Goal: Information Seeking & Learning: Learn about a topic

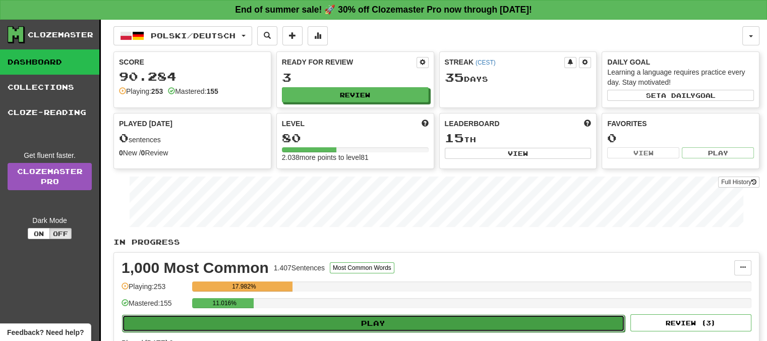
click at [357, 322] on button "Play" at bounding box center [373, 323] width 503 height 17
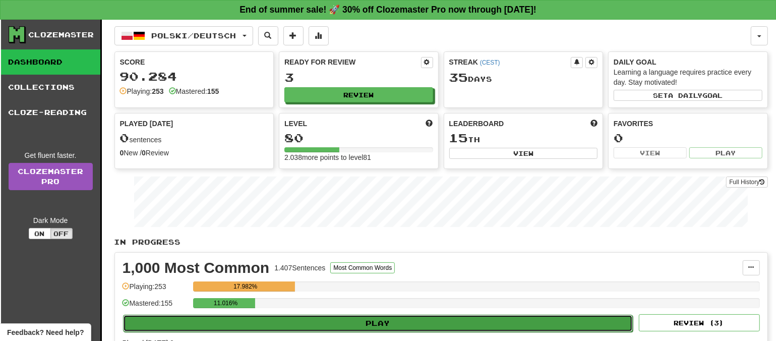
select select "**"
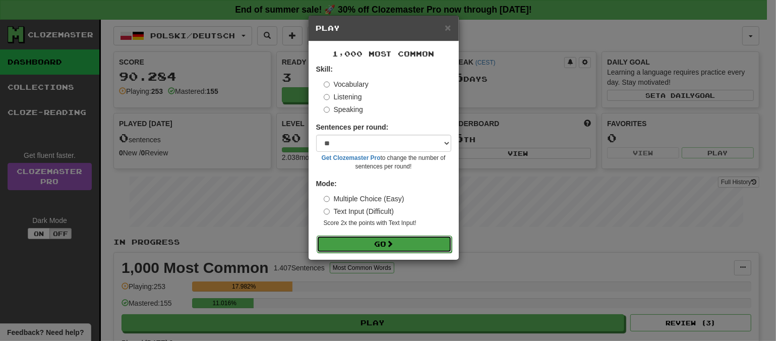
click at [390, 240] on span at bounding box center [390, 243] width 7 height 7
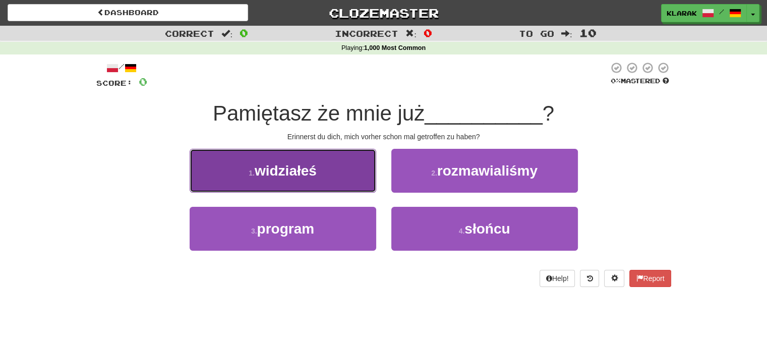
click at [343, 173] on button "1 . widziałeś" at bounding box center [283, 171] width 186 height 44
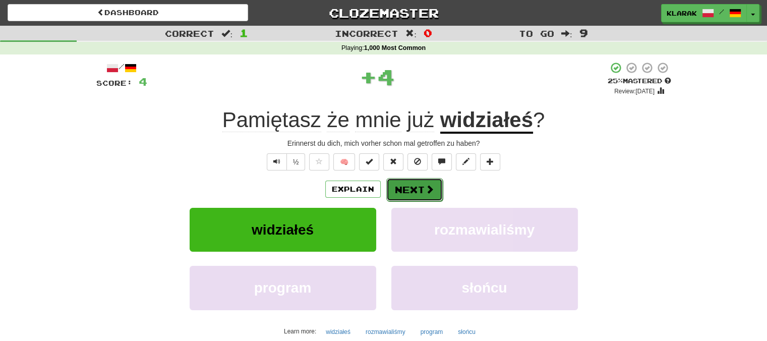
click at [410, 187] on button "Next" at bounding box center [414, 189] width 56 height 23
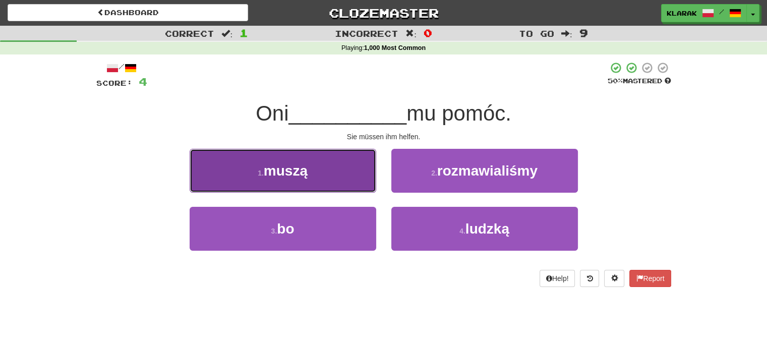
click at [331, 172] on button "1 . muszą" at bounding box center [283, 171] width 186 height 44
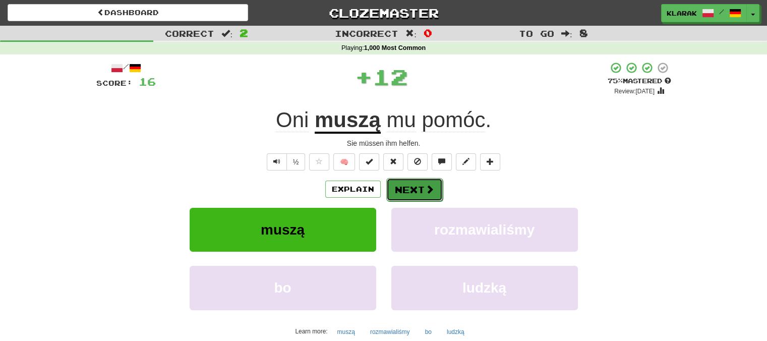
click at [409, 185] on button "Next" at bounding box center [414, 189] width 56 height 23
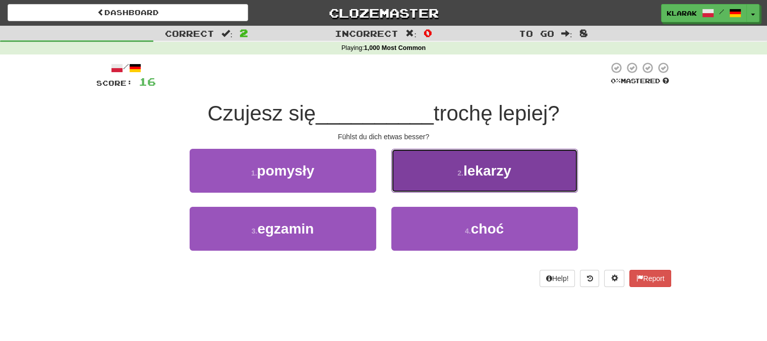
click at [452, 173] on button "2 . lekarzy" at bounding box center [484, 171] width 186 height 44
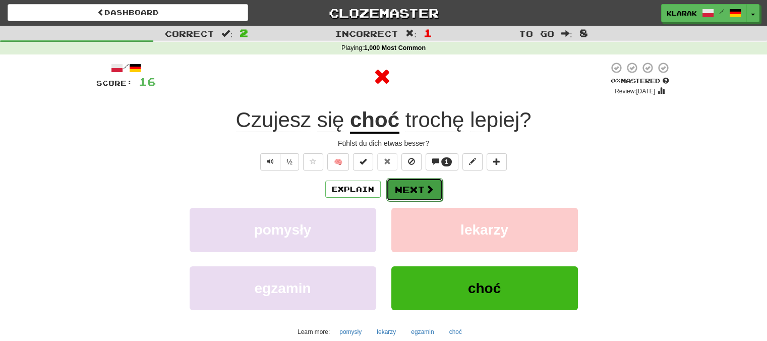
click at [410, 187] on button "Next" at bounding box center [414, 189] width 56 height 23
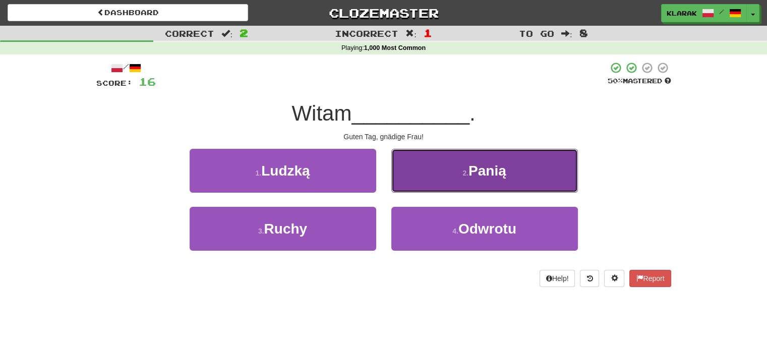
click at [435, 171] on button "2 . Panią" at bounding box center [484, 171] width 186 height 44
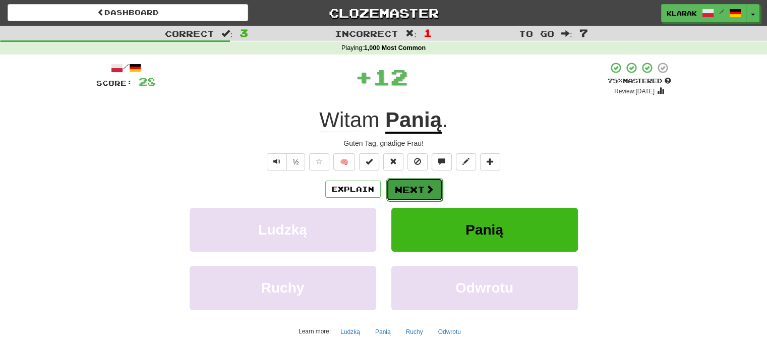
click at [411, 185] on button "Next" at bounding box center [414, 189] width 56 height 23
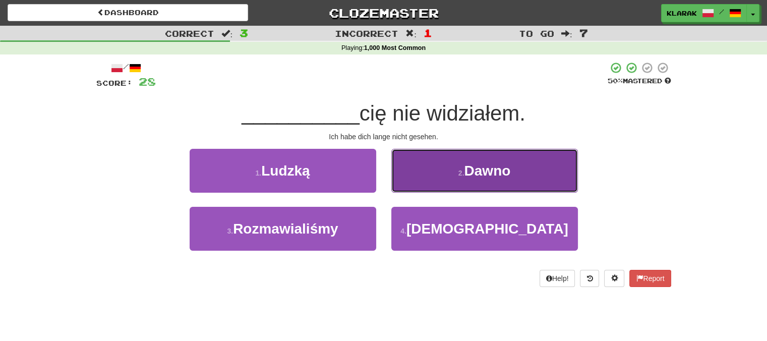
click at [435, 167] on button "2 . Dawno" at bounding box center [484, 171] width 186 height 44
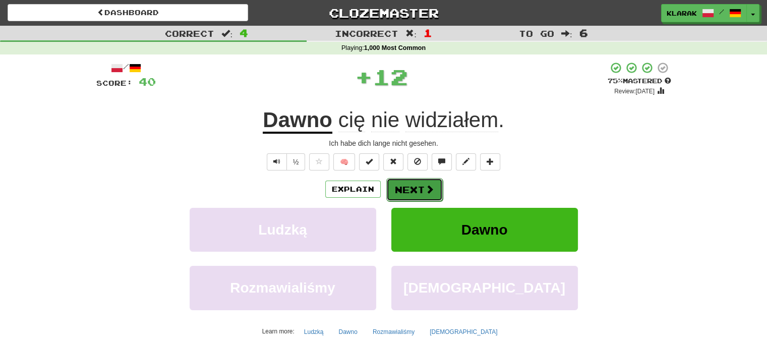
click at [411, 185] on button "Next" at bounding box center [414, 189] width 56 height 23
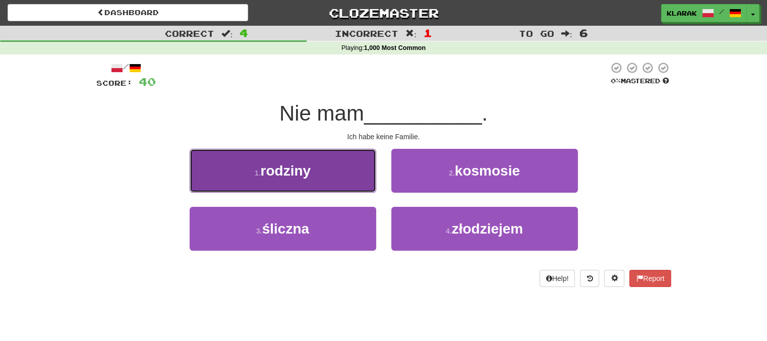
click at [342, 166] on button "1 . rodziny" at bounding box center [283, 171] width 186 height 44
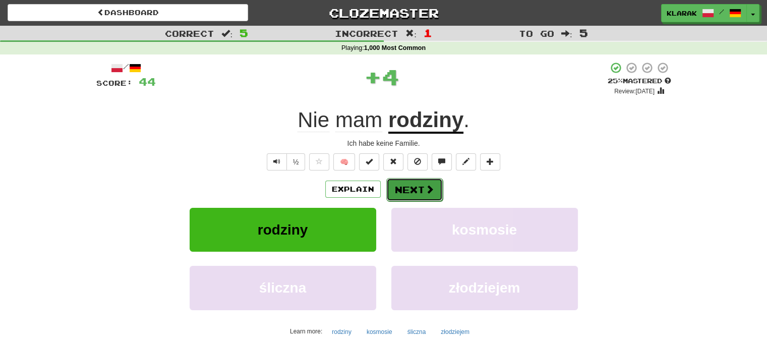
click at [415, 191] on button "Next" at bounding box center [414, 189] width 56 height 23
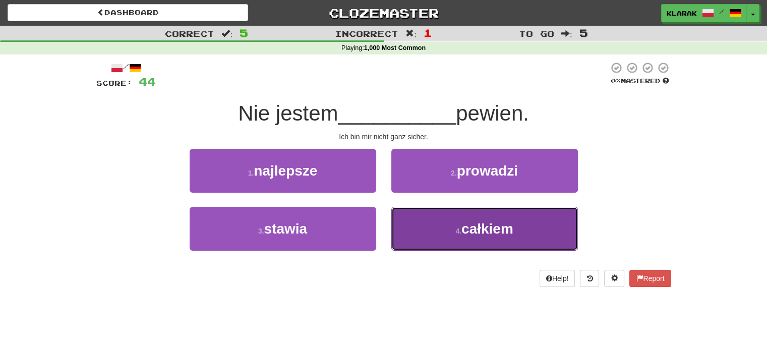
click at [446, 224] on button "4 . całkiem" at bounding box center [484, 229] width 186 height 44
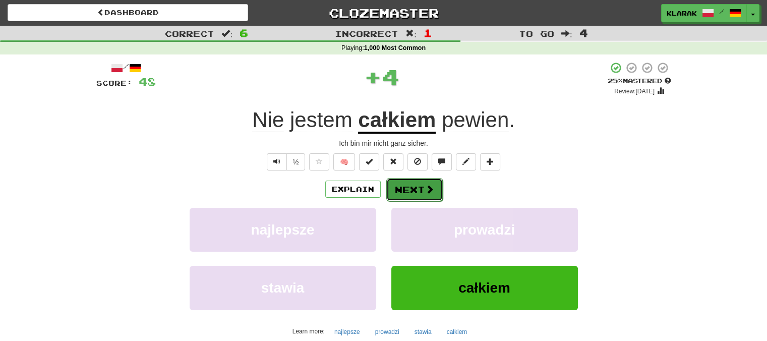
click at [403, 187] on button "Next" at bounding box center [414, 189] width 56 height 23
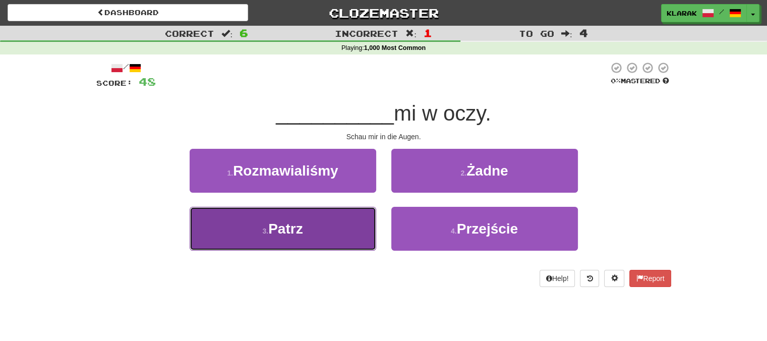
click at [310, 229] on button "3 . Patrz" at bounding box center [283, 229] width 186 height 44
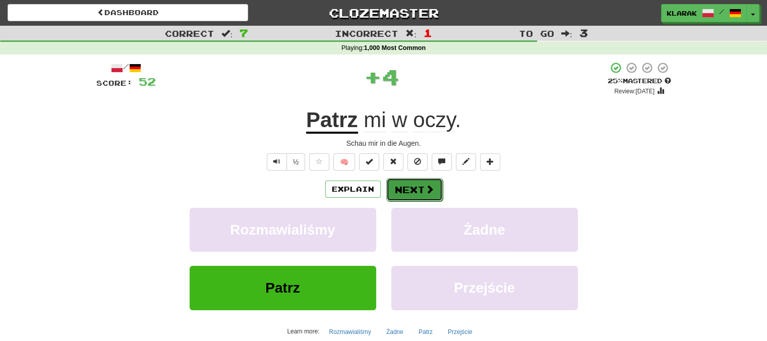
click at [405, 186] on button "Next" at bounding box center [414, 189] width 56 height 23
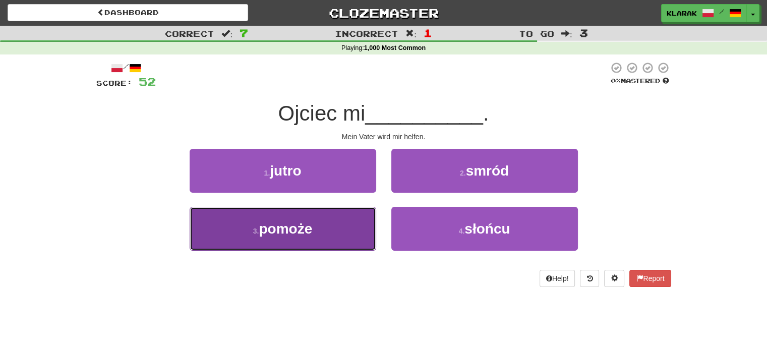
click at [326, 228] on button "3 . pomoże" at bounding box center [283, 229] width 186 height 44
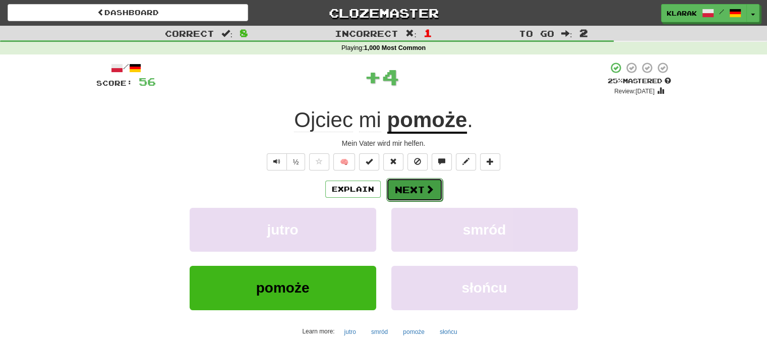
click at [404, 191] on button "Next" at bounding box center [414, 189] width 56 height 23
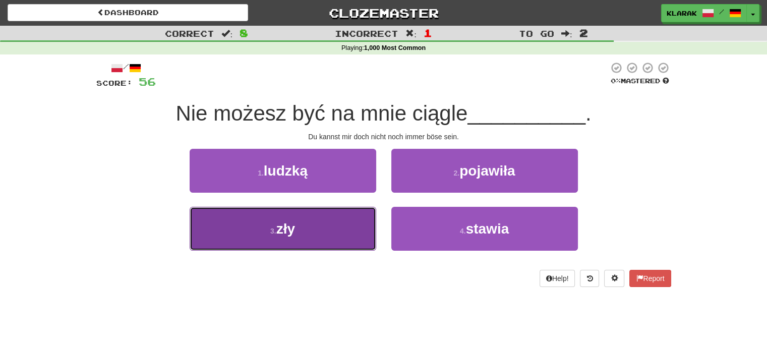
click at [315, 230] on button "3 . zły" at bounding box center [283, 229] width 186 height 44
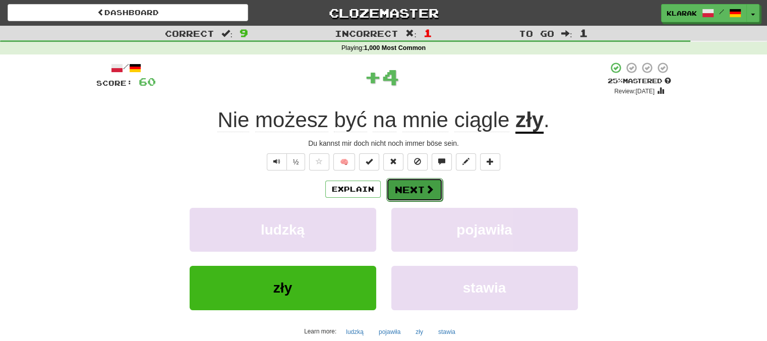
click at [417, 189] on button "Next" at bounding box center [414, 189] width 56 height 23
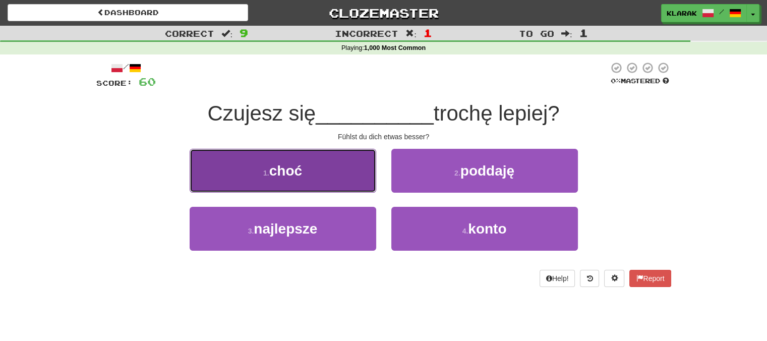
click at [329, 168] on button "1 . choć" at bounding box center [283, 171] width 186 height 44
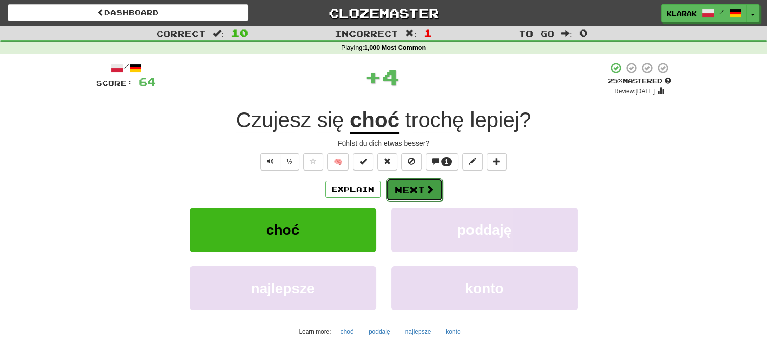
click at [412, 190] on button "Next" at bounding box center [414, 189] width 56 height 23
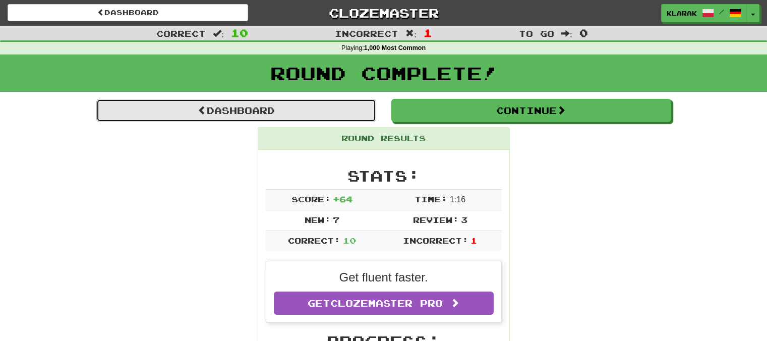
click at [242, 108] on link "Dashboard" at bounding box center [236, 110] width 280 height 23
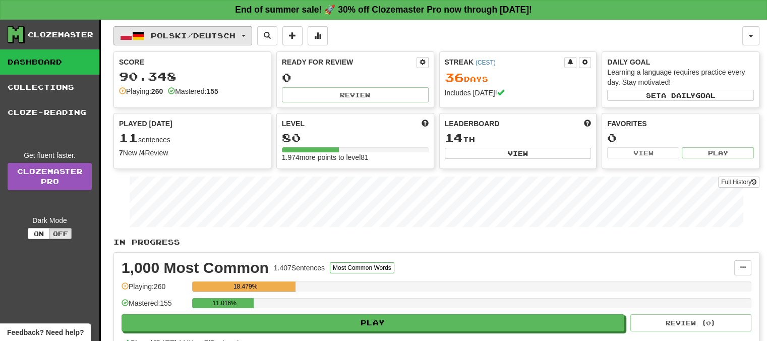
click at [251, 33] on button "Polski / Deutsch" at bounding box center [182, 35] width 139 height 19
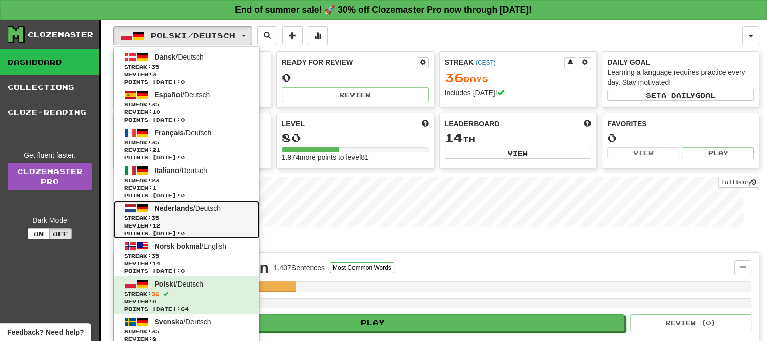
click at [174, 206] on span "Nederlands" at bounding box center [174, 208] width 38 height 8
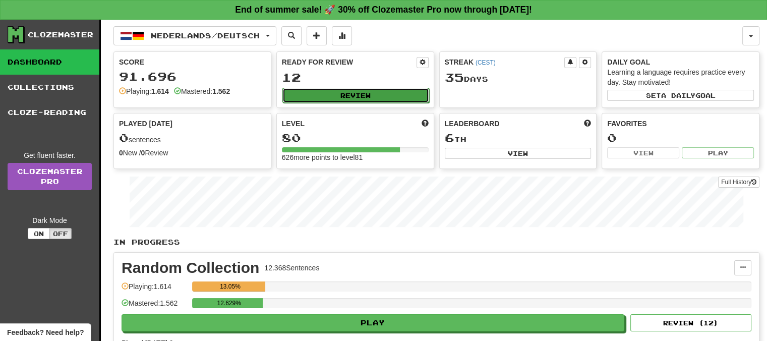
click at [342, 92] on button "Review" at bounding box center [355, 95] width 147 height 15
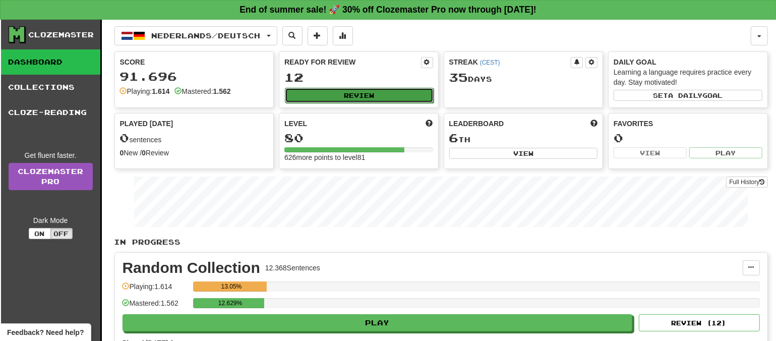
select select "**"
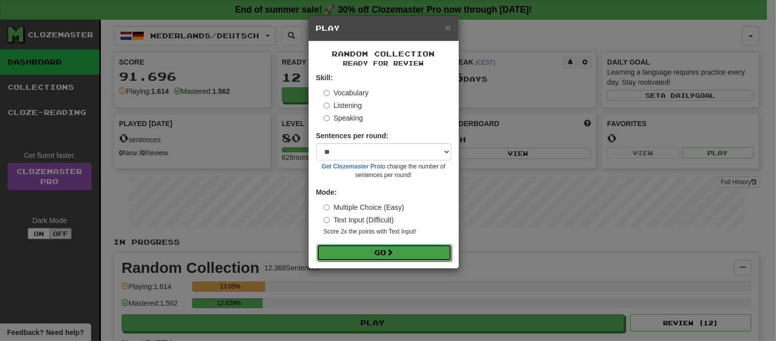
click at [420, 249] on button "Go" at bounding box center [384, 252] width 135 height 17
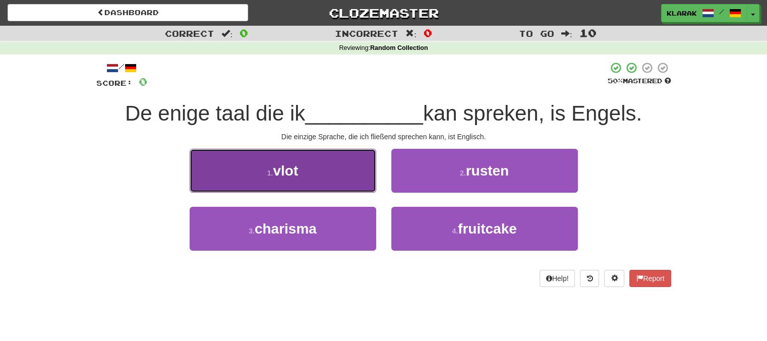
click at [325, 162] on button "1 . vlot" at bounding box center [283, 171] width 186 height 44
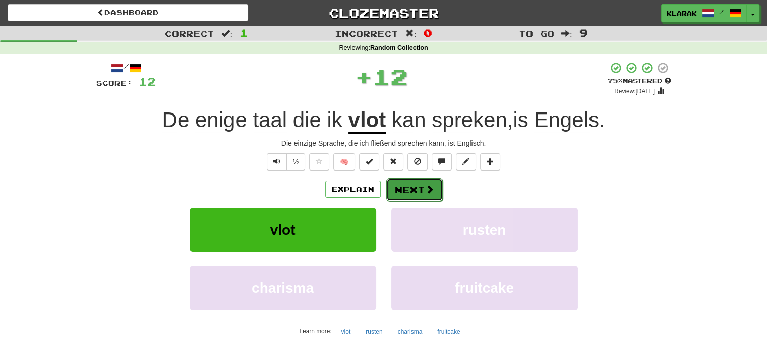
click at [417, 186] on button "Next" at bounding box center [414, 189] width 56 height 23
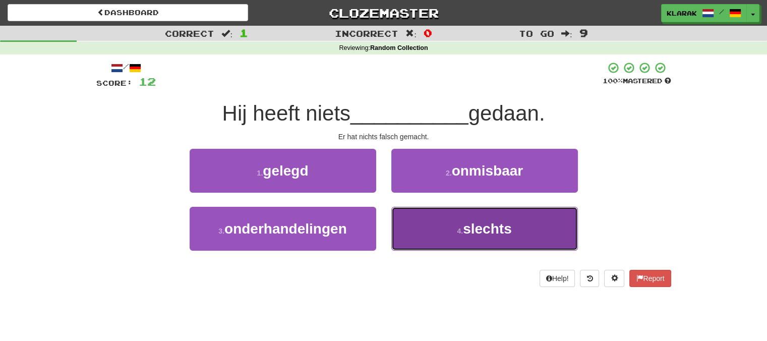
click at [442, 234] on button "4 . slechts" at bounding box center [484, 229] width 186 height 44
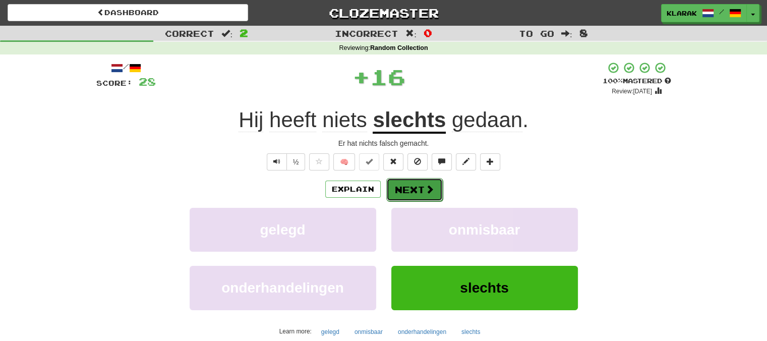
click at [413, 189] on button "Next" at bounding box center [414, 189] width 56 height 23
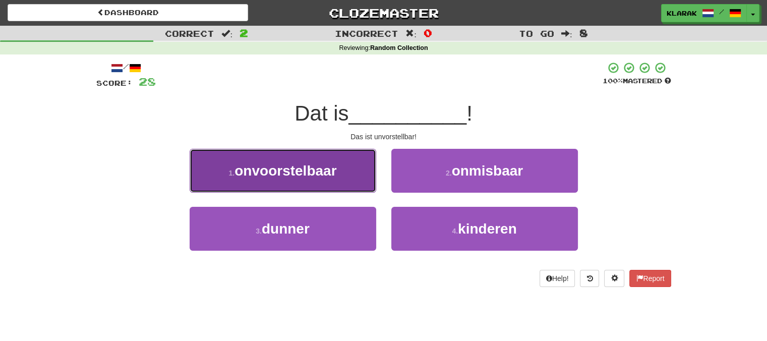
click at [334, 175] on span "onvoorstelbaar" at bounding box center [285, 171] width 102 height 16
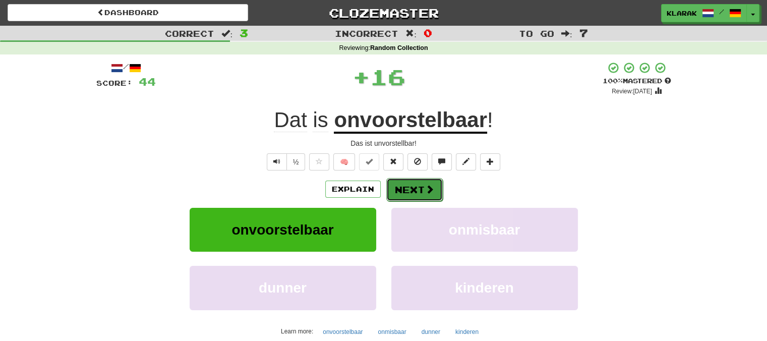
click at [404, 187] on button "Next" at bounding box center [414, 189] width 56 height 23
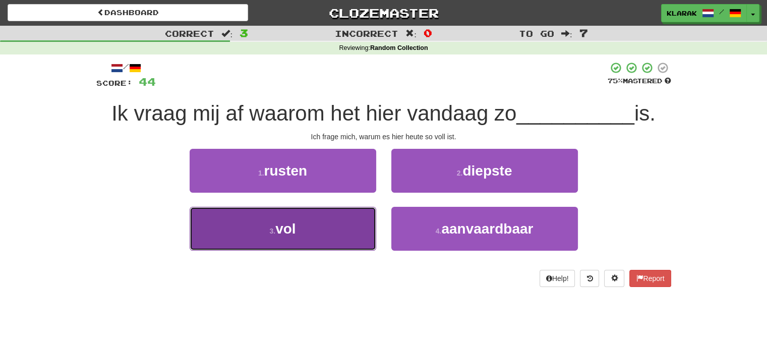
click at [308, 227] on button "3 . vol" at bounding box center [283, 229] width 186 height 44
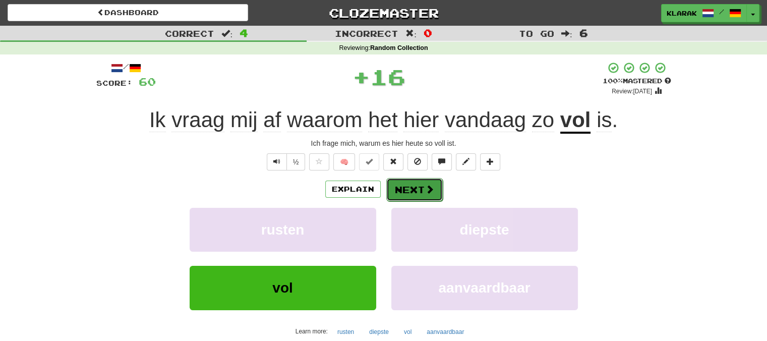
click at [412, 188] on button "Next" at bounding box center [414, 189] width 56 height 23
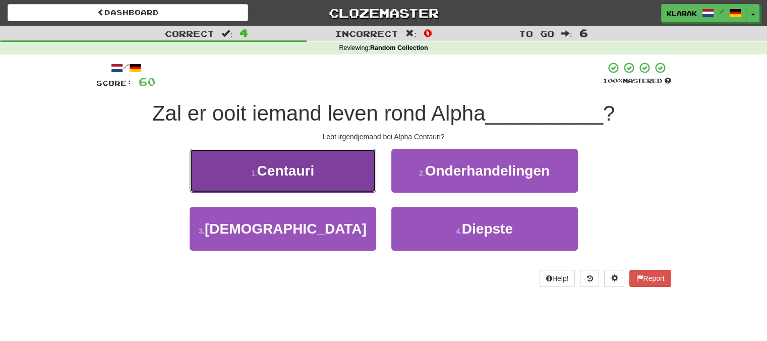
click at [339, 165] on button "1 . Centauri" at bounding box center [283, 171] width 186 height 44
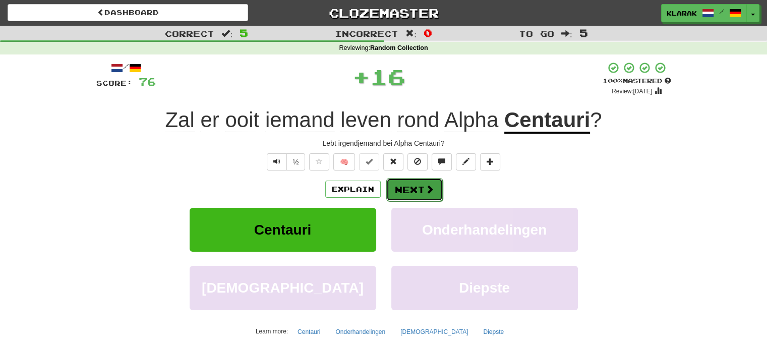
click at [418, 189] on button "Next" at bounding box center [414, 189] width 56 height 23
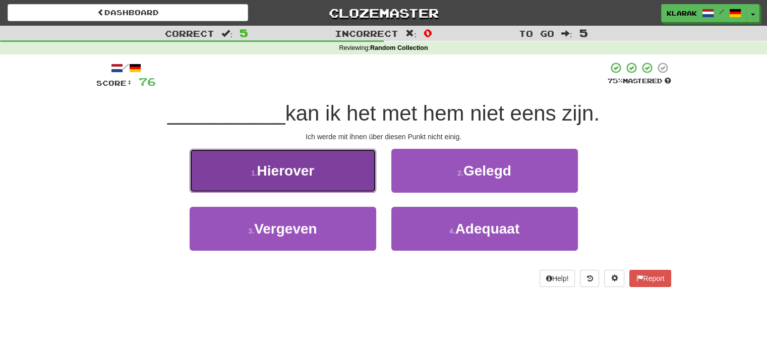
click at [329, 176] on button "1 . Hierover" at bounding box center [283, 171] width 186 height 44
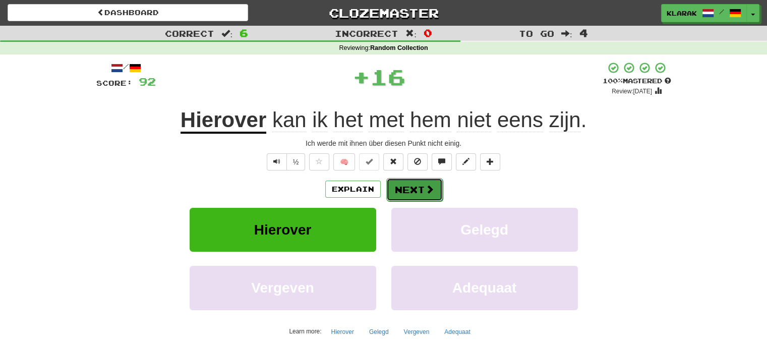
click at [413, 187] on button "Next" at bounding box center [414, 189] width 56 height 23
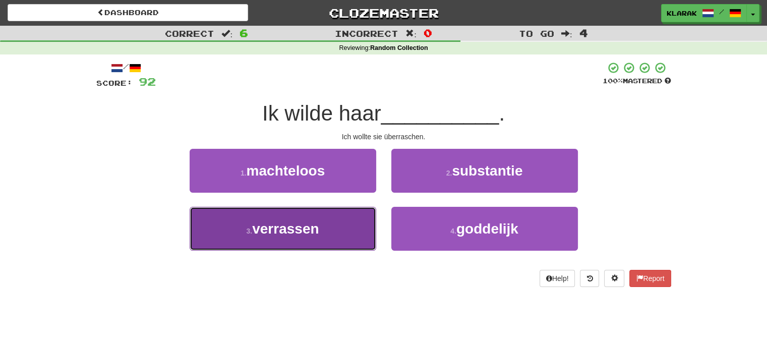
click at [337, 228] on button "3 . verrassen" at bounding box center [283, 229] width 186 height 44
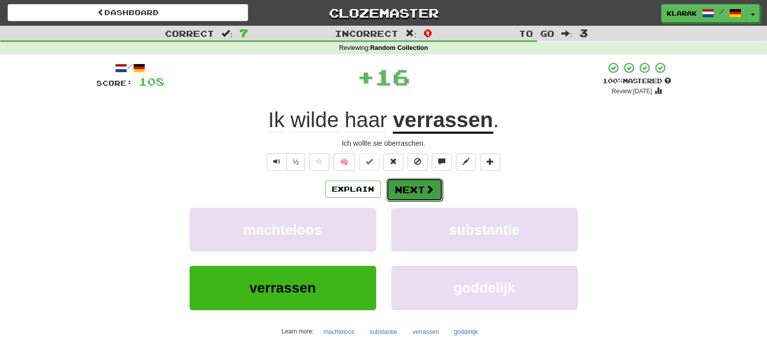
click at [414, 185] on button "Next" at bounding box center [414, 189] width 56 height 23
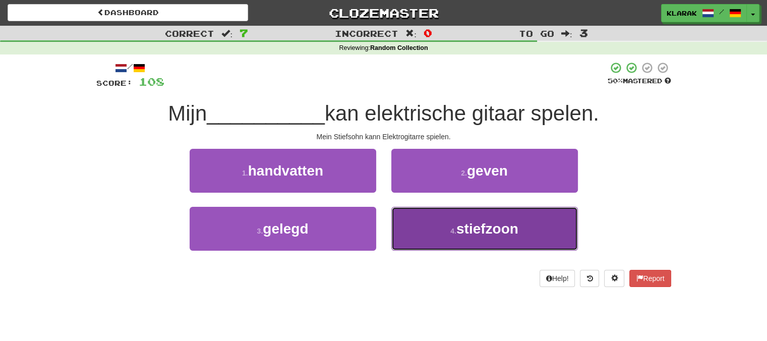
click at [436, 227] on button "4 . stiefzoon" at bounding box center [484, 229] width 186 height 44
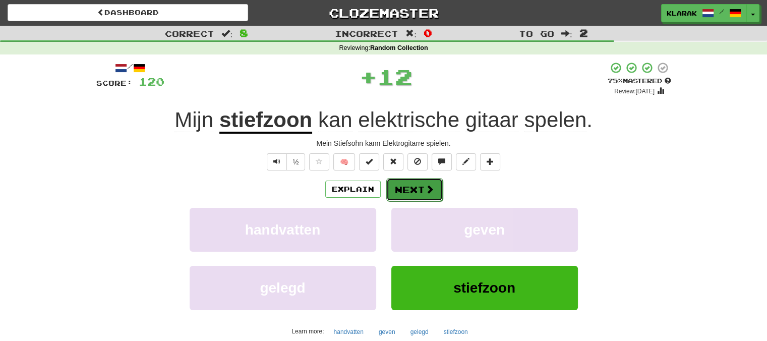
click at [412, 185] on button "Next" at bounding box center [414, 189] width 56 height 23
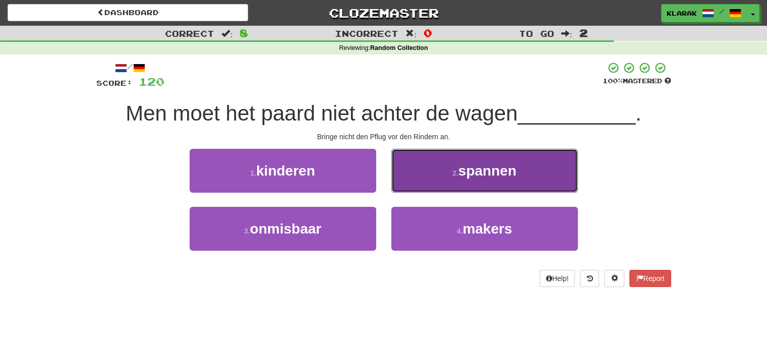
click at [429, 165] on button "2 . spannen" at bounding box center [484, 171] width 186 height 44
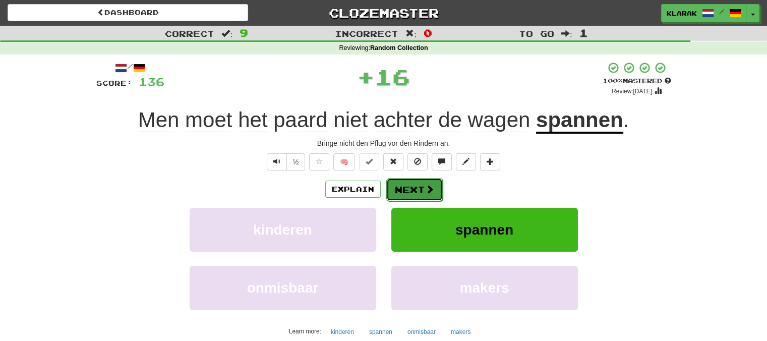
click at [418, 183] on button "Next" at bounding box center [414, 189] width 56 height 23
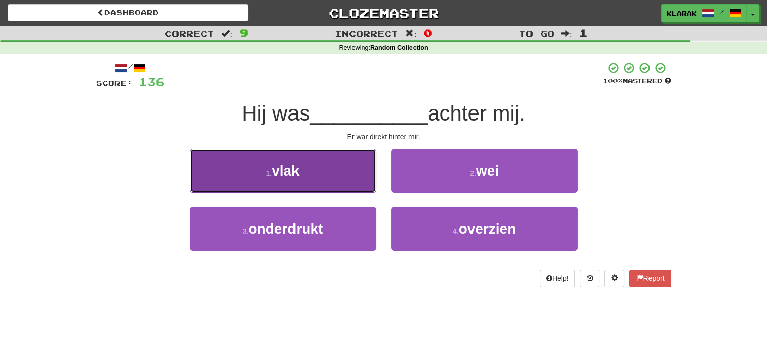
click at [331, 166] on button "1 . vlak" at bounding box center [283, 171] width 186 height 44
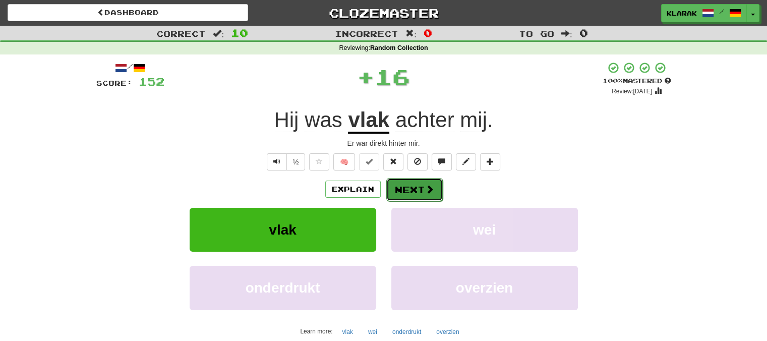
click at [408, 186] on button "Next" at bounding box center [414, 189] width 56 height 23
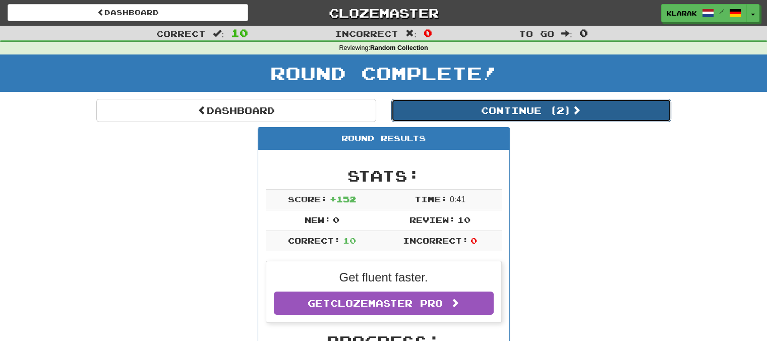
click at [587, 105] on button "Continue ( 2 )" at bounding box center [531, 110] width 280 height 23
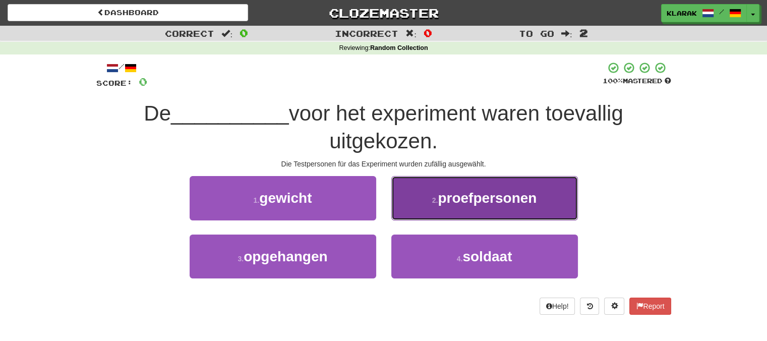
click at [460, 198] on span "proefpersonen" at bounding box center [487, 198] width 99 height 16
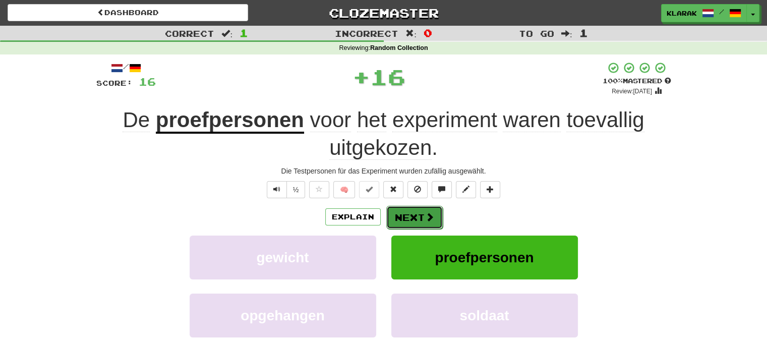
click at [408, 215] on button "Next" at bounding box center [414, 217] width 56 height 23
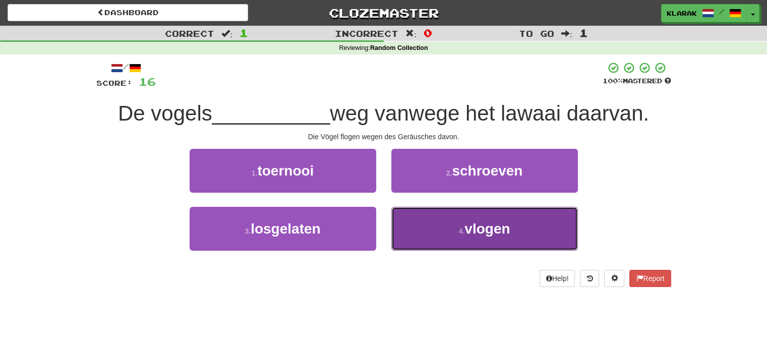
click at [425, 229] on button "4 . vlogen" at bounding box center [484, 229] width 186 height 44
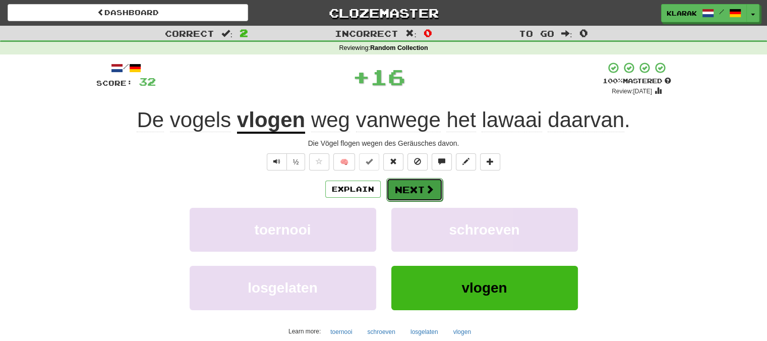
click at [409, 184] on button "Next" at bounding box center [414, 189] width 56 height 23
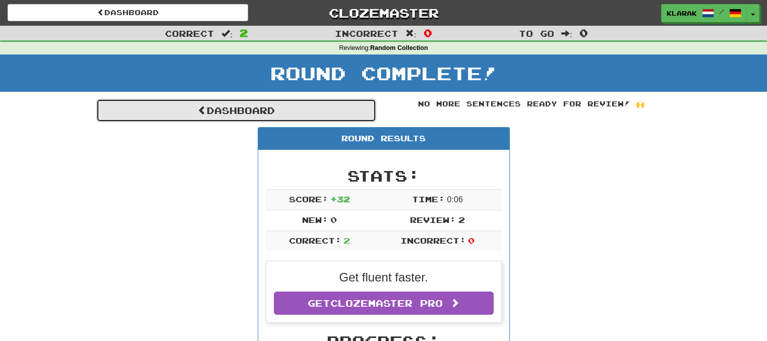
click at [235, 108] on link "Dashboard" at bounding box center [236, 110] width 280 height 23
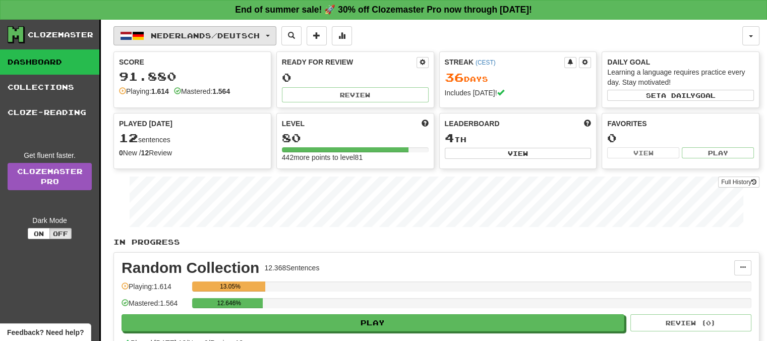
click at [270, 35] on span "button" at bounding box center [268, 36] width 4 height 2
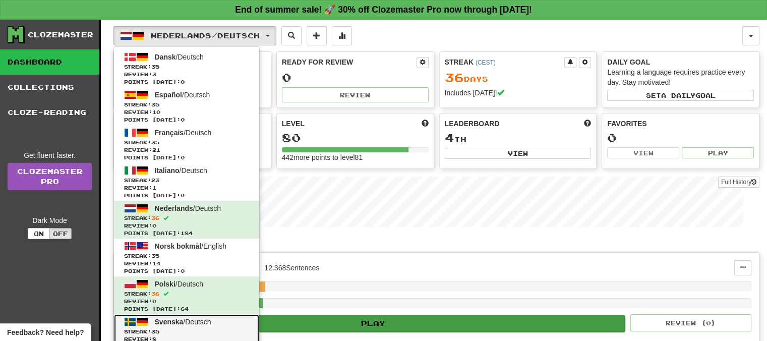
click at [164, 319] on span "Svenska" at bounding box center [169, 322] width 29 height 8
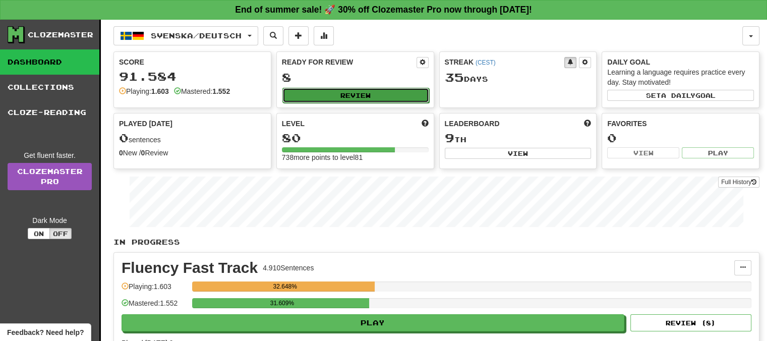
click at [356, 95] on button "Review" at bounding box center [355, 95] width 147 height 15
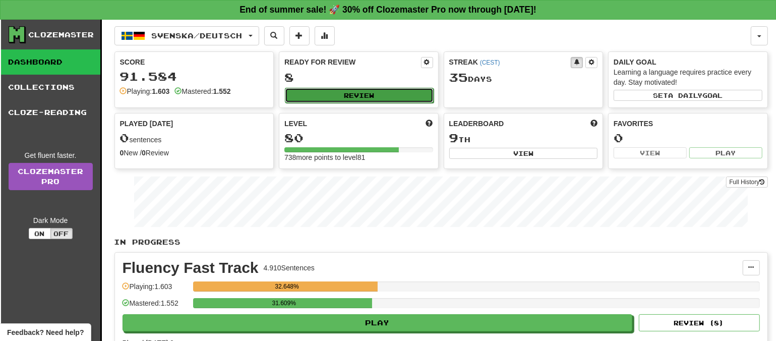
select select "**"
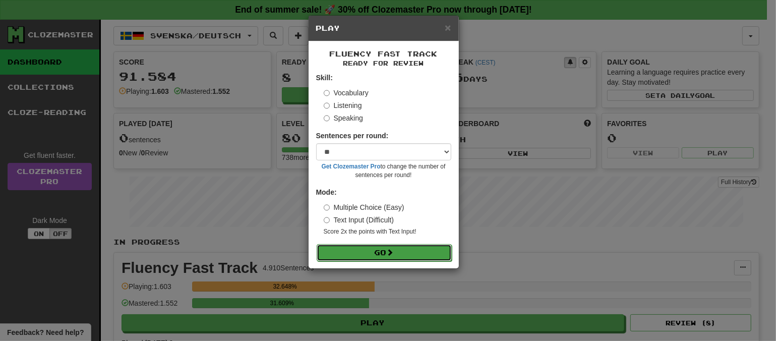
click at [403, 249] on button "Go" at bounding box center [384, 252] width 135 height 17
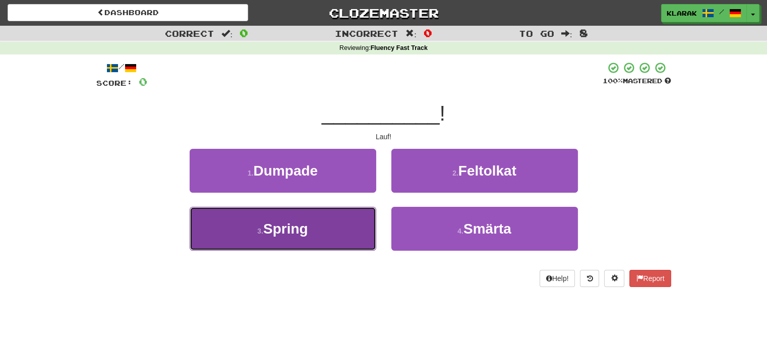
click at [346, 226] on button "3 . Spring" at bounding box center [283, 229] width 186 height 44
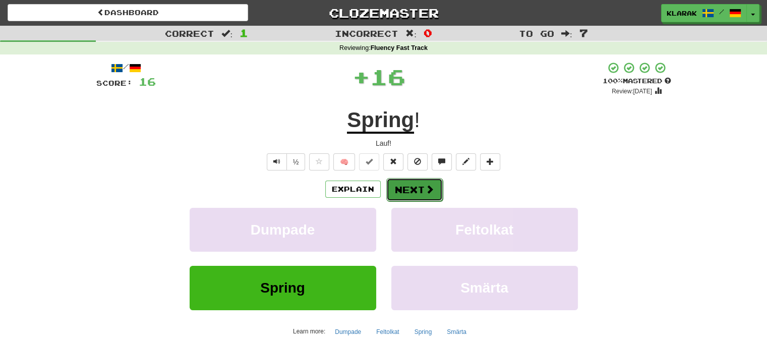
click at [410, 185] on button "Next" at bounding box center [414, 189] width 56 height 23
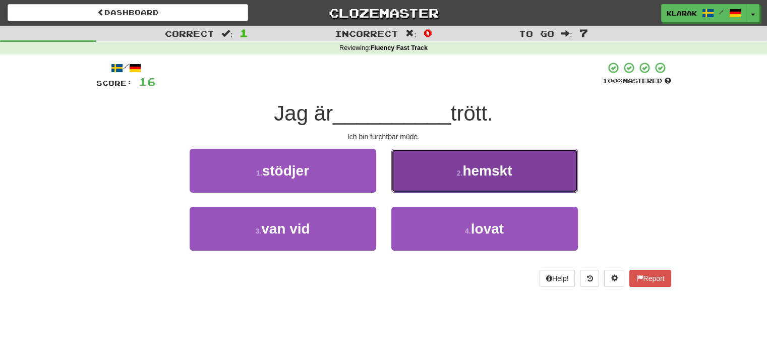
click at [431, 167] on button "2 . hemskt" at bounding box center [484, 171] width 186 height 44
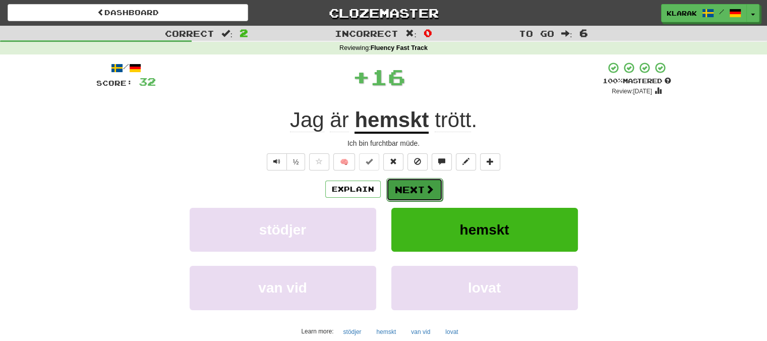
click at [406, 185] on button "Next" at bounding box center [414, 189] width 56 height 23
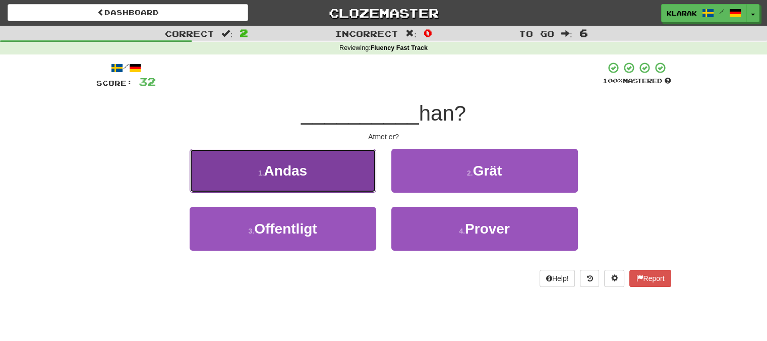
click at [345, 168] on button "1 . Andas" at bounding box center [283, 171] width 186 height 44
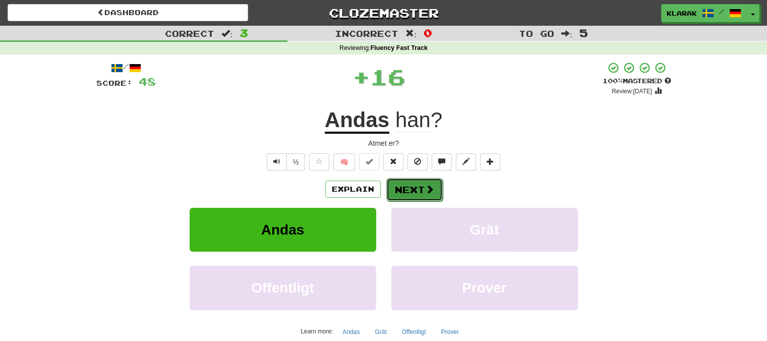
click at [408, 189] on button "Next" at bounding box center [414, 189] width 56 height 23
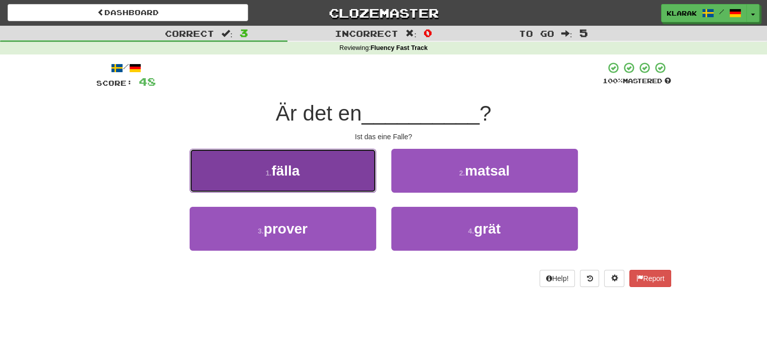
click at [350, 177] on button "1 . fälla" at bounding box center [283, 171] width 186 height 44
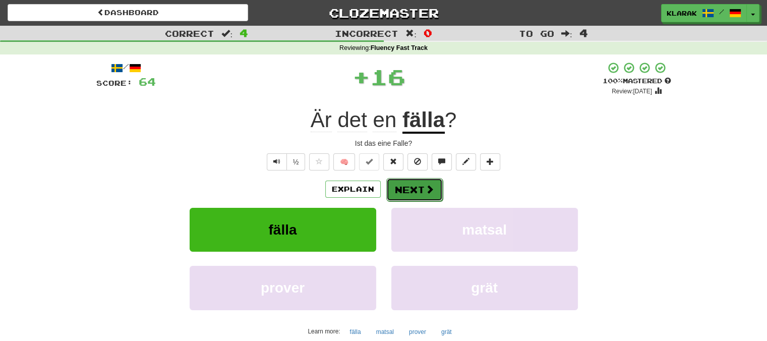
click at [402, 185] on button "Next" at bounding box center [414, 189] width 56 height 23
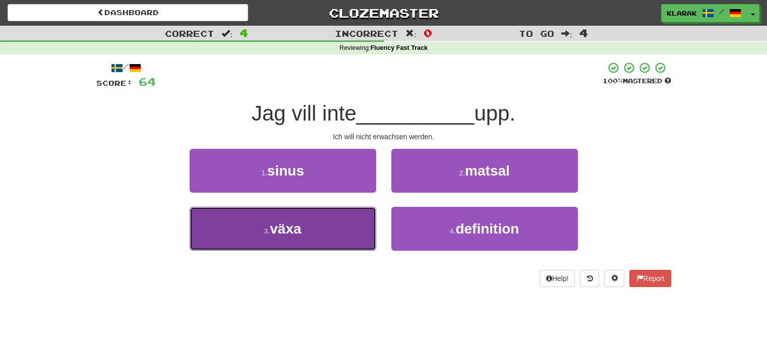
click at [340, 222] on button "3 . växa" at bounding box center [283, 229] width 186 height 44
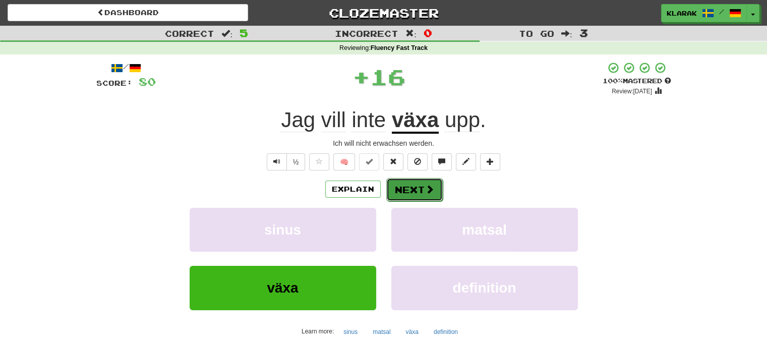
click at [415, 182] on button "Next" at bounding box center [414, 189] width 56 height 23
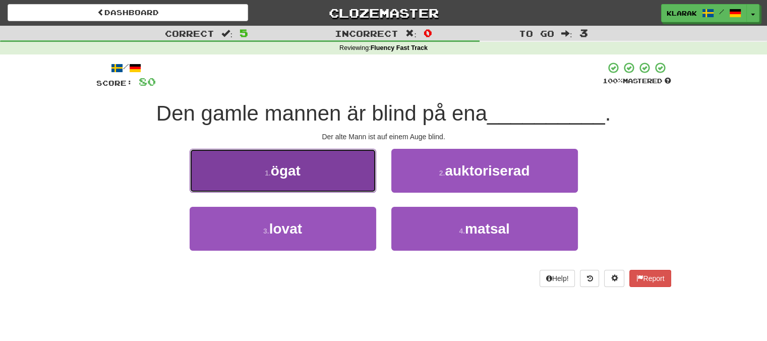
click at [348, 173] on button "1 . ögat" at bounding box center [283, 171] width 186 height 44
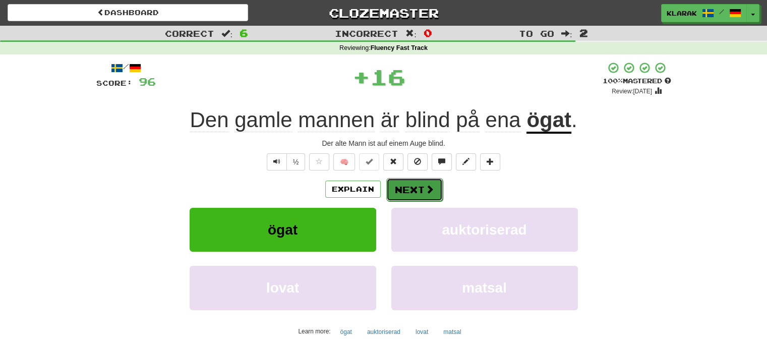
click at [413, 189] on button "Next" at bounding box center [414, 189] width 56 height 23
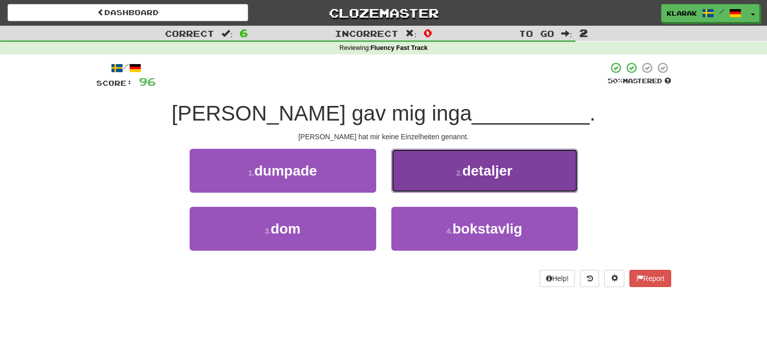
click at [430, 166] on button "2 . detaljer" at bounding box center [484, 171] width 186 height 44
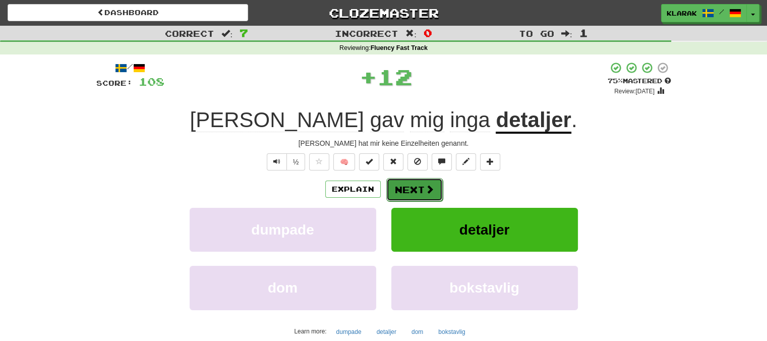
click at [410, 188] on button "Next" at bounding box center [414, 189] width 56 height 23
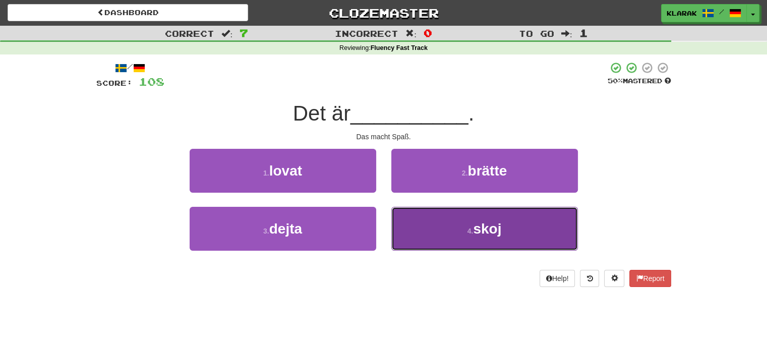
click at [443, 224] on button "4 . skoj" at bounding box center [484, 229] width 186 height 44
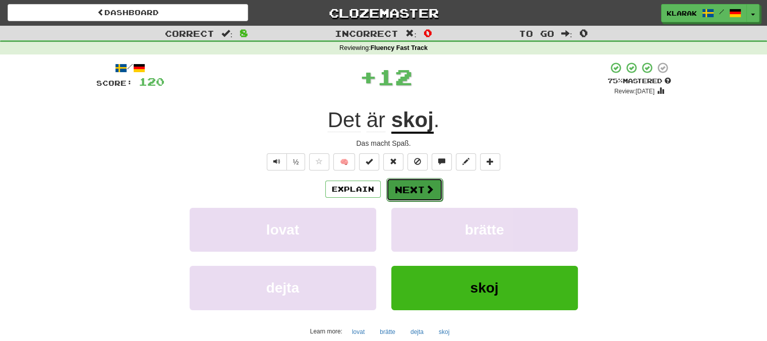
click at [412, 191] on button "Next" at bounding box center [414, 189] width 56 height 23
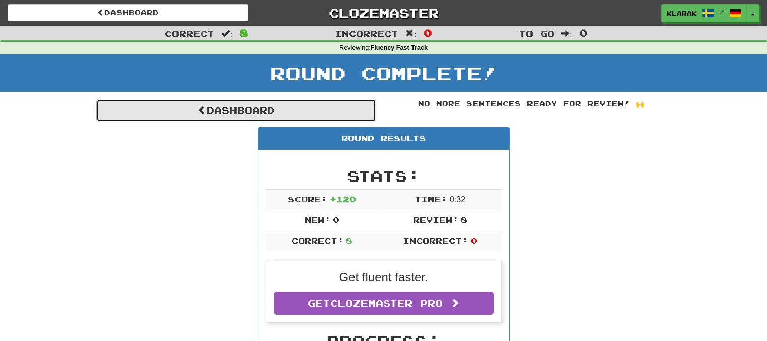
click at [227, 111] on link "Dashboard" at bounding box center [236, 110] width 280 height 23
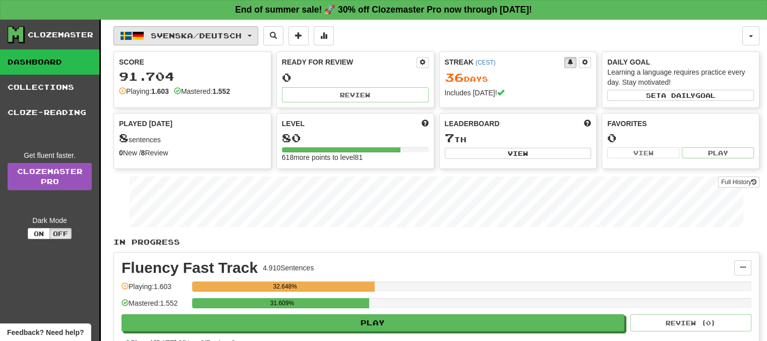
click at [255, 34] on button "Svenska / Deutsch" at bounding box center [185, 35] width 145 height 19
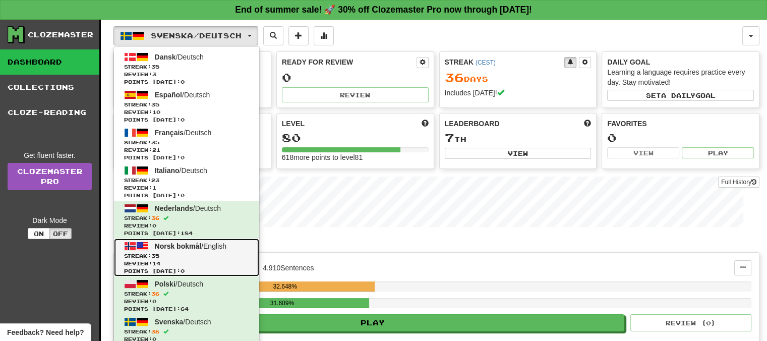
click at [174, 246] on span "Norsk bokmål" at bounding box center [178, 246] width 47 height 8
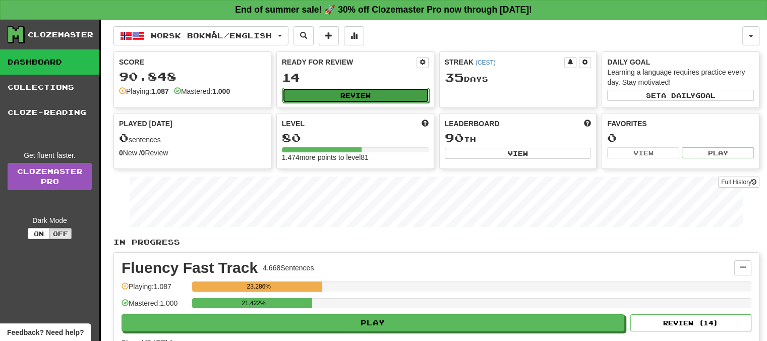
click at [364, 93] on button "Review" at bounding box center [355, 95] width 147 height 15
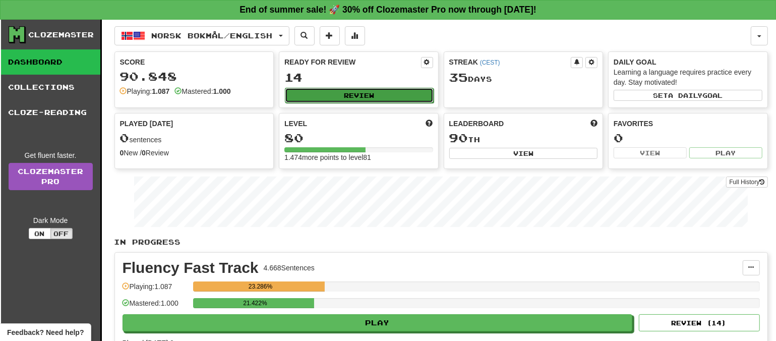
select select "**"
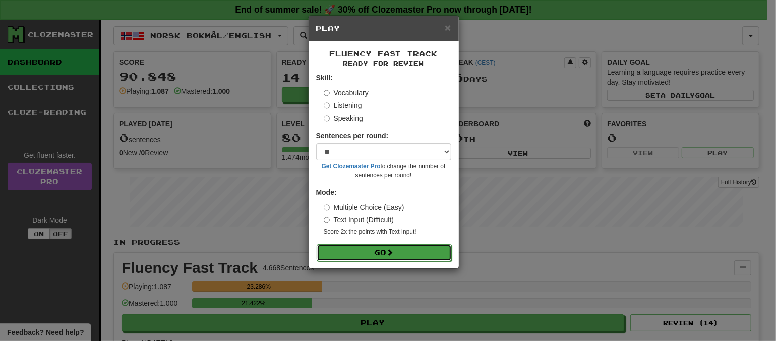
click at [403, 252] on button "Go" at bounding box center [384, 252] width 135 height 17
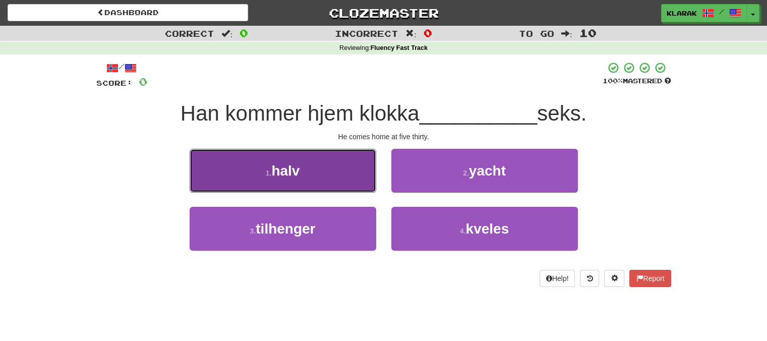
click at [341, 166] on button "1 . halv" at bounding box center [283, 171] width 186 height 44
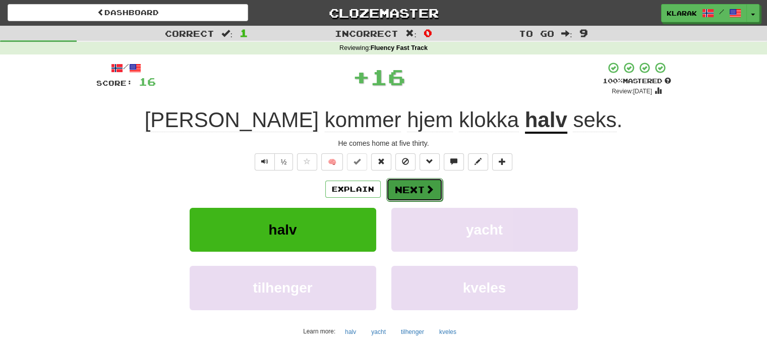
click at [404, 191] on button "Next" at bounding box center [414, 189] width 56 height 23
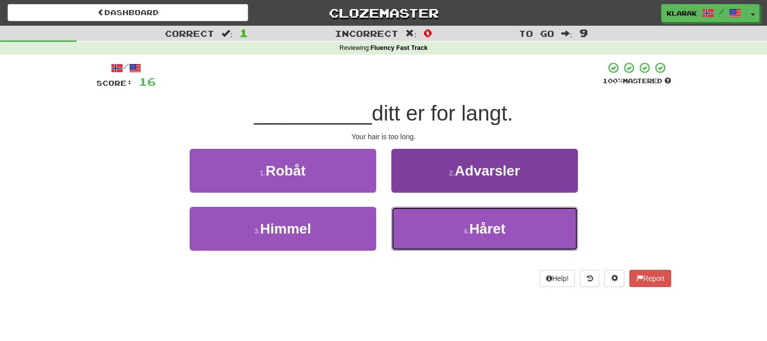
click at [430, 219] on button "4 . Håret" at bounding box center [484, 229] width 186 height 44
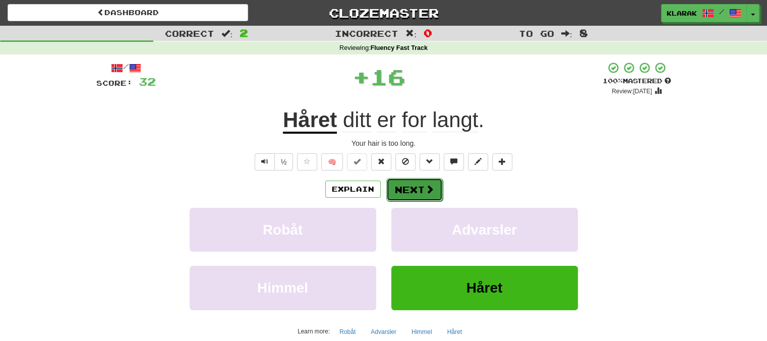
click at [408, 185] on button "Next" at bounding box center [414, 189] width 56 height 23
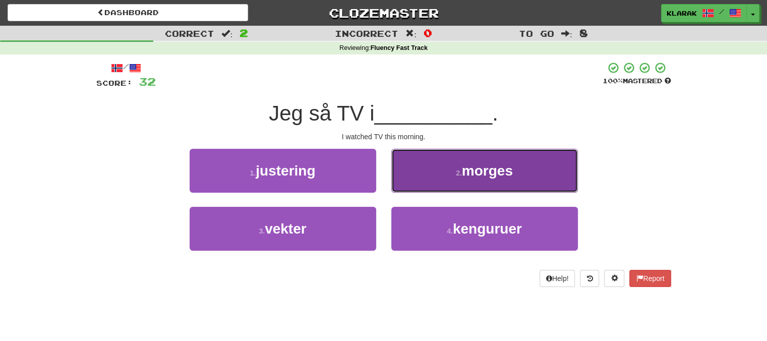
click at [434, 167] on button "2 . morges" at bounding box center [484, 171] width 186 height 44
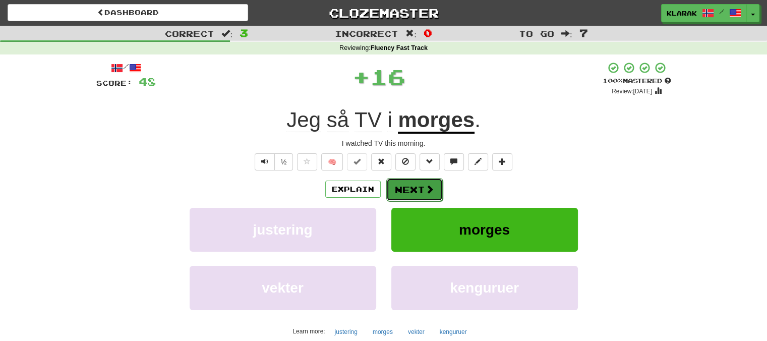
click at [412, 187] on button "Next" at bounding box center [414, 189] width 56 height 23
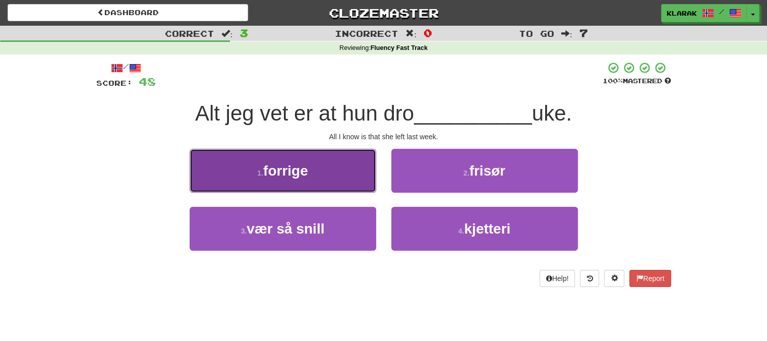
click at [310, 170] on button "1 . forrige" at bounding box center [283, 171] width 186 height 44
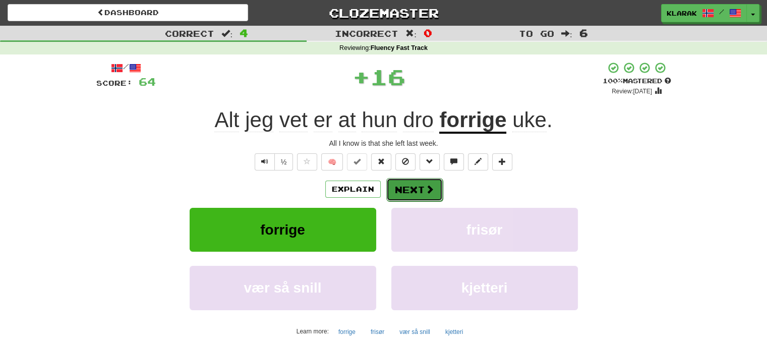
click at [402, 187] on button "Next" at bounding box center [414, 189] width 56 height 23
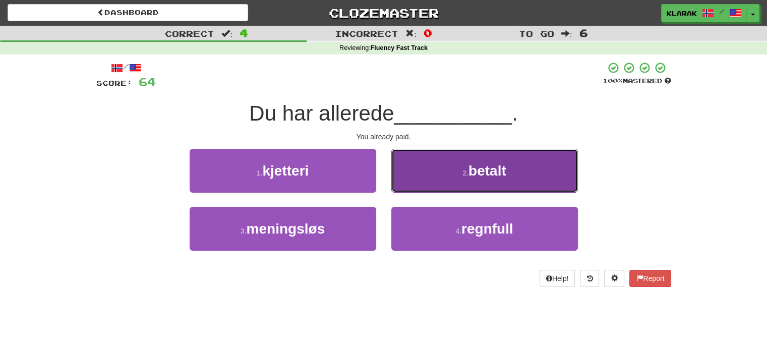
click at [429, 170] on button "2 . betalt" at bounding box center [484, 171] width 186 height 44
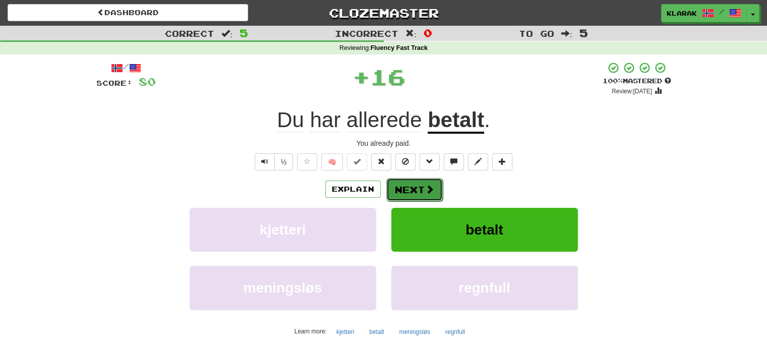
click at [406, 189] on button "Next" at bounding box center [414, 189] width 56 height 23
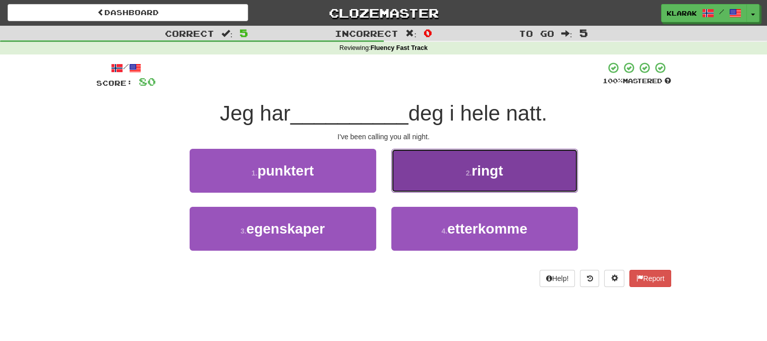
click at [441, 166] on button "2 . ringt" at bounding box center [484, 171] width 186 height 44
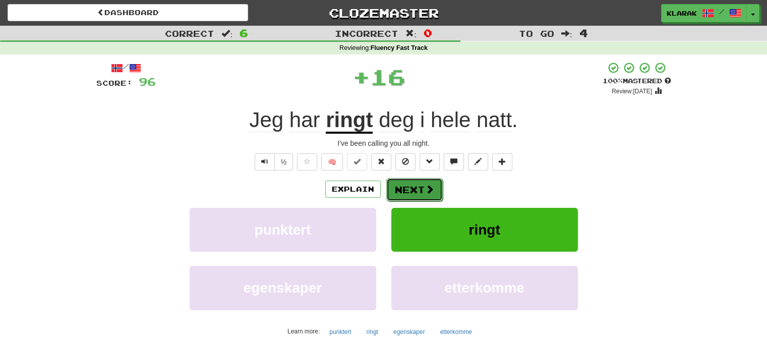
click at [414, 184] on button "Next" at bounding box center [414, 189] width 56 height 23
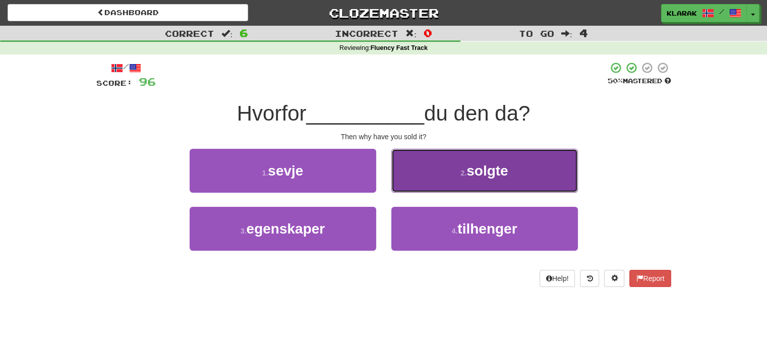
click at [433, 175] on button "2 . solgte" at bounding box center [484, 171] width 186 height 44
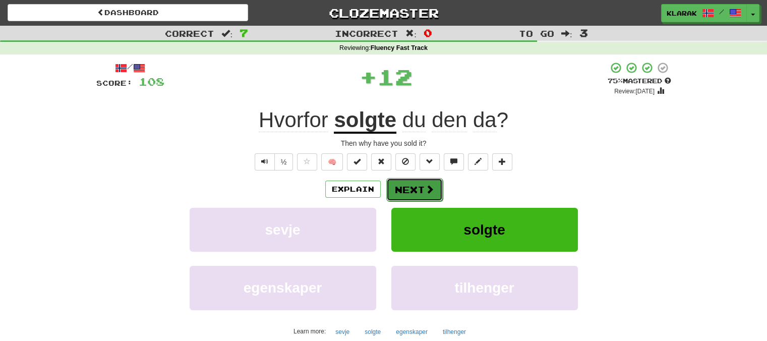
click at [410, 189] on button "Next" at bounding box center [414, 189] width 56 height 23
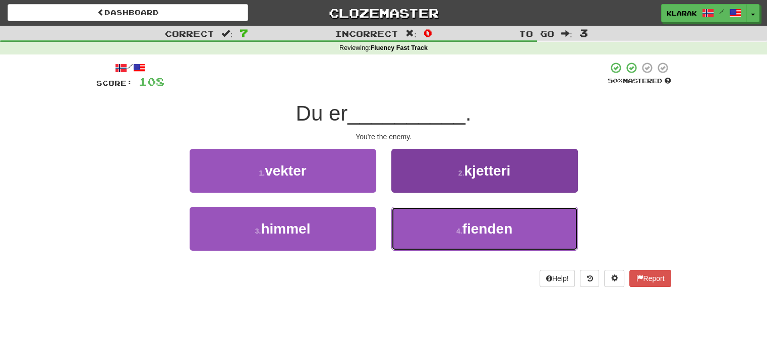
click at [427, 223] on button "4 . fienden" at bounding box center [484, 229] width 186 height 44
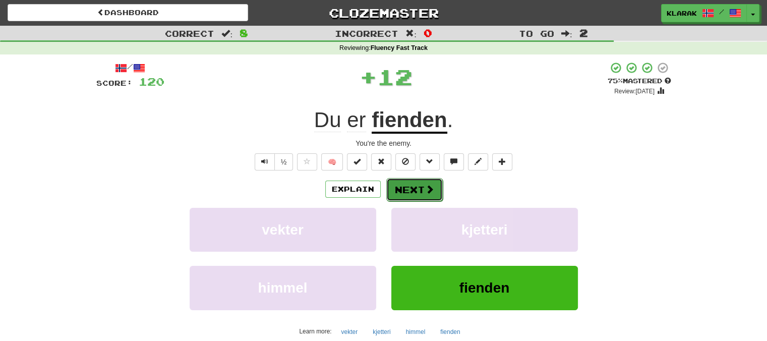
click at [417, 191] on button "Next" at bounding box center [414, 189] width 56 height 23
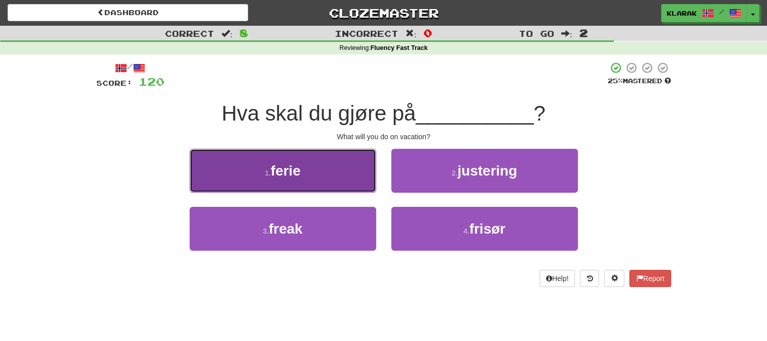
click at [343, 172] on button "1 . ferie" at bounding box center [283, 171] width 186 height 44
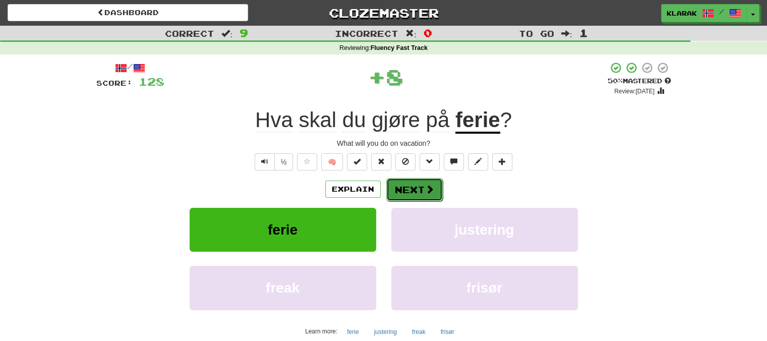
click at [407, 186] on button "Next" at bounding box center [414, 189] width 56 height 23
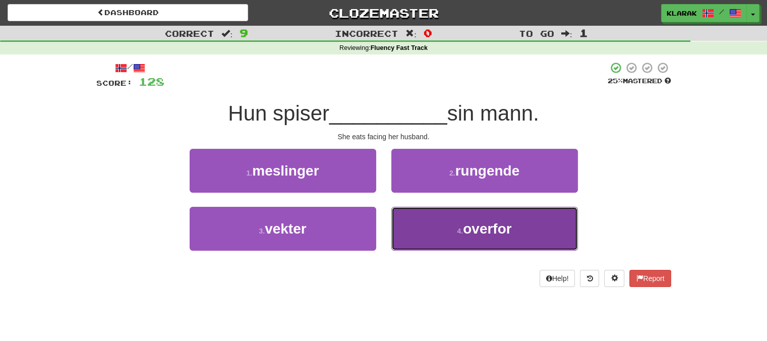
click at [439, 221] on button "4 . overfor" at bounding box center [484, 229] width 186 height 44
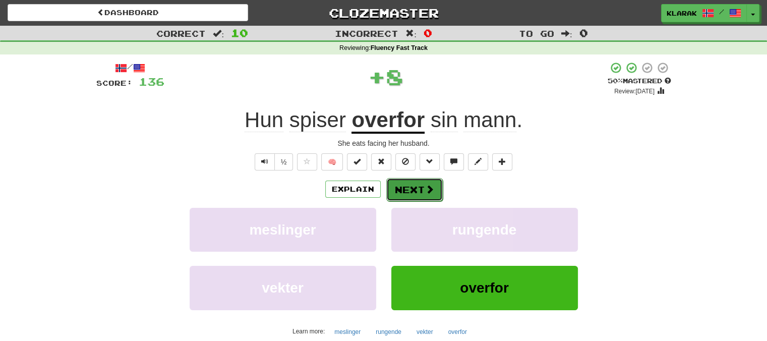
click at [416, 183] on button "Next" at bounding box center [414, 189] width 56 height 23
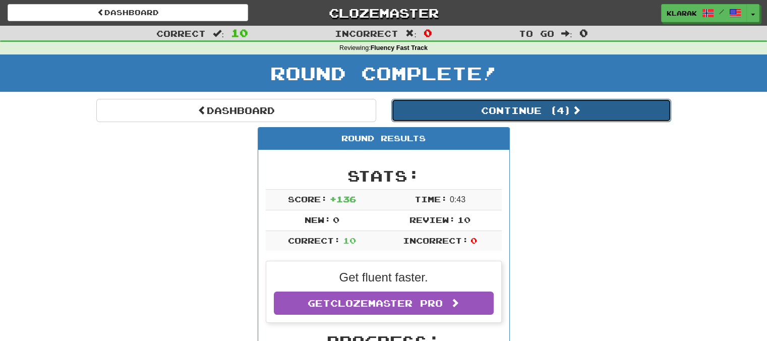
click at [560, 113] on button "Continue ( 4 )" at bounding box center [531, 110] width 280 height 23
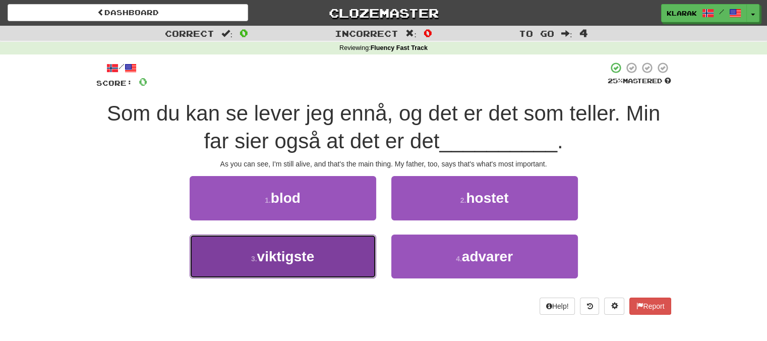
click at [321, 255] on button "3 . viktigste" at bounding box center [283, 256] width 186 height 44
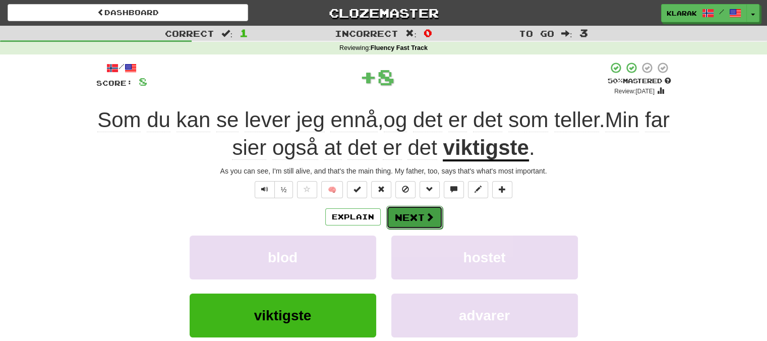
click at [420, 216] on button "Next" at bounding box center [414, 217] width 56 height 23
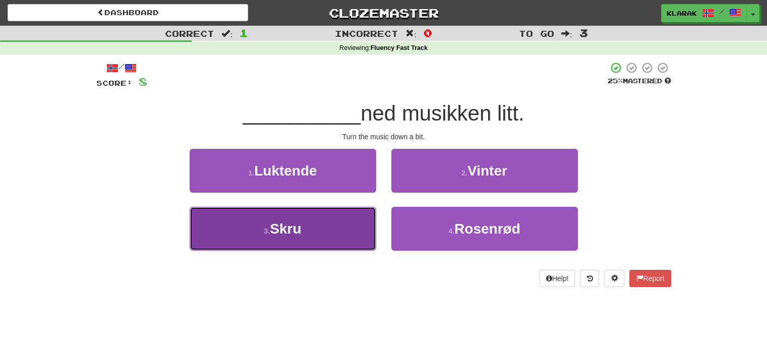
click at [329, 228] on button "3 . Skru" at bounding box center [283, 229] width 186 height 44
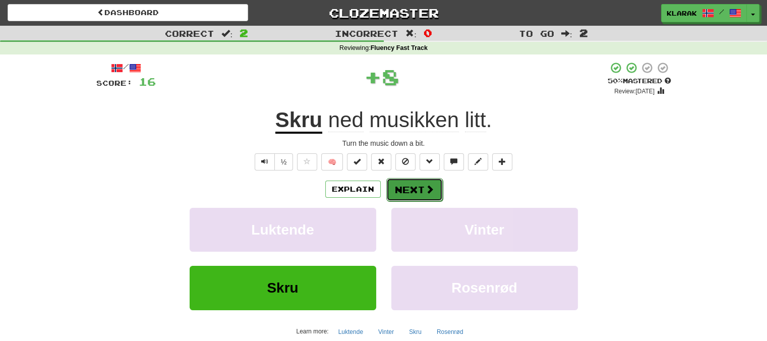
click at [411, 187] on button "Next" at bounding box center [414, 189] width 56 height 23
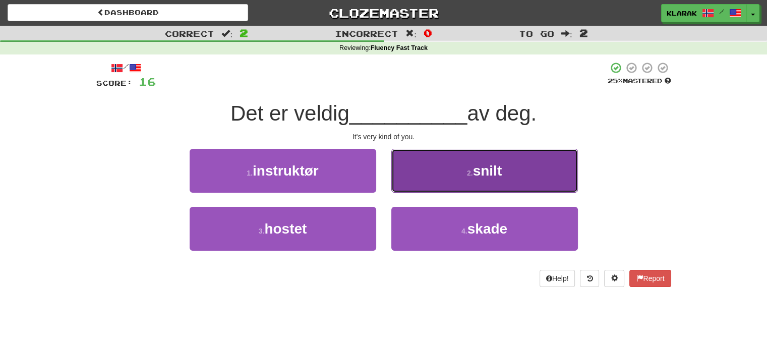
click at [424, 164] on button "2 . snilt" at bounding box center [484, 171] width 186 height 44
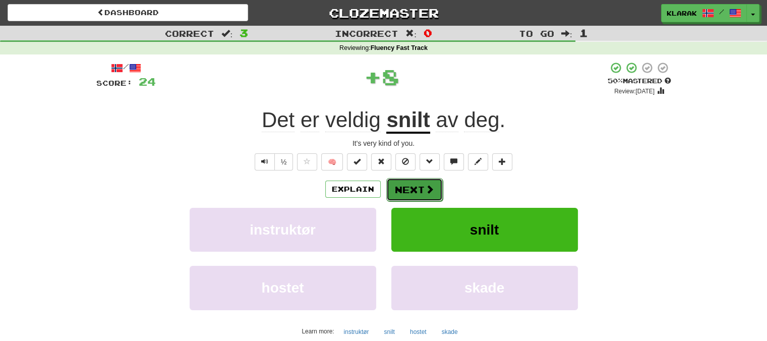
click at [403, 188] on button "Next" at bounding box center [414, 189] width 56 height 23
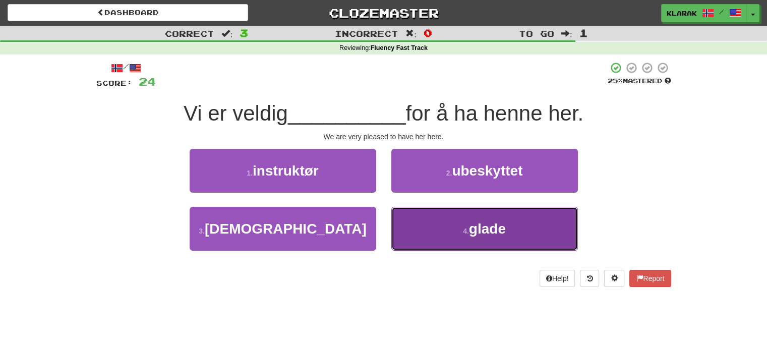
click at [455, 223] on button "4 . glade" at bounding box center [484, 229] width 186 height 44
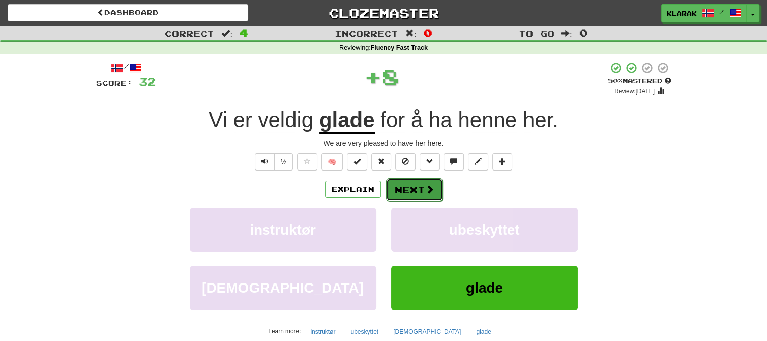
click at [418, 189] on button "Next" at bounding box center [414, 189] width 56 height 23
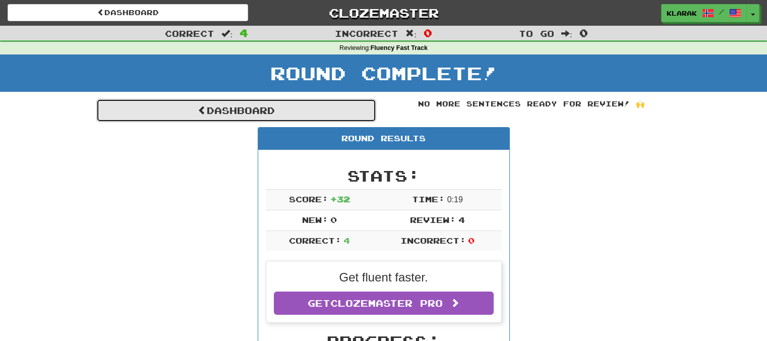
click at [221, 112] on link "Dashboard" at bounding box center [236, 110] width 280 height 23
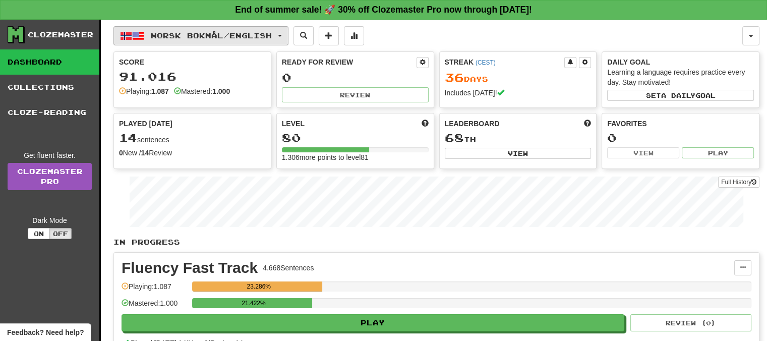
click at [286, 33] on button "Norsk bokmål / English" at bounding box center [200, 35] width 175 height 19
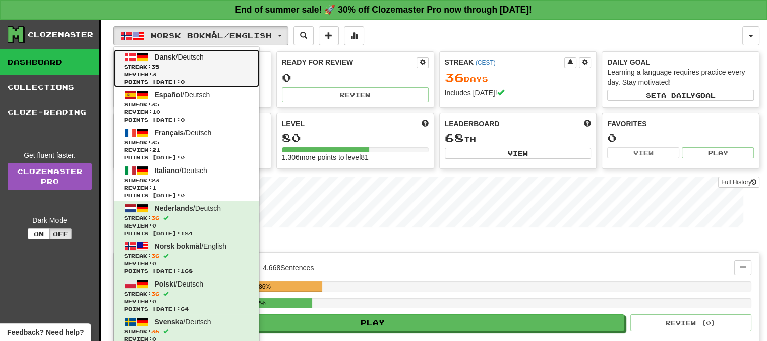
click at [163, 53] on span "Dansk" at bounding box center [165, 57] width 21 height 8
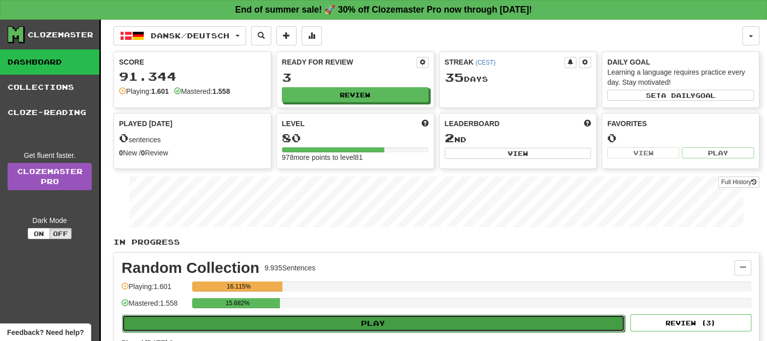
click at [382, 321] on button "Play" at bounding box center [373, 323] width 503 height 17
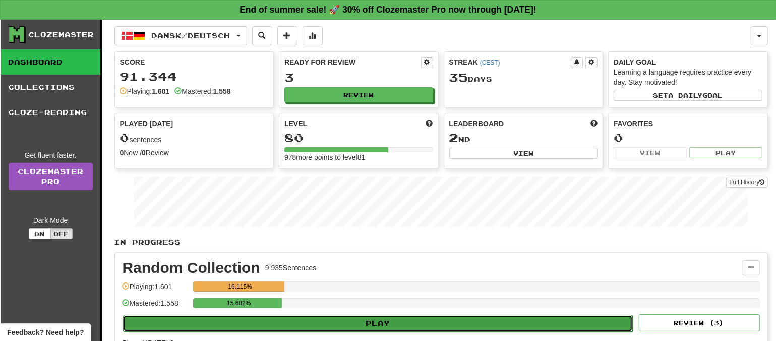
select select "**"
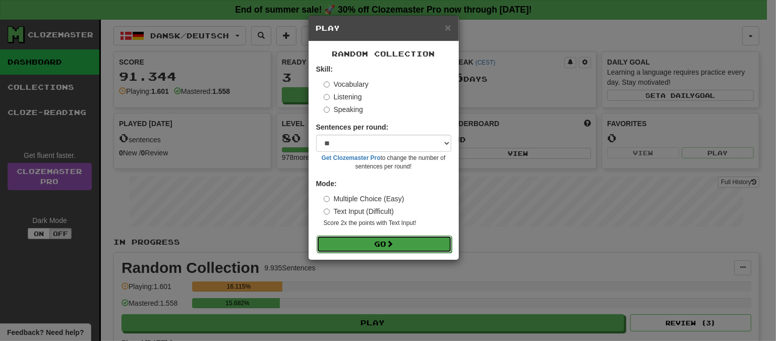
click at [386, 241] on button "Go" at bounding box center [384, 243] width 135 height 17
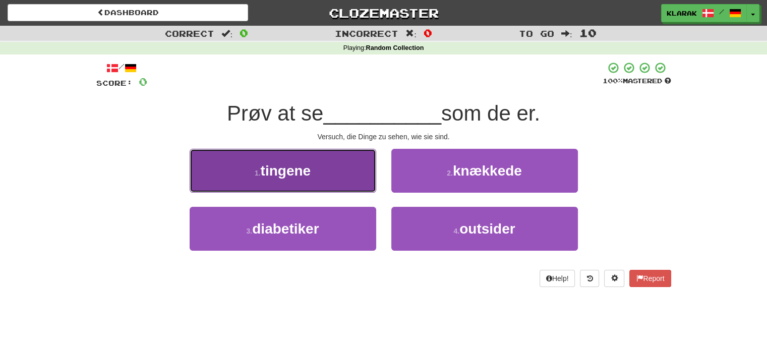
click at [342, 166] on button "1 . tingene" at bounding box center [283, 171] width 186 height 44
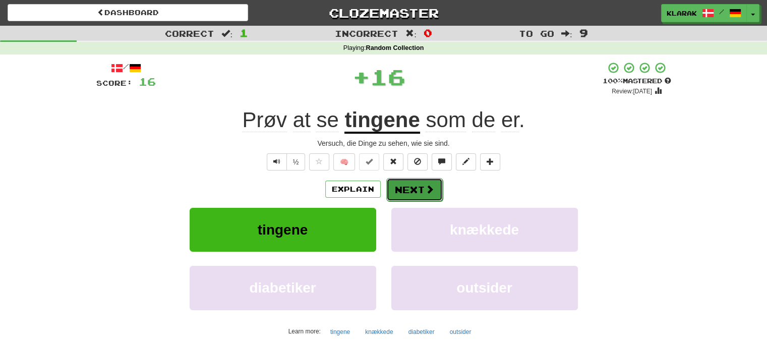
click at [407, 187] on button "Next" at bounding box center [414, 189] width 56 height 23
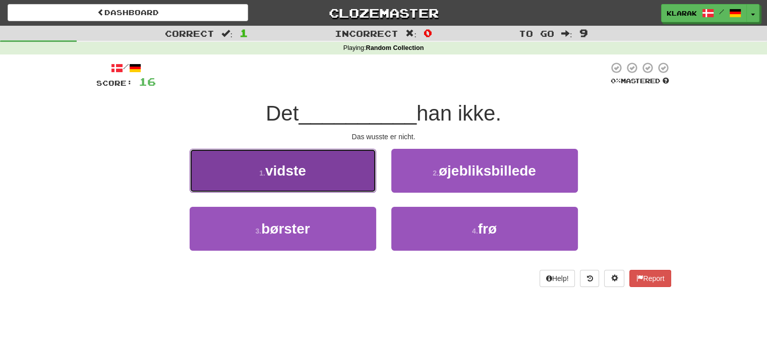
click at [331, 166] on button "1 . vidste" at bounding box center [283, 171] width 186 height 44
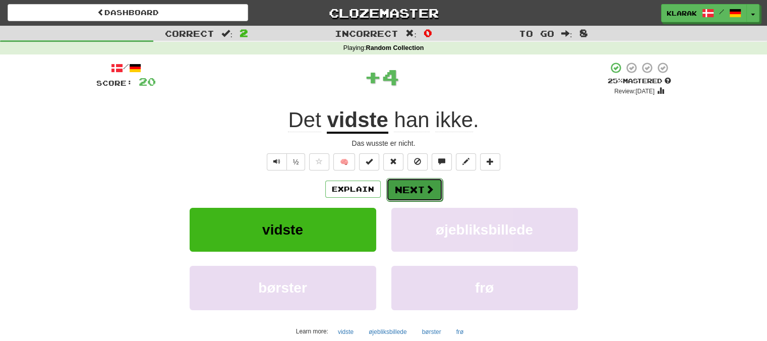
click at [410, 191] on button "Next" at bounding box center [414, 189] width 56 height 23
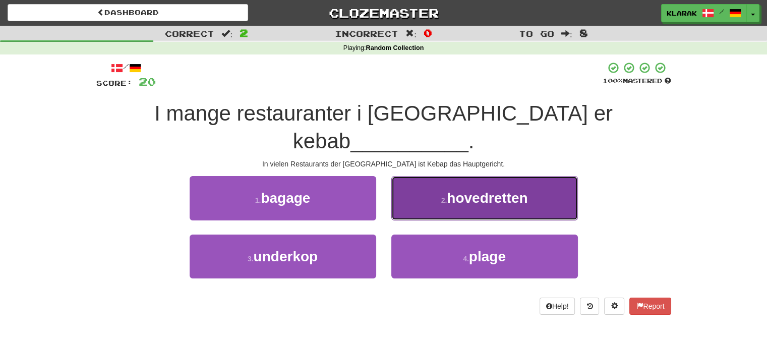
click at [430, 176] on button "2 . hovedretten" at bounding box center [484, 198] width 186 height 44
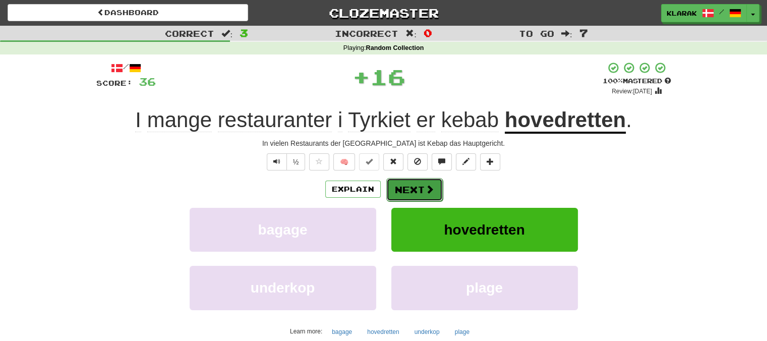
click at [410, 184] on button "Next" at bounding box center [414, 189] width 56 height 23
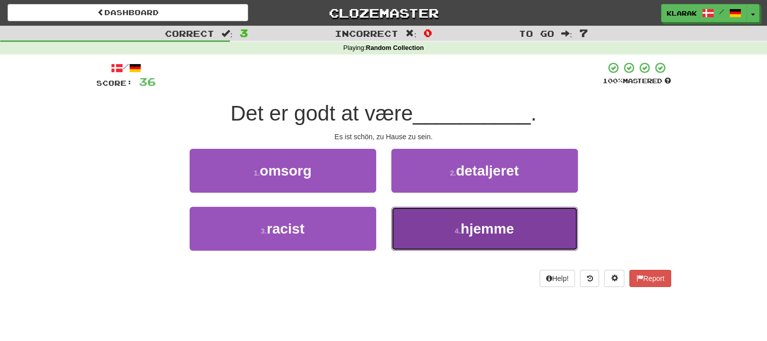
click at [419, 238] on button "4 . hjemme" at bounding box center [484, 229] width 186 height 44
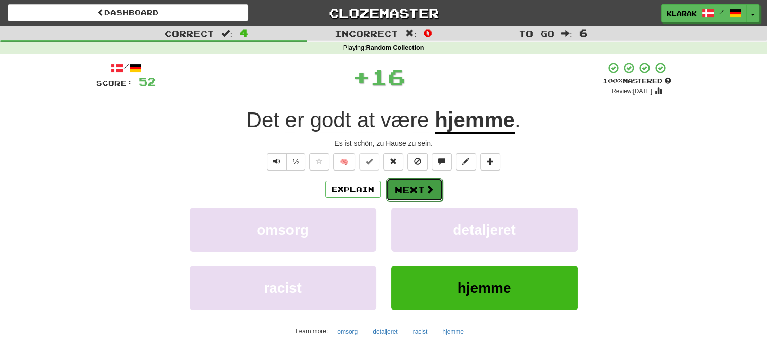
click at [408, 188] on button "Next" at bounding box center [414, 189] width 56 height 23
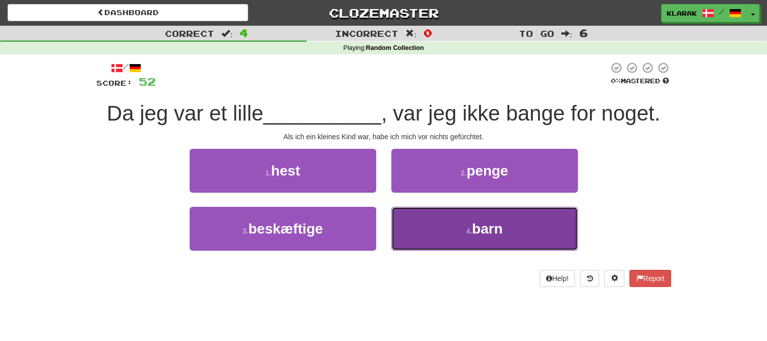
click at [433, 234] on button "4 . barn" at bounding box center [484, 229] width 186 height 44
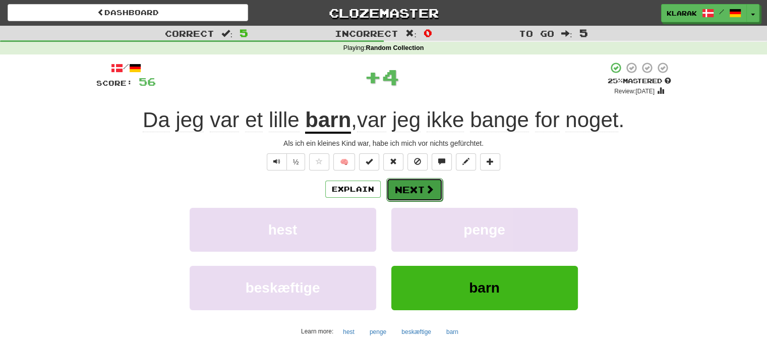
click at [408, 184] on button "Next" at bounding box center [414, 189] width 56 height 23
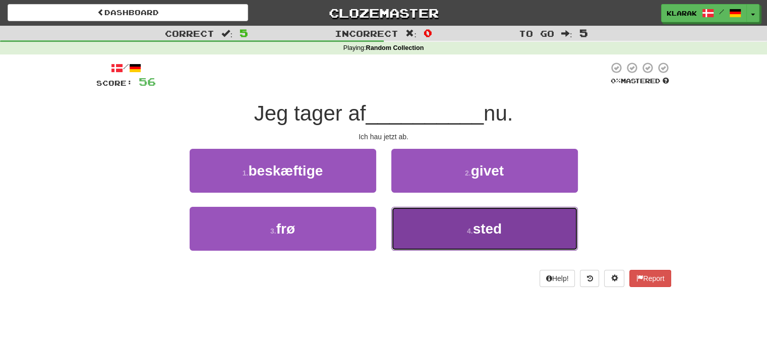
click at [432, 231] on button "4 . sted" at bounding box center [484, 229] width 186 height 44
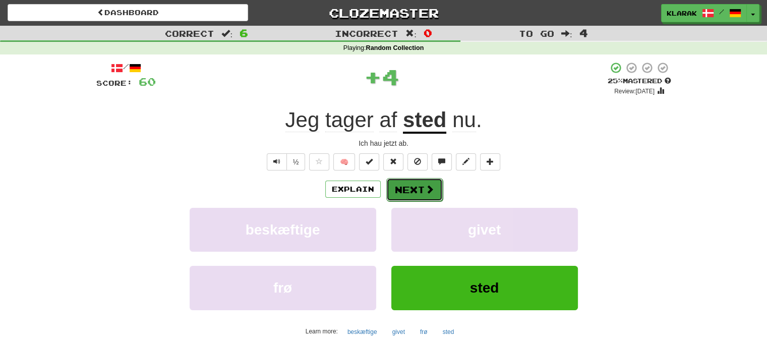
click at [414, 192] on button "Next" at bounding box center [414, 189] width 56 height 23
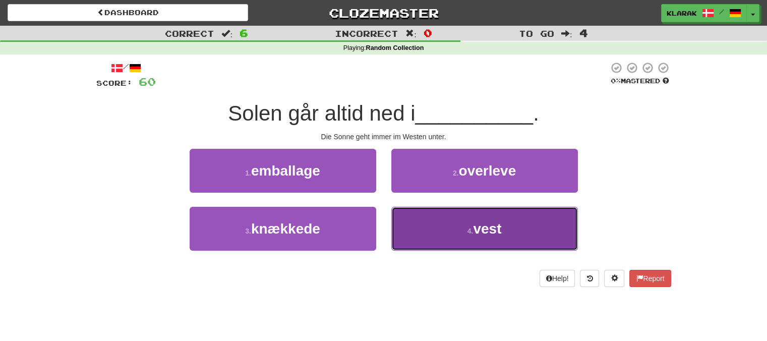
click at [430, 233] on button "4 . vest" at bounding box center [484, 229] width 186 height 44
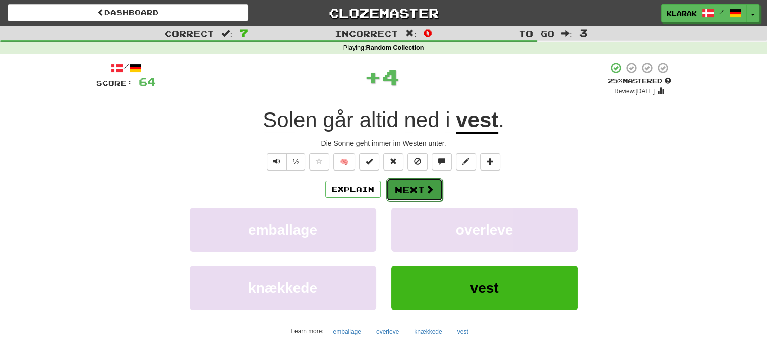
click at [412, 184] on button "Next" at bounding box center [414, 189] width 56 height 23
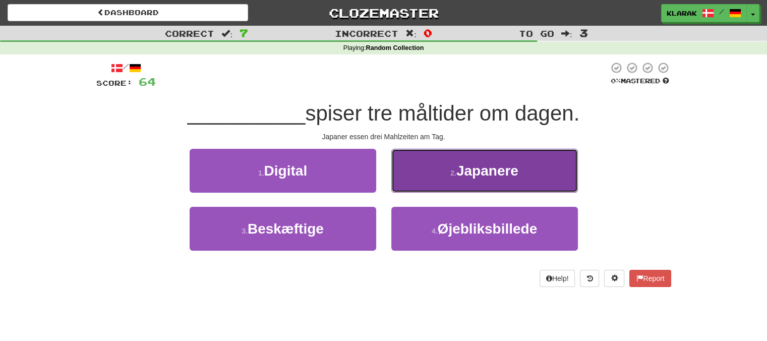
click at [436, 171] on button "2 . Japanere" at bounding box center [484, 171] width 186 height 44
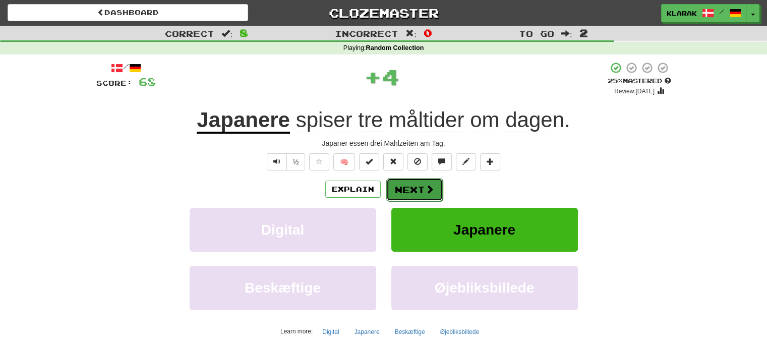
click at [410, 185] on button "Next" at bounding box center [414, 189] width 56 height 23
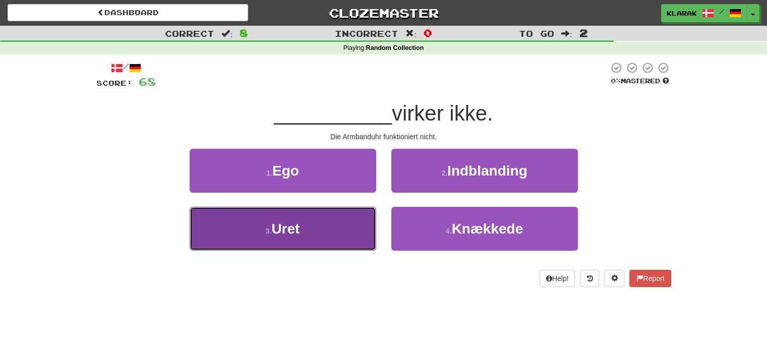
click at [338, 239] on button "3 . Uret" at bounding box center [283, 229] width 186 height 44
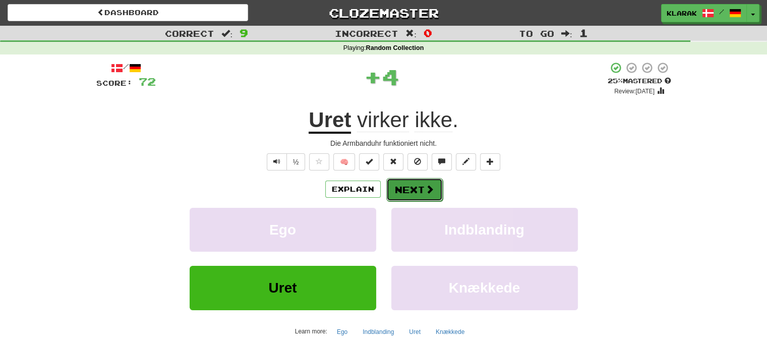
click at [417, 193] on button "Next" at bounding box center [414, 189] width 56 height 23
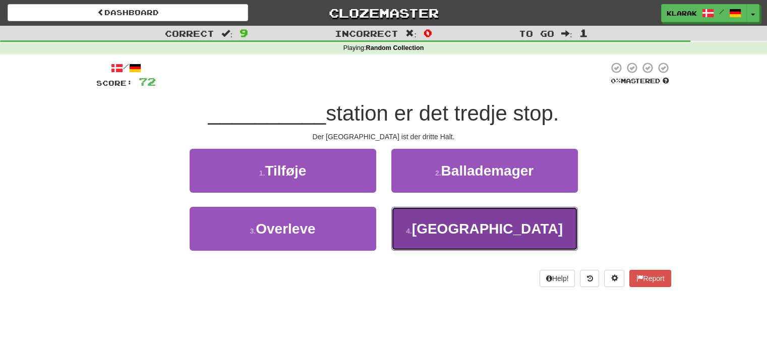
click at [436, 234] on button "4 . Tokyo" at bounding box center [484, 229] width 186 height 44
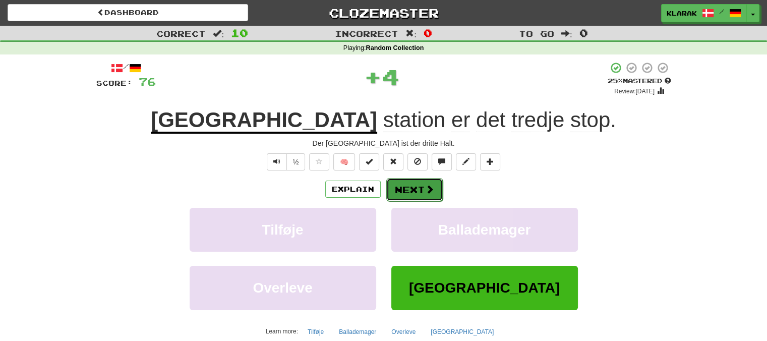
click at [417, 188] on button "Next" at bounding box center [414, 189] width 56 height 23
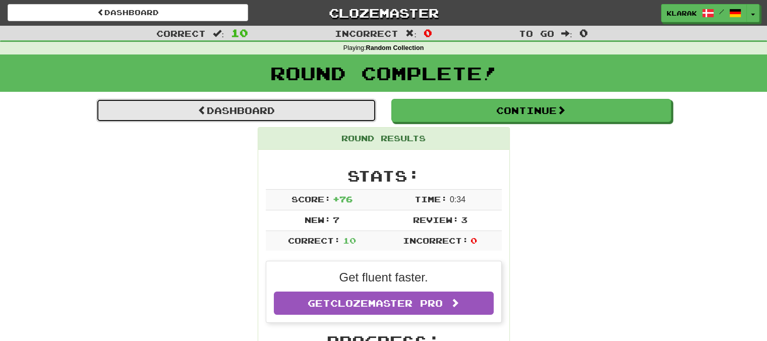
click at [259, 110] on link "Dashboard" at bounding box center [236, 110] width 280 height 23
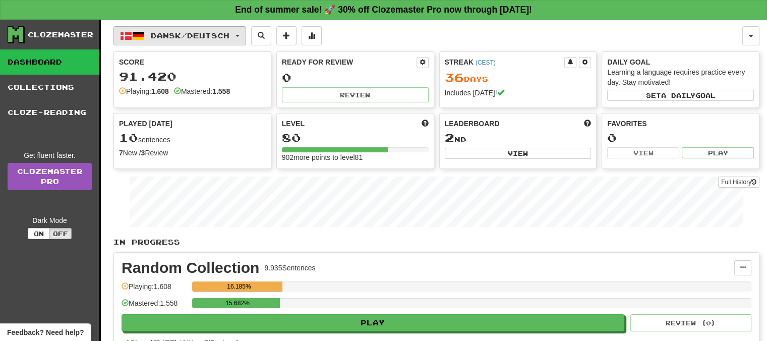
click at [246, 33] on button "Dansk / Deutsch" at bounding box center [179, 35] width 133 height 19
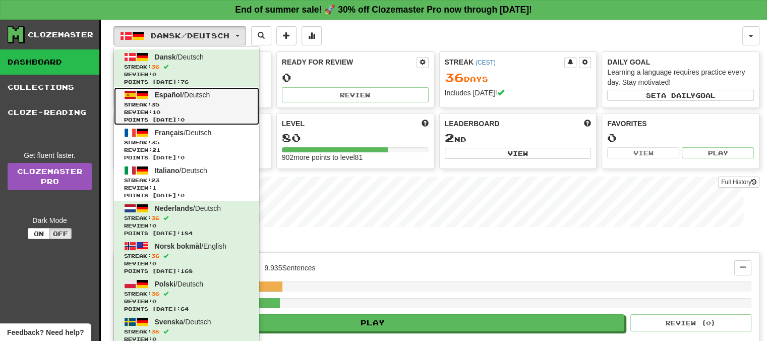
click at [166, 91] on span "Español" at bounding box center [168, 95] width 27 height 8
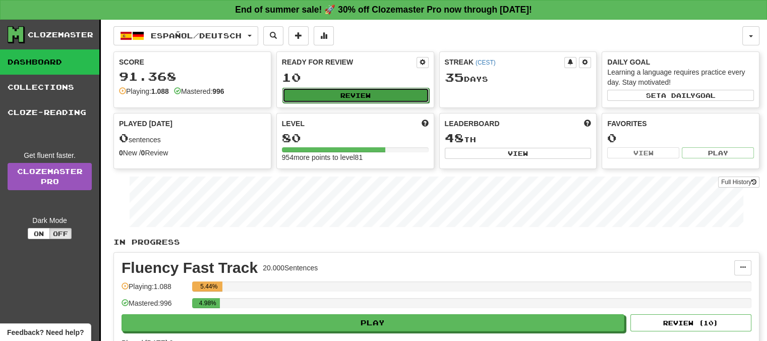
click at [357, 94] on button "Review" at bounding box center [355, 95] width 147 height 15
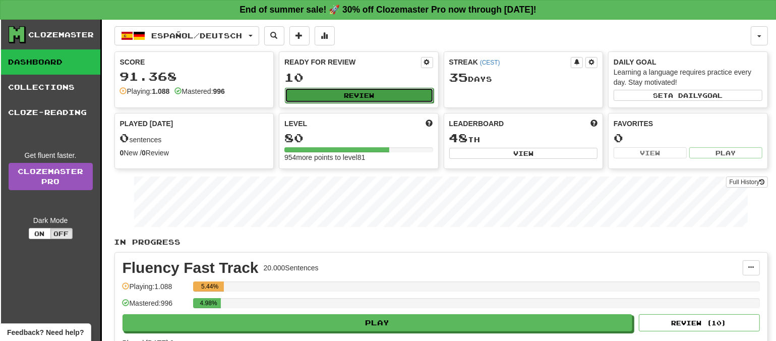
select select "**"
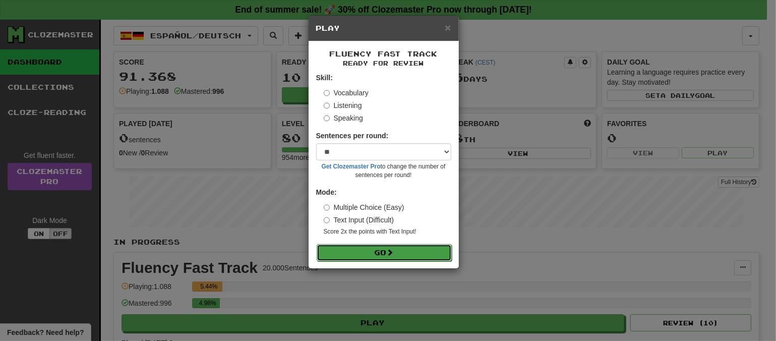
click at [394, 252] on span at bounding box center [390, 251] width 7 height 7
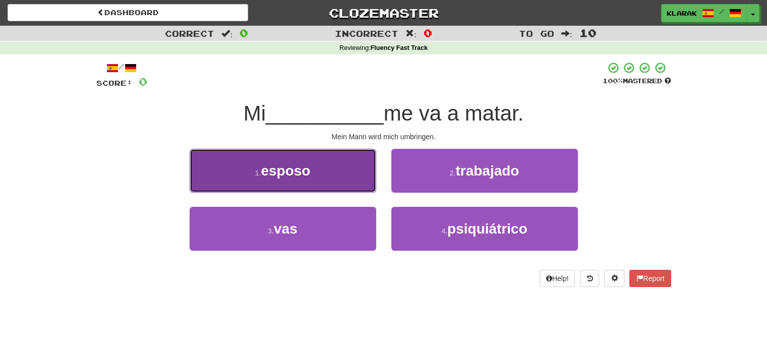
click at [340, 169] on button "1 . esposo" at bounding box center [283, 171] width 186 height 44
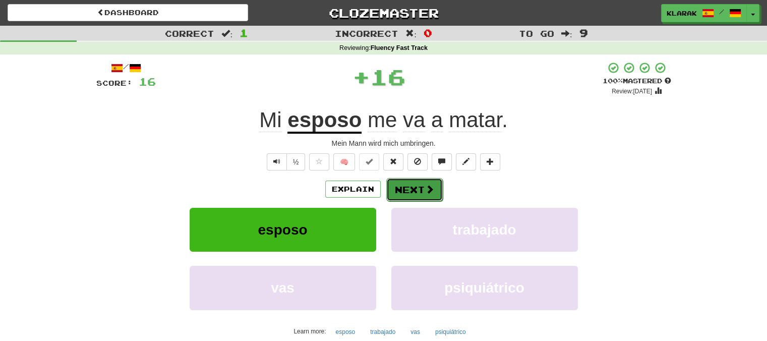
click at [408, 188] on button "Next" at bounding box center [414, 189] width 56 height 23
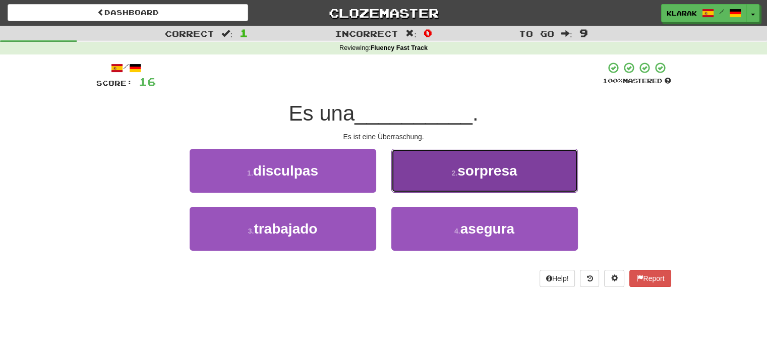
click at [449, 160] on button "2 . sorpresa" at bounding box center [484, 171] width 186 height 44
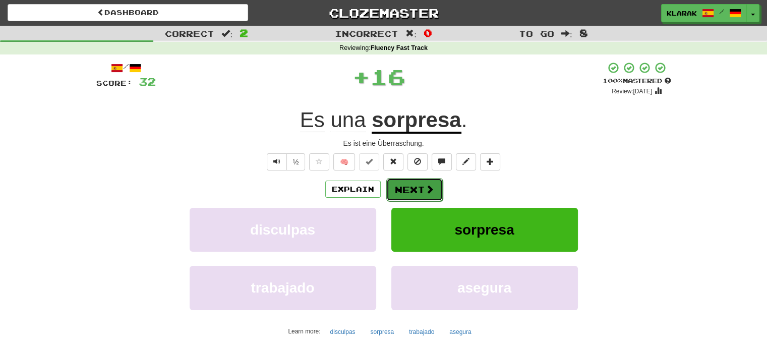
click at [416, 185] on button "Next" at bounding box center [414, 189] width 56 height 23
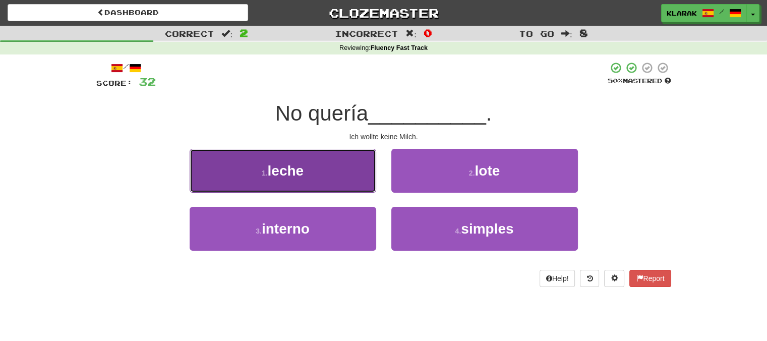
click at [349, 165] on button "1 . leche" at bounding box center [283, 171] width 186 height 44
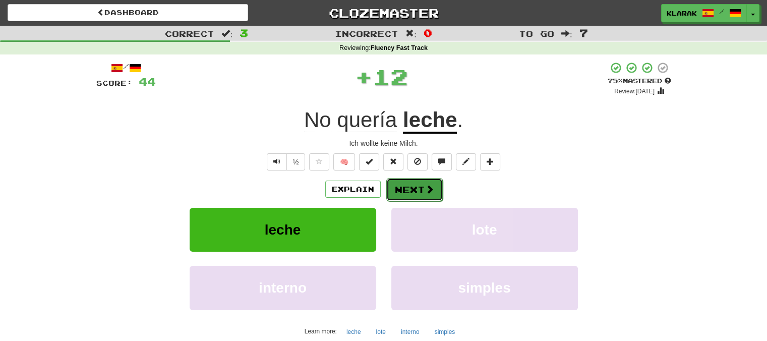
click at [418, 185] on button "Next" at bounding box center [414, 189] width 56 height 23
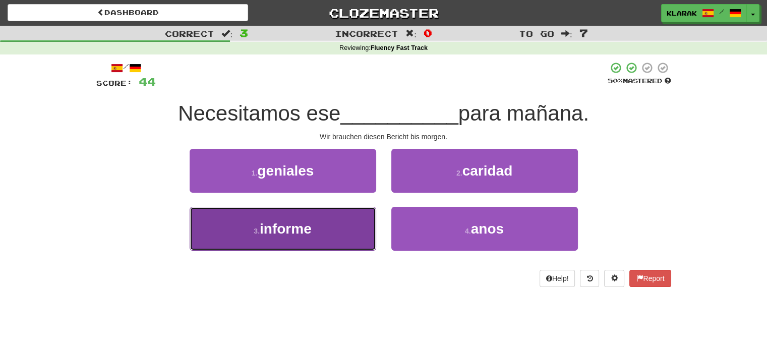
click at [340, 234] on button "3 . informe" at bounding box center [283, 229] width 186 height 44
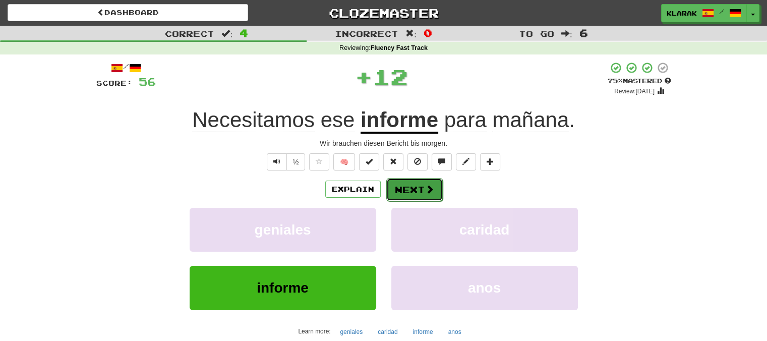
click at [409, 186] on button "Next" at bounding box center [414, 189] width 56 height 23
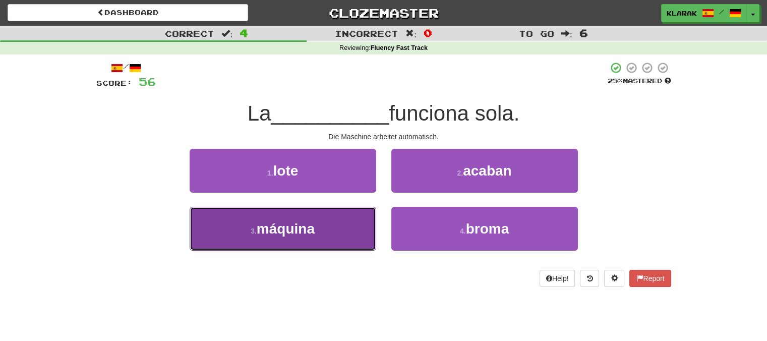
click at [345, 231] on button "3 . máquina" at bounding box center [283, 229] width 186 height 44
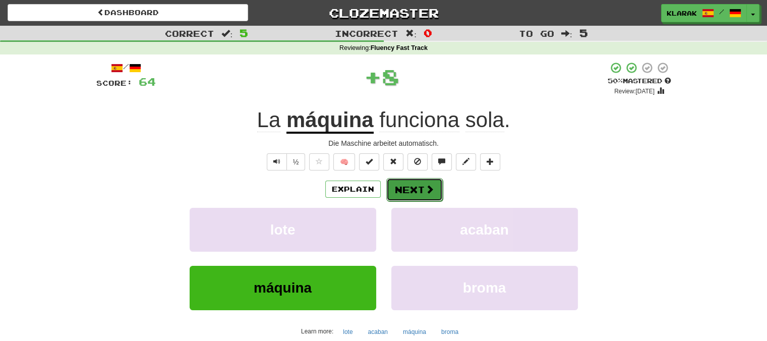
click at [412, 189] on button "Next" at bounding box center [414, 189] width 56 height 23
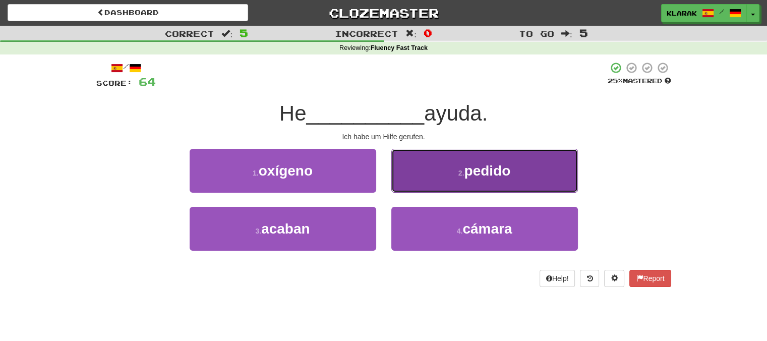
click at [439, 165] on button "2 . pedido" at bounding box center [484, 171] width 186 height 44
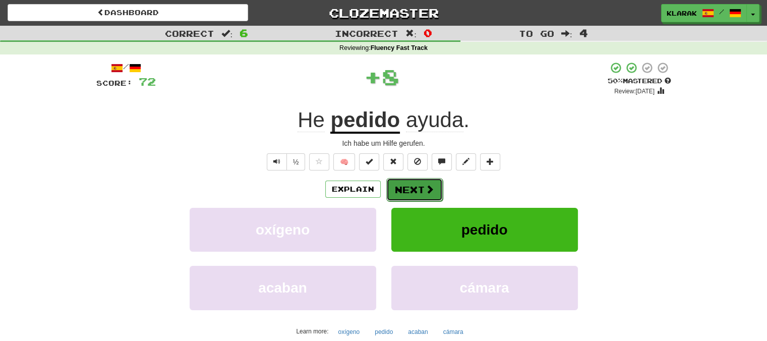
click at [411, 190] on button "Next" at bounding box center [414, 189] width 56 height 23
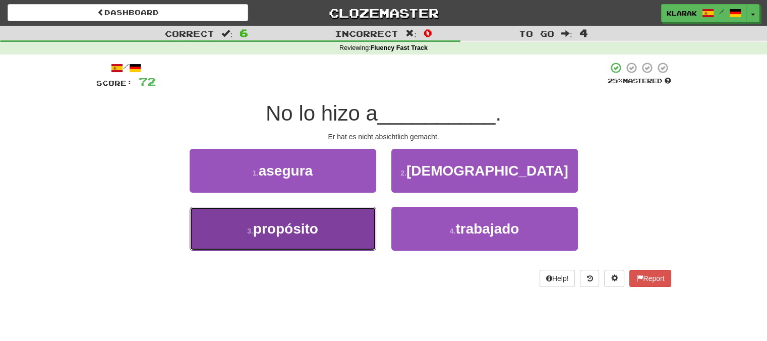
click at [335, 224] on button "3 . propósito" at bounding box center [283, 229] width 186 height 44
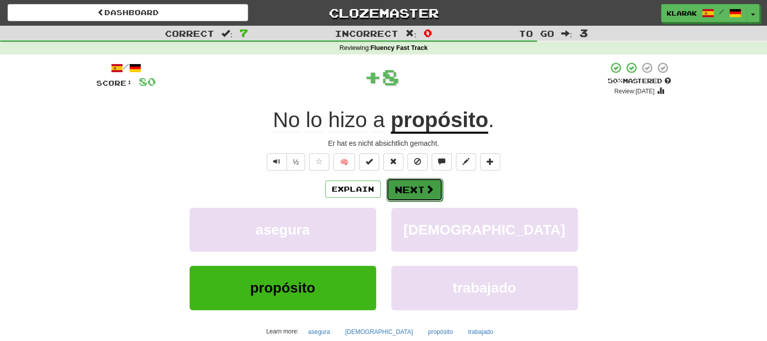
click at [411, 187] on button "Next" at bounding box center [414, 189] width 56 height 23
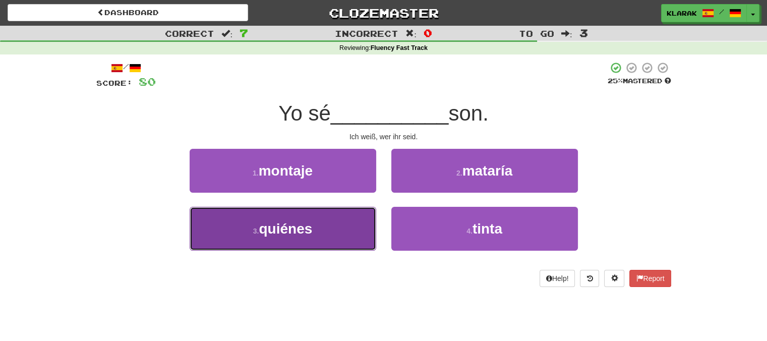
click at [339, 236] on button "3 . quiénes" at bounding box center [283, 229] width 186 height 44
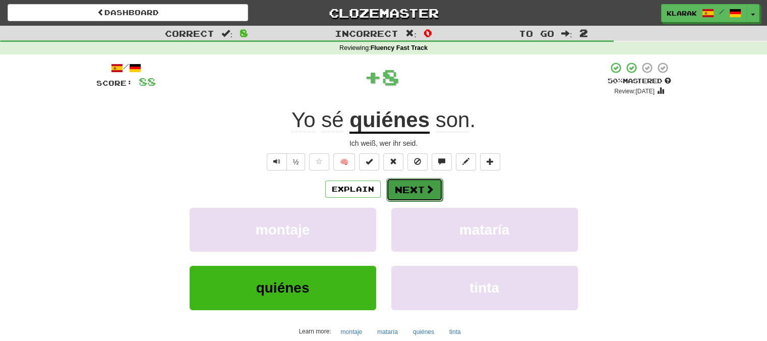
click at [407, 189] on button "Next" at bounding box center [414, 189] width 56 height 23
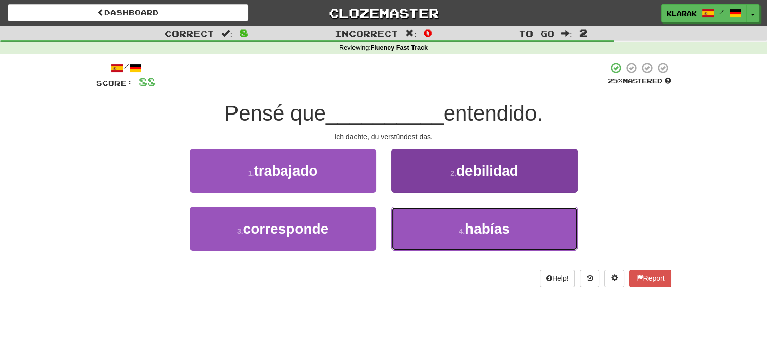
click at [412, 225] on button "4 . habías" at bounding box center [484, 229] width 186 height 44
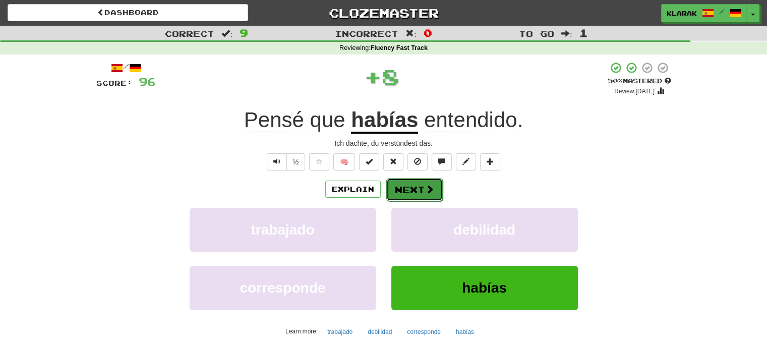
click at [406, 185] on button "Next" at bounding box center [414, 189] width 56 height 23
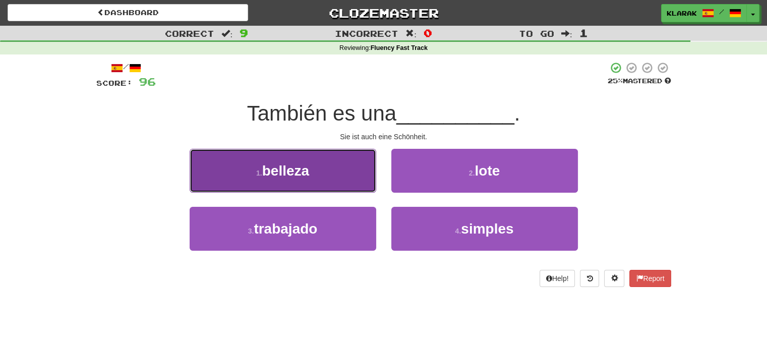
click at [349, 167] on button "1 . belleza" at bounding box center [283, 171] width 186 height 44
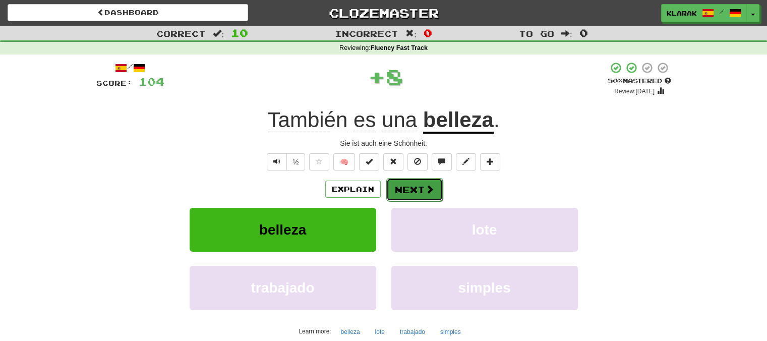
click at [405, 187] on button "Next" at bounding box center [414, 189] width 56 height 23
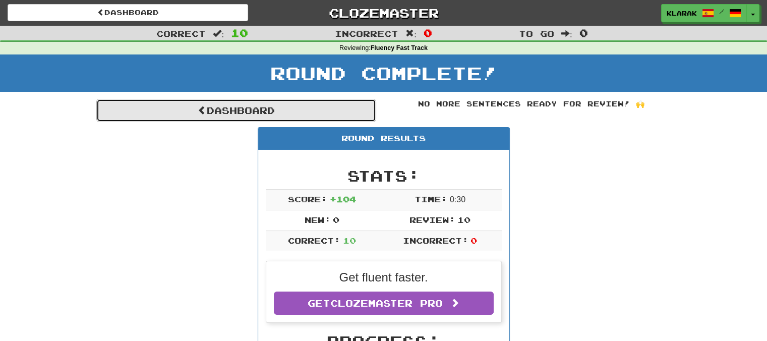
click at [226, 111] on link "Dashboard" at bounding box center [236, 110] width 280 height 23
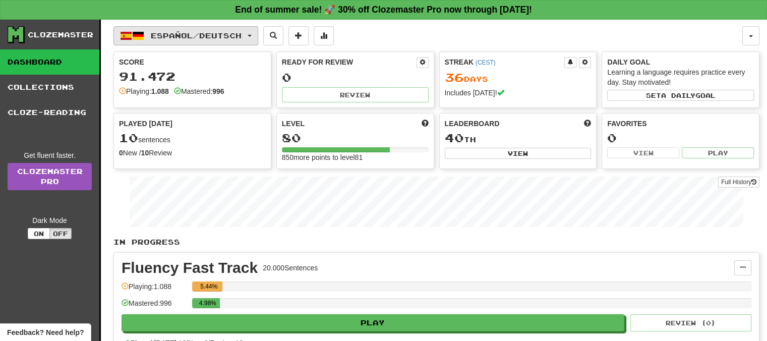
click at [258, 37] on button "Español / Deutsch" at bounding box center [185, 35] width 145 height 19
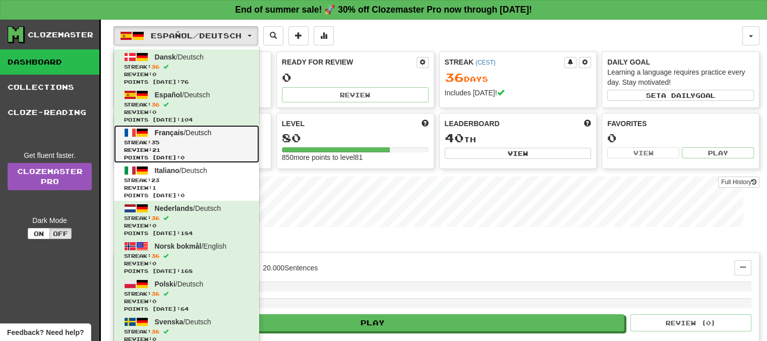
click at [163, 133] on span "Français" at bounding box center [169, 133] width 29 height 8
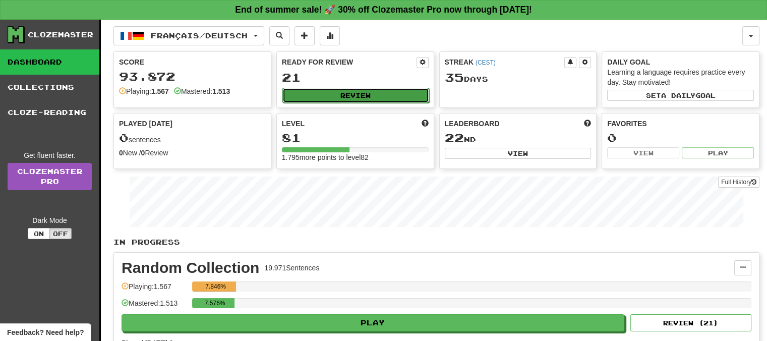
click at [328, 95] on button "Review" at bounding box center [355, 95] width 147 height 15
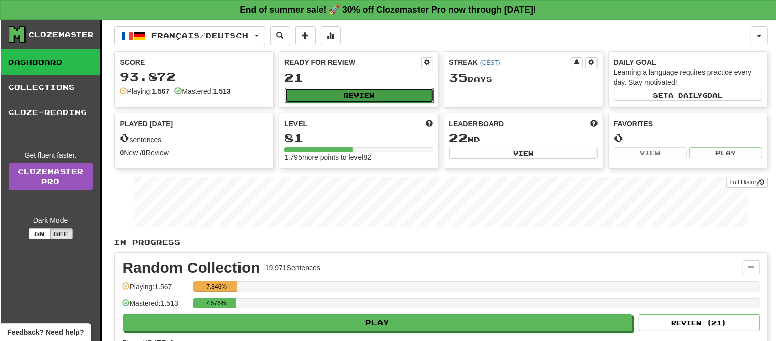
select select "**"
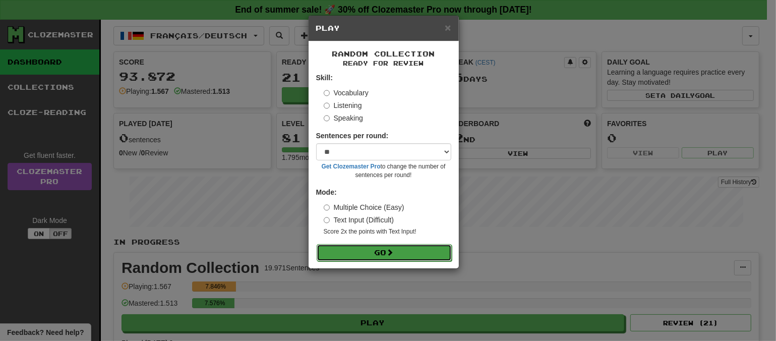
click at [393, 255] on span at bounding box center [390, 251] width 7 height 7
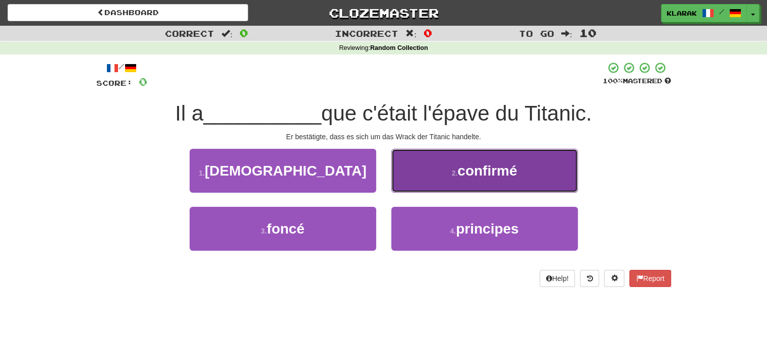
click at [439, 172] on button "2 . confirmé" at bounding box center [484, 171] width 186 height 44
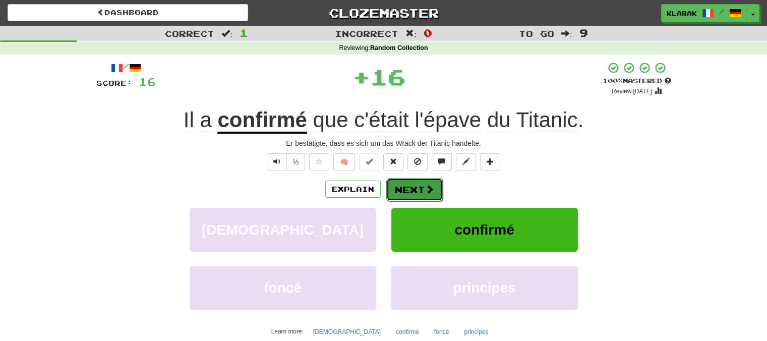
click at [407, 186] on button "Next" at bounding box center [414, 189] width 56 height 23
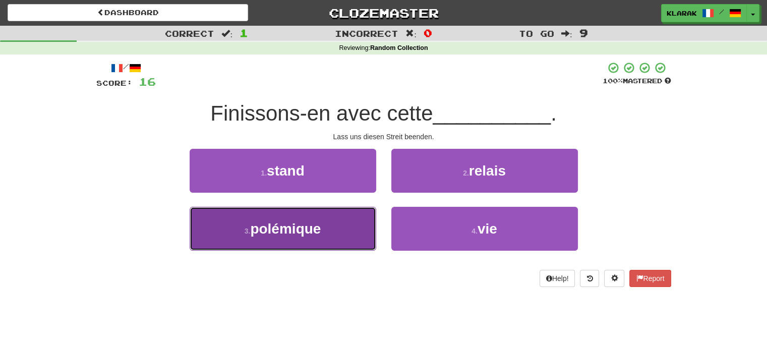
click at [337, 232] on button "3 . polémique" at bounding box center [283, 229] width 186 height 44
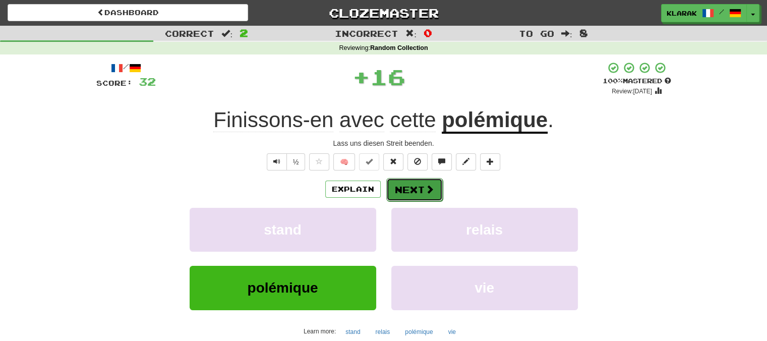
click at [408, 184] on button "Next" at bounding box center [414, 189] width 56 height 23
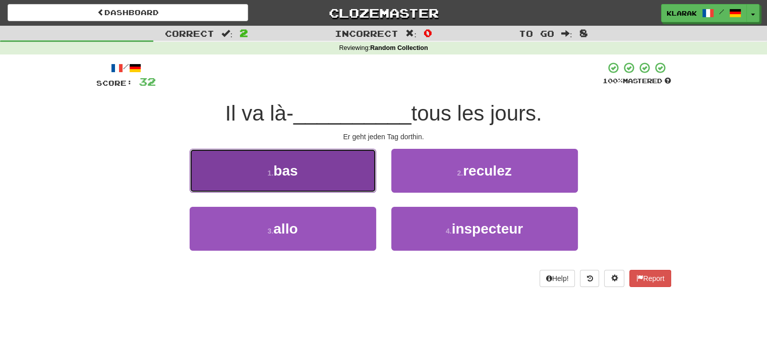
click at [336, 167] on button "1 . bas" at bounding box center [283, 171] width 186 height 44
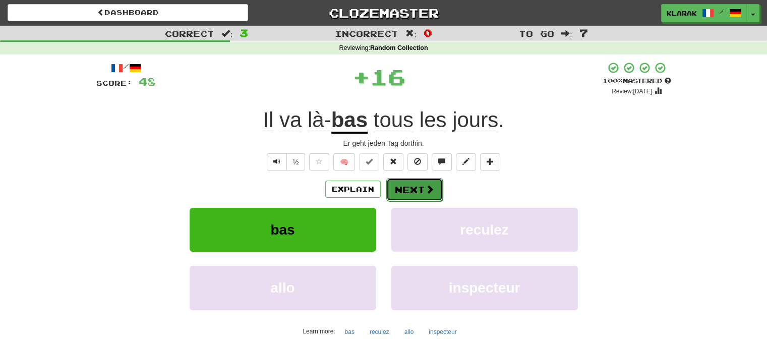
click at [401, 187] on button "Next" at bounding box center [414, 189] width 56 height 23
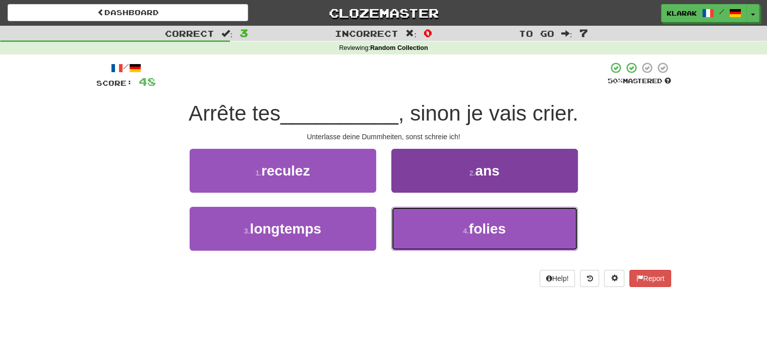
click at [429, 228] on button "4 . folies" at bounding box center [484, 229] width 186 height 44
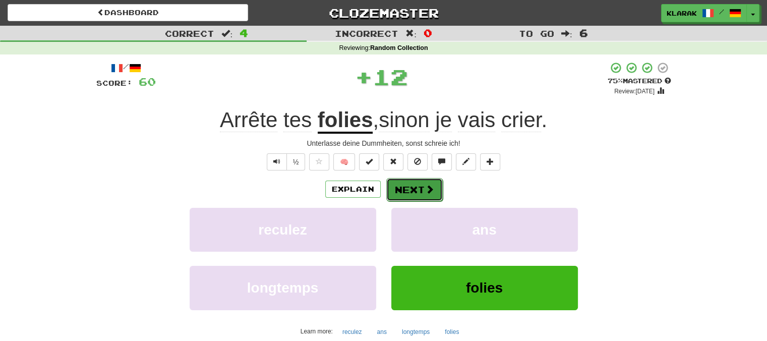
click at [406, 191] on button "Next" at bounding box center [414, 189] width 56 height 23
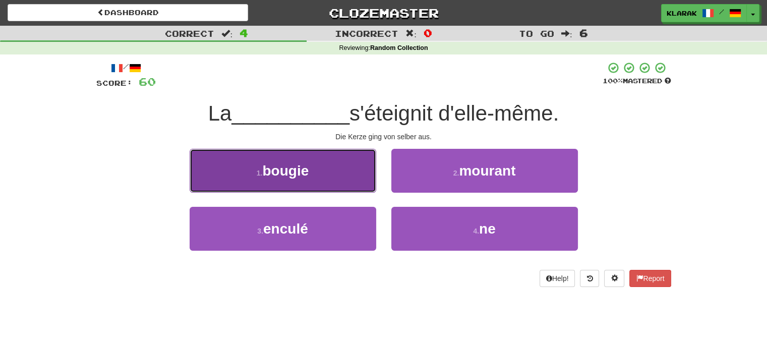
click at [337, 166] on button "1 . bougie" at bounding box center [283, 171] width 186 height 44
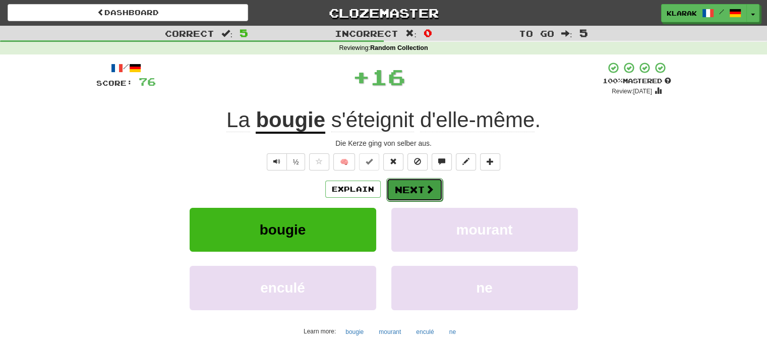
click at [407, 188] on button "Next" at bounding box center [414, 189] width 56 height 23
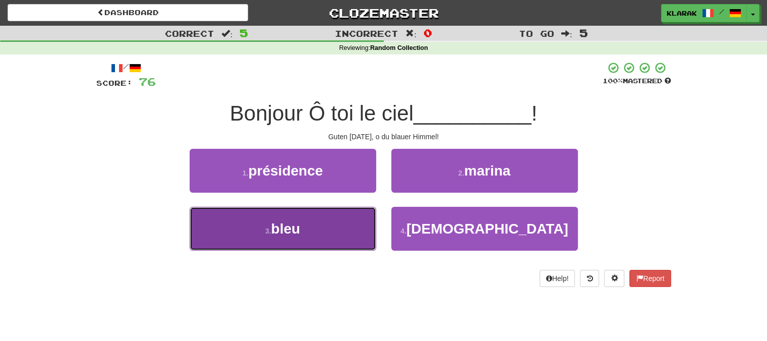
click at [322, 233] on button "3 . bleu" at bounding box center [283, 229] width 186 height 44
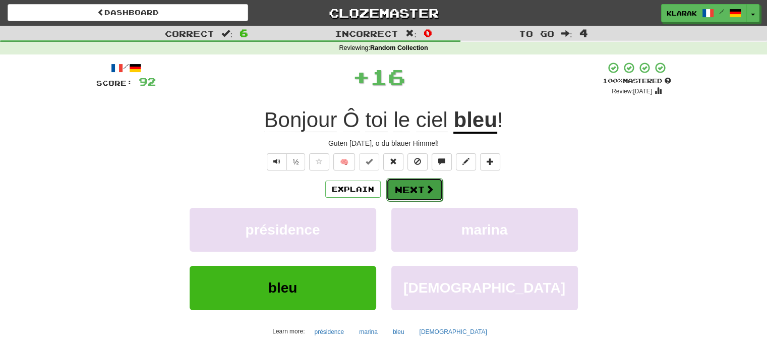
click at [412, 185] on button "Next" at bounding box center [414, 189] width 56 height 23
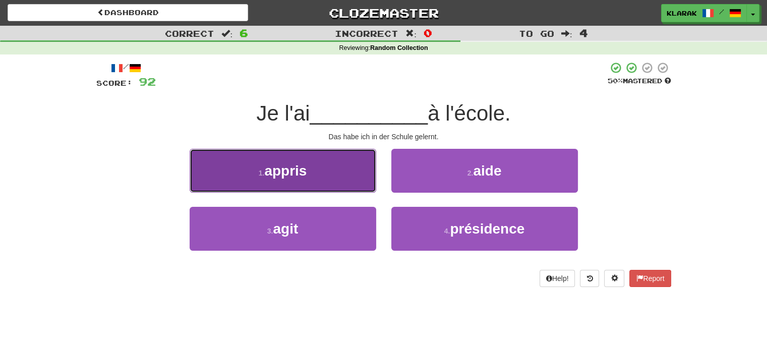
click at [335, 167] on button "1 . appris" at bounding box center [283, 171] width 186 height 44
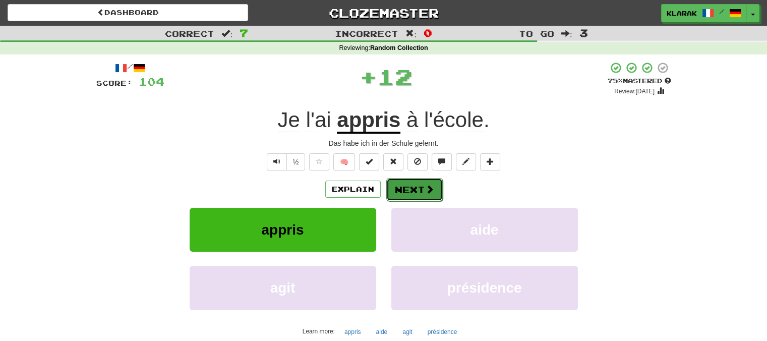
click at [403, 186] on button "Next" at bounding box center [414, 189] width 56 height 23
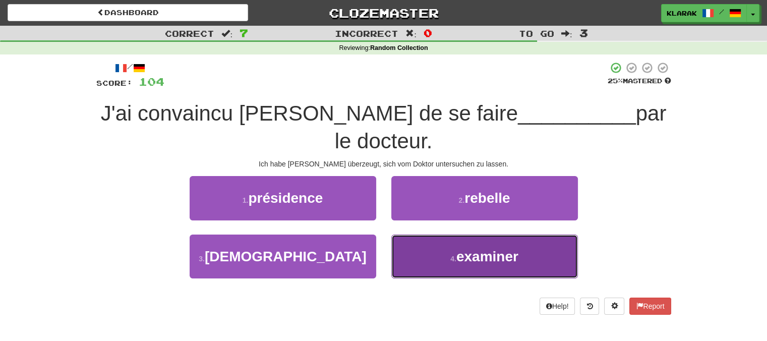
drag, startPoint x: 416, startPoint y: 232, endPoint x: 415, endPoint y: 226, distance: 6.1
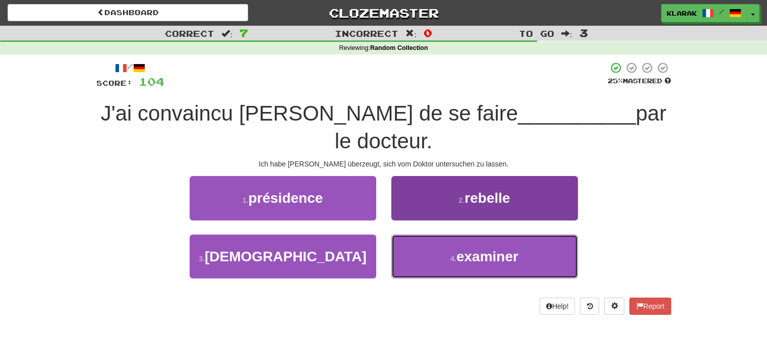
click at [416, 234] on button "4 . examiner" at bounding box center [484, 256] width 186 height 44
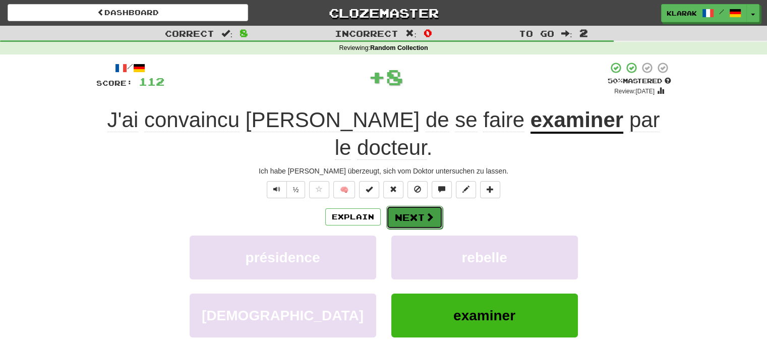
click at [407, 206] on button "Next" at bounding box center [414, 217] width 56 height 23
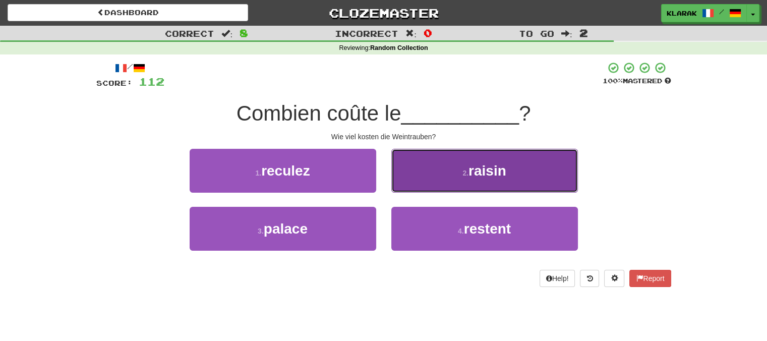
click at [436, 171] on button "2 . raisin" at bounding box center [484, 171] width 186 height 44
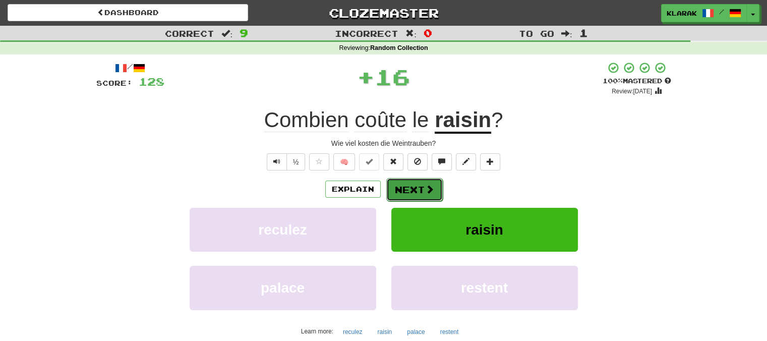
click at [412, 187] on button "Next" at bounding box center [414, 189] width 56 height 23
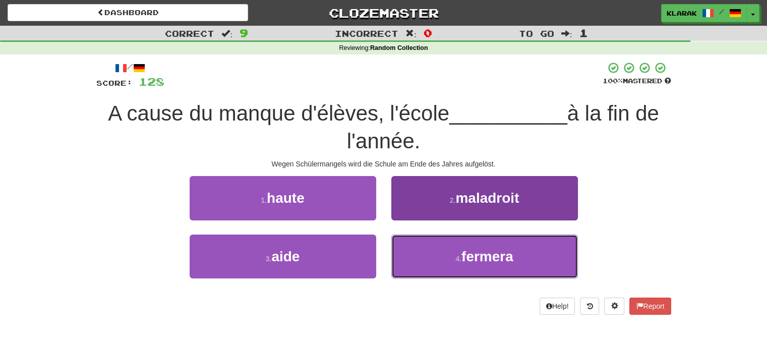
click at [430, 247] on button "4 . fermera" at bounding box center [484, 256] width 186 height 44
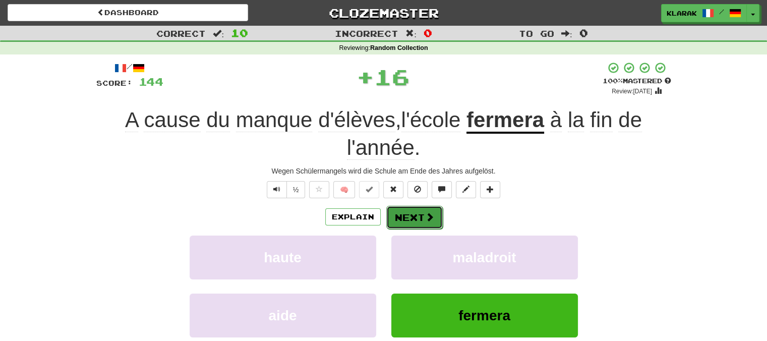
click at [420, 213] on button "Next" at bounding box center [414, 217] width 56 height 23
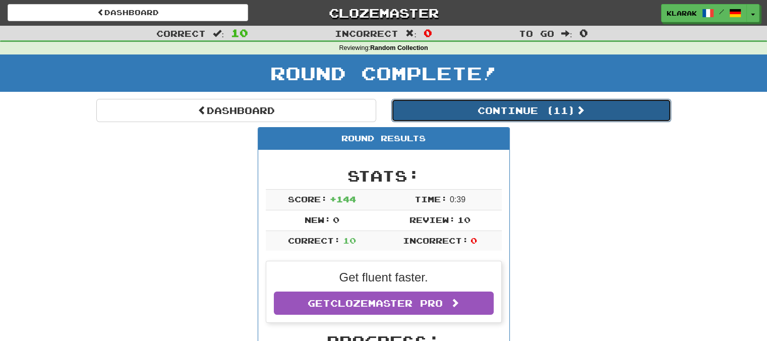
click at [546, 111] on button "Continue ( 11 )" at bounding box center [531, 110] width 280 height 23
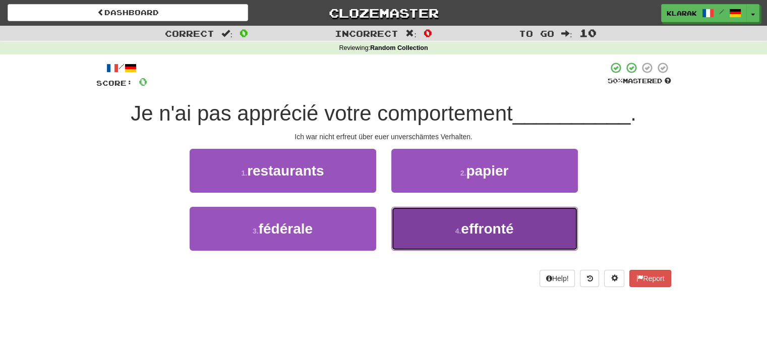
click at [428, 229] on button "4 . effronté" at bounding box center [484, 229] width 186 height 44
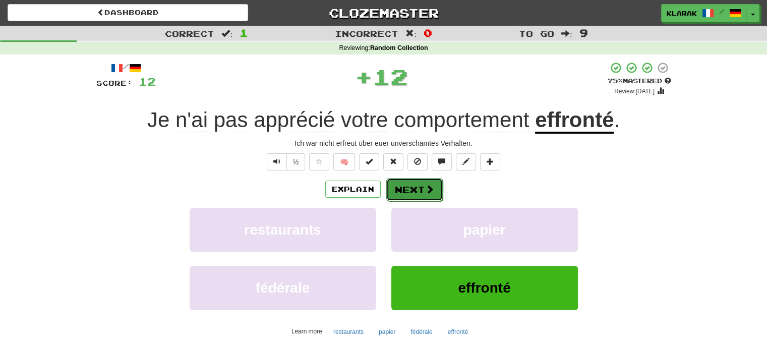
click at [412, 189] on button "Next" at bounding box center [414, 189] width 56 height 23
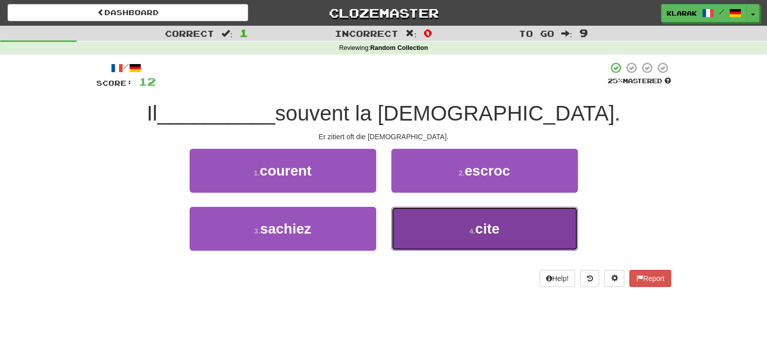
click at [438, 233] on button "4 . cite" at bounding box center [484, 229] width 186 height 44
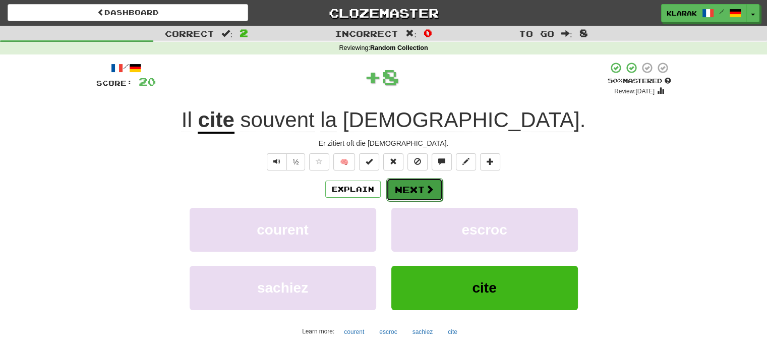
click at [422, 191] on button "Next" at bounding box center [414, 189] width 56 height 23
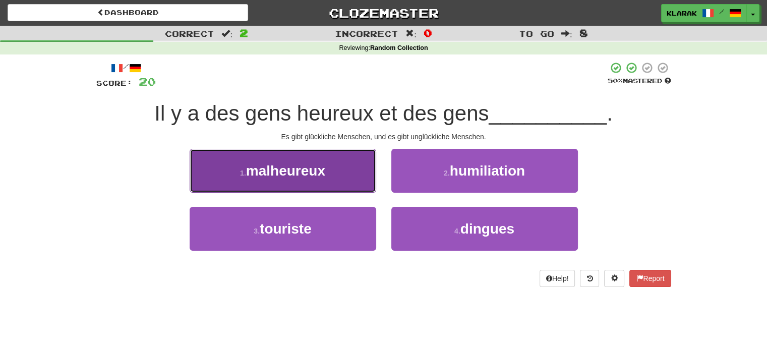
click at [343, 167] on button "1 . malheureux" at bounding box center [283, 171] width 186 height 44
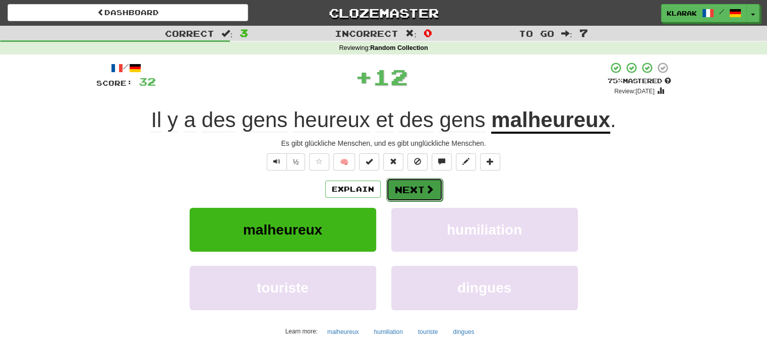
click at [410, 184] on button "Next" at bounding box center [414, 189] width 56 height 23
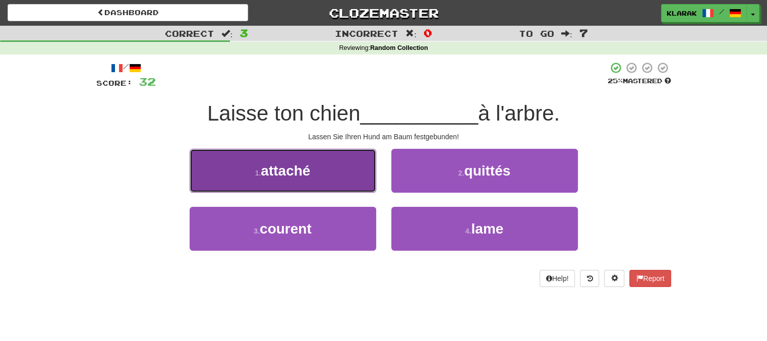
click at [342, 167] on button "1 . attaché" at bounding box center [283, 171] width 186 height 44
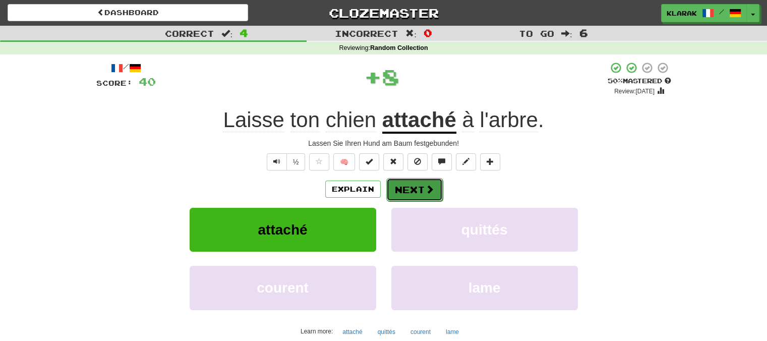
click at [407, 189] on button "Next" at bounding box center [414, 189] width 56 height 23
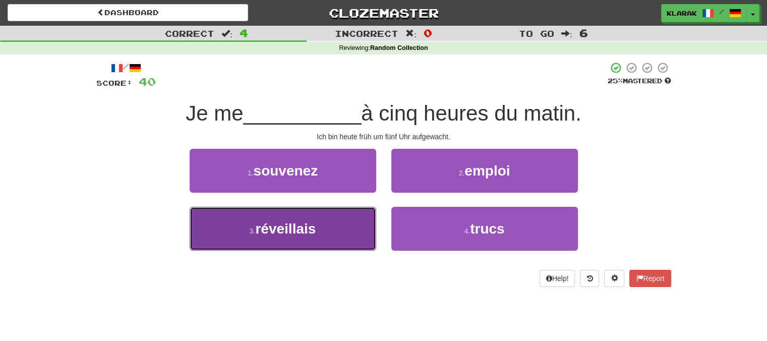
click at [333, 232] on button "3 . réveillais" at bounding box center [283, 229] width 186 height 44
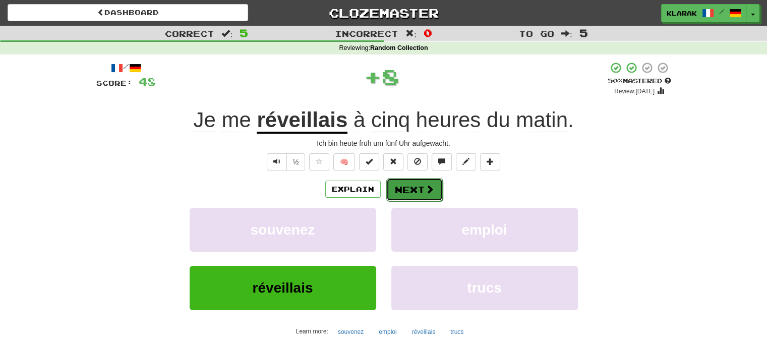
click at [408, 192] on button "Next" at bounding box center [414, 189] width 56 height 23
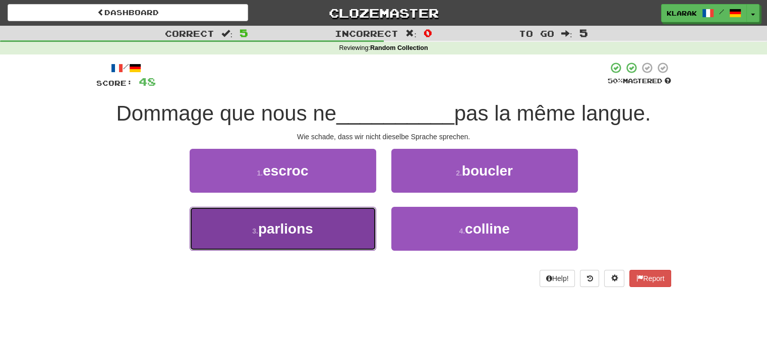
click at [339, 222] on button "3 . parlions" at bounding box center [283, 229] width 186 height 44
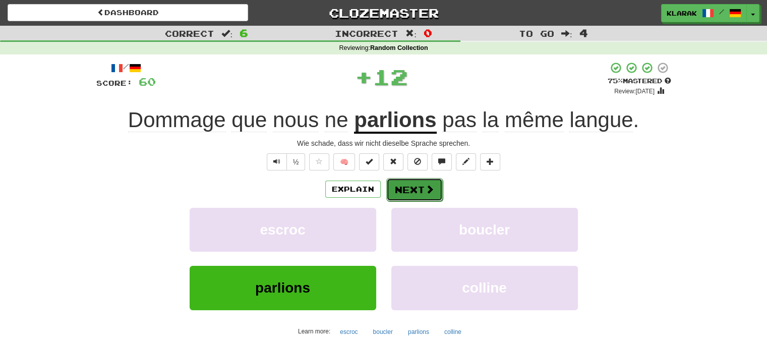
click at [408, 192] on button "Next" at bounding box center [414, 189] width 56 height 23
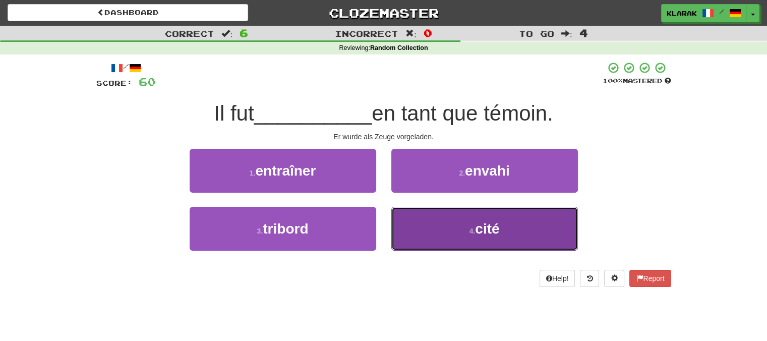
click at [446, 226] on button "4 . cité" at bounding box center [484, 229] width 186 height 44
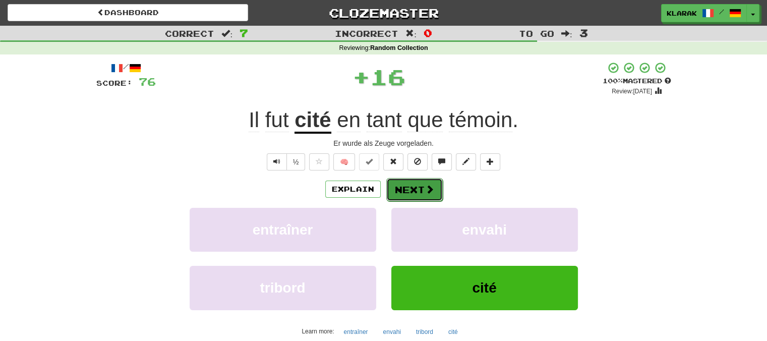
click at [409, 187] on button "Next" at bounding box center [414, 189] width 56 height 23
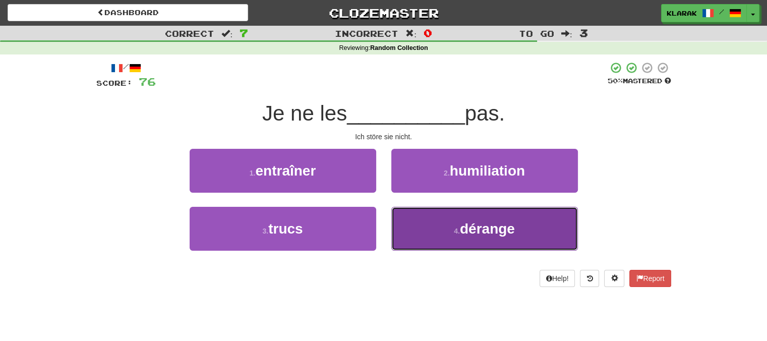
click at [450, 232] on button "4 . dérange" at bounding box center [484, 229] width 186 height 44
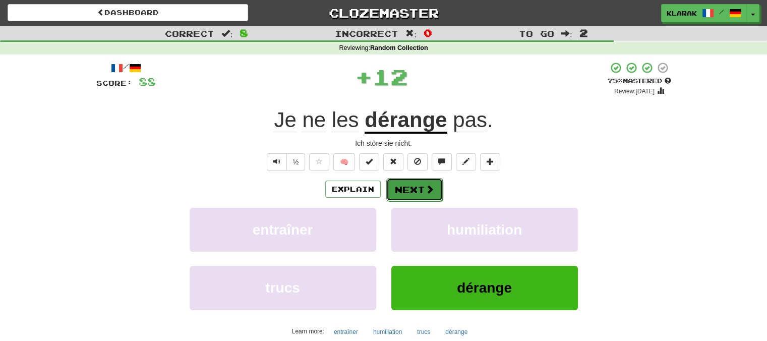
click at [420, 188] on button "Next" at bounding box center [414, 189] width 56 height 23
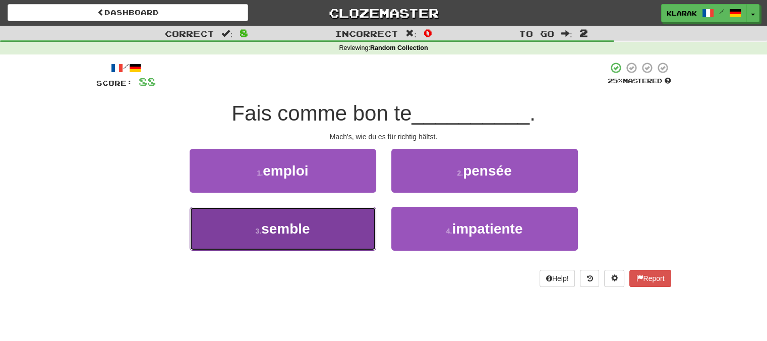
click at [332, 227] on button "3 . semble" at bounding box center [283, 229] width 186 height 44
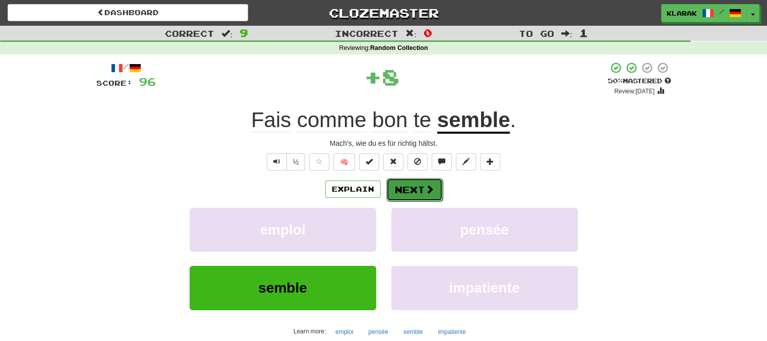
click at [422, 185] on button "Next" at bounding box center [414, 189] width 56 height 23
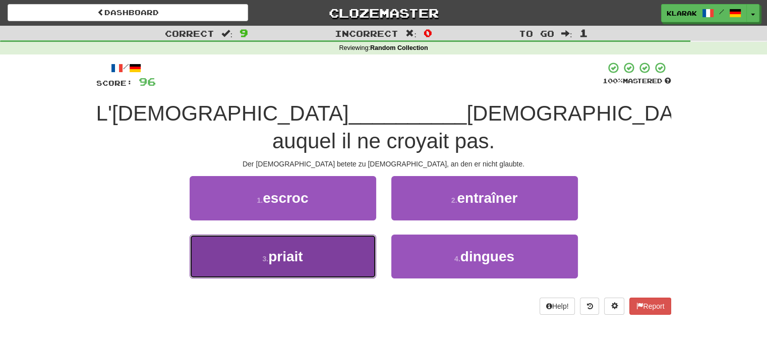
click at [350, 234] on button "3 . priait" at bounding box center [283, 256] width 186 height 44
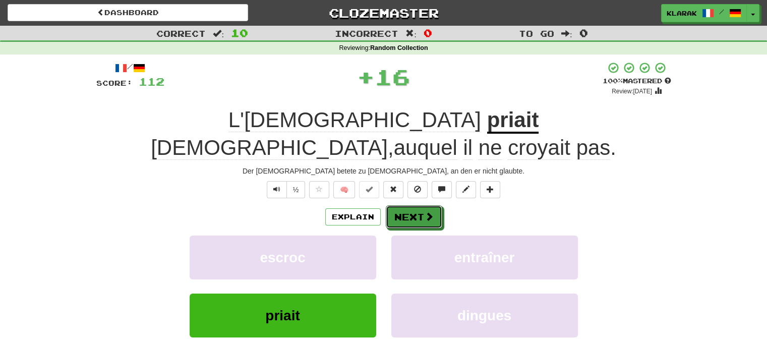
click at [410, 205] on button "Next" at bounding box center [414, 216] width 56 height 23
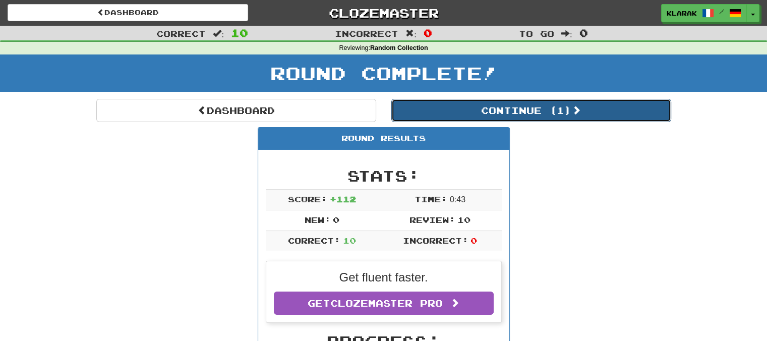
click at [541, 118] on button "Continue ( 1 )" at bounding box center [531, 110] width 280 height 23
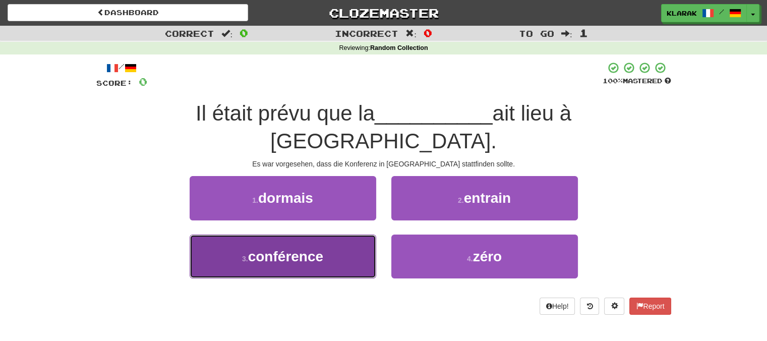
click at [337, 234] on button "3 . conférence" at bounding box center [283, 256] width 186 height 44
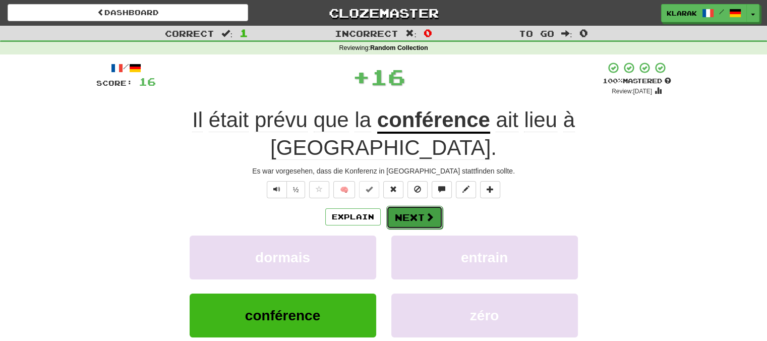
click at [417, 206] on button "Next" at bounding box center [414, 217] width 56 height 23
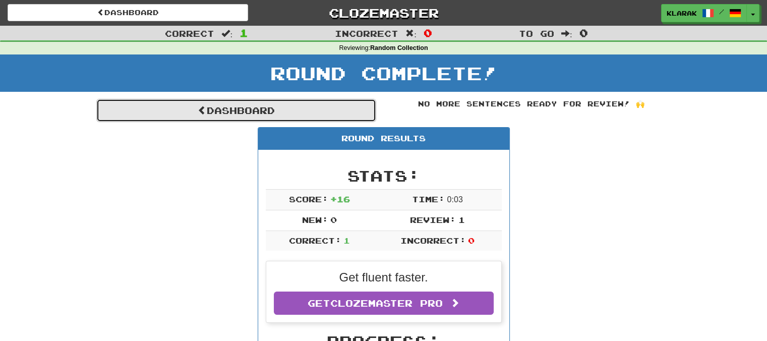
click at [231, 106] on link "Dashboard" at bounding box center [236, 110] width 280 height 23
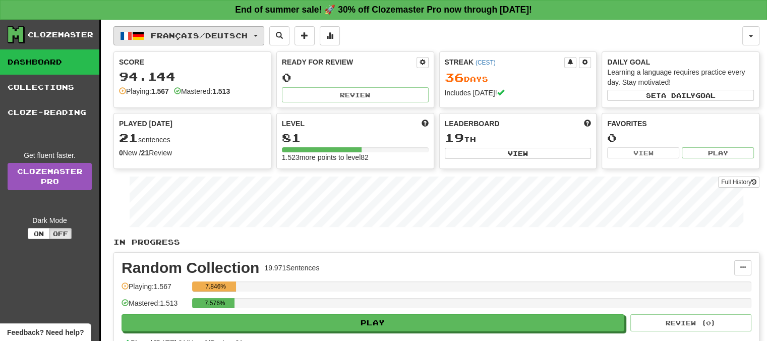
click at [258, 35] on span "button" at bounding box center [256, 36] width 4 height 2
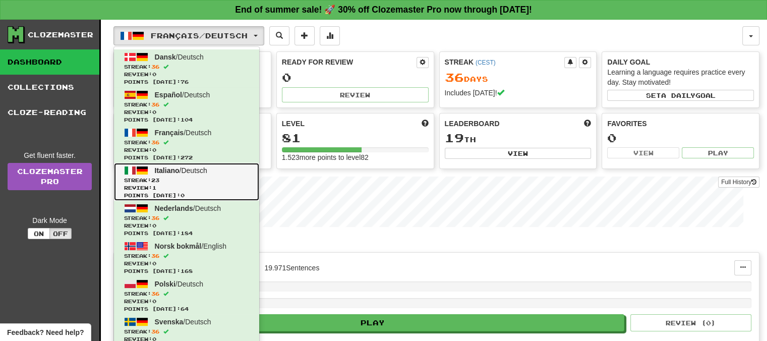
click at [168, 167] on span "Italiano" at bounding box center [167, 170] width 25 height 8
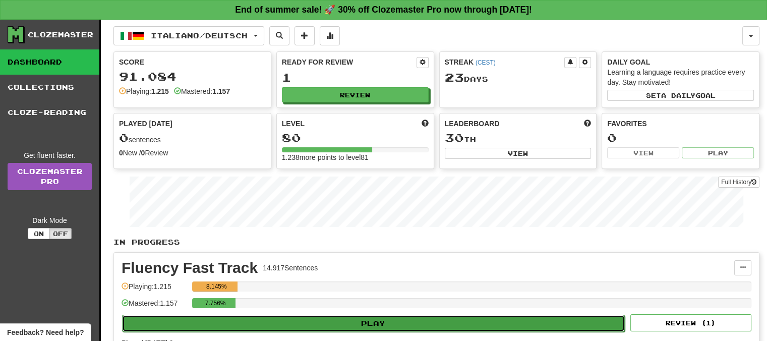
click at [365, 318] on button "Play" at bounding box center [373, 323] width 503 height 17
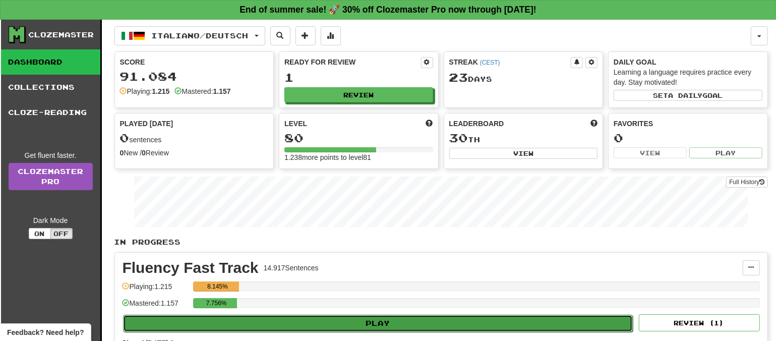
select select "**"
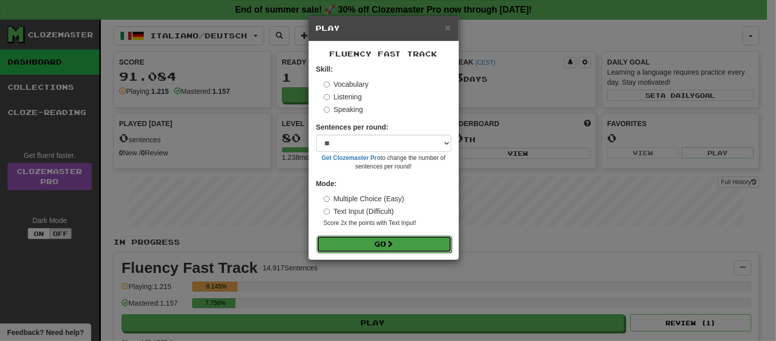
click at [397, 241] on button "Go" at bounding box center [384, 243] width 135 height 17
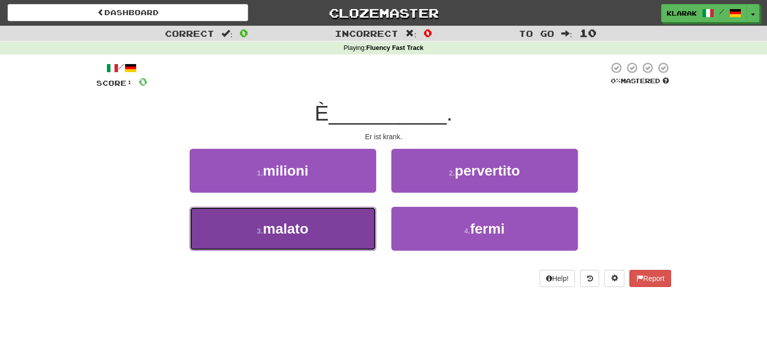
click at [332, 232] on button "3 . malato" at bounding box center [283, 229] width 186 height 44
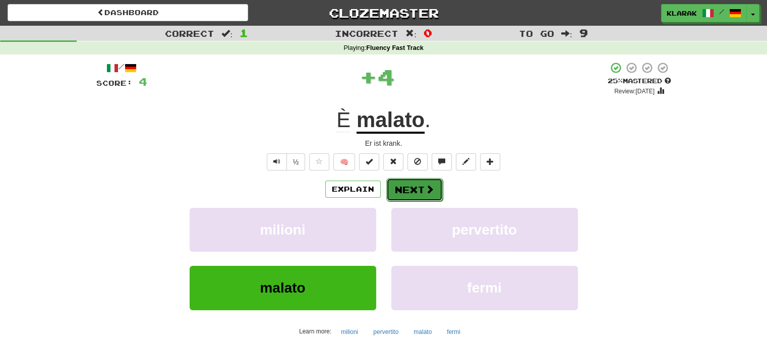
click at [416, 187] on button "Next" at bounding box center [414, 189] width 56 height 23
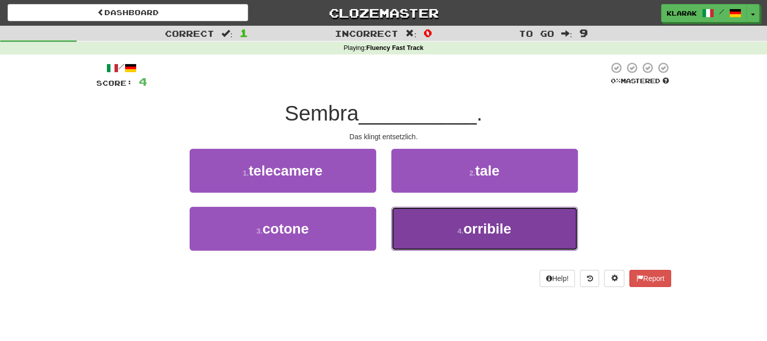
click at [436, 222] on button "4 . orribile" at bounding box center [484, 229] width 186 height 44
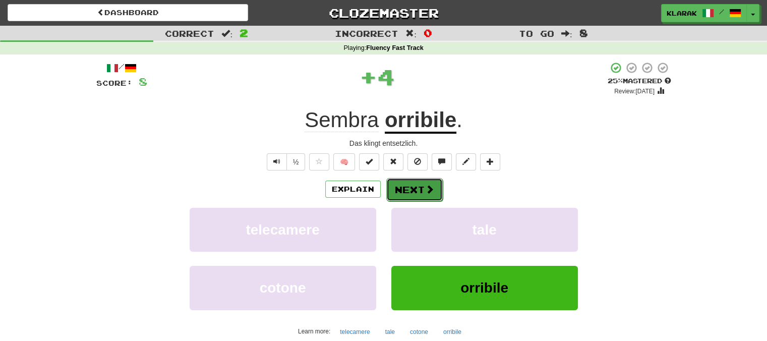
click at [418, 188] on button "Next" at bounding box center [414, 189] width 56 height 23
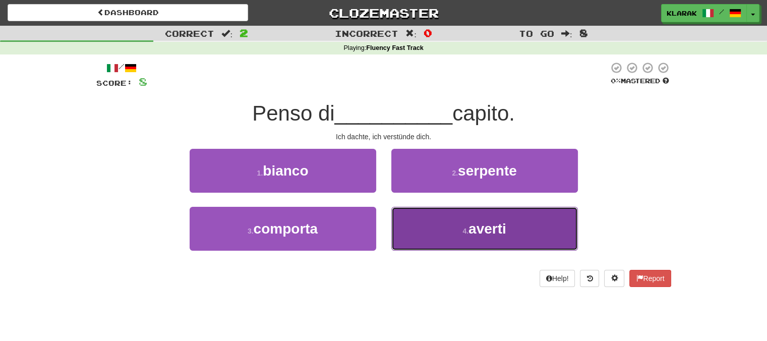
click at [430, 229] on button "4 . averti" at bounding box center [484, 229] width 186 height 44
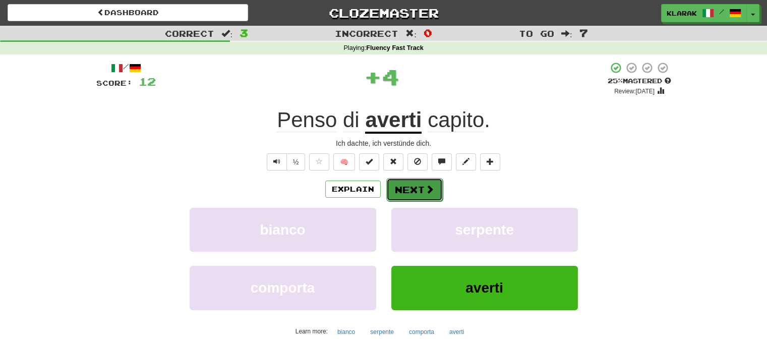
click at [412, 187] on button "Next" at bounding box center [414, 189] width 56 height 23
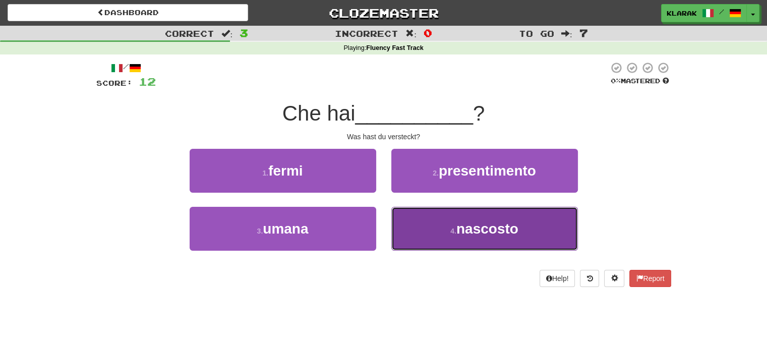
click at [445, 224] on button "4 . nascosto" at bounding box center [484, 229] width 186 height 44
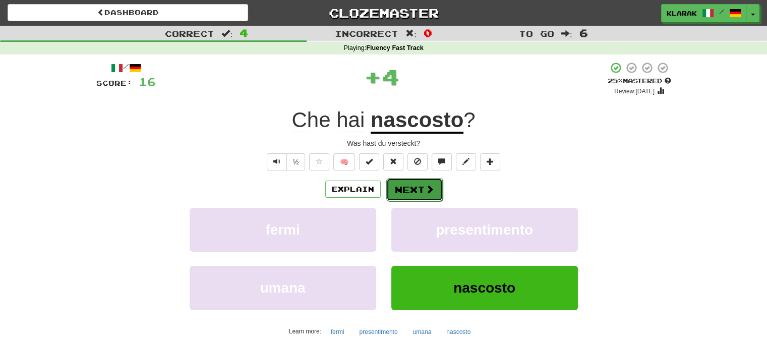
click at [414, 188] on button "Next" at bounding box center [414, 189] width 56 height 23
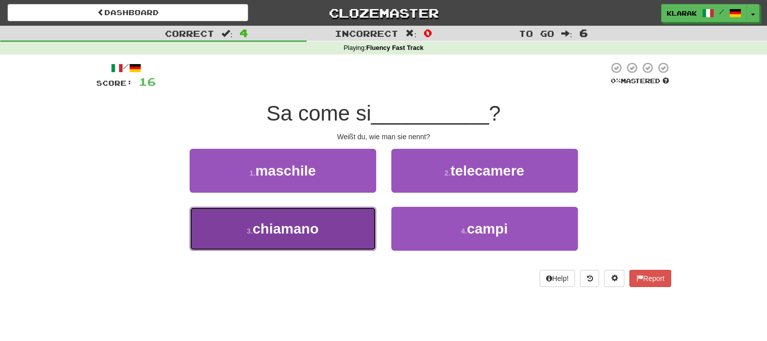
click at [340, 226] on button "3 . chiamano" at bounding box center [283, 229] width 186 height 44
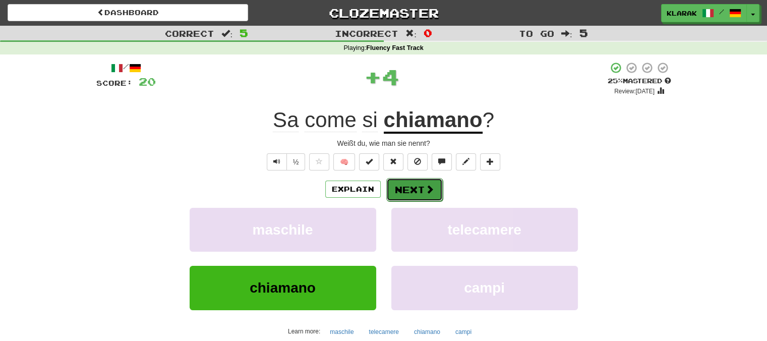
click at [408, 192] on button "Next" at bounding box center [414, 189] width 56 height 23
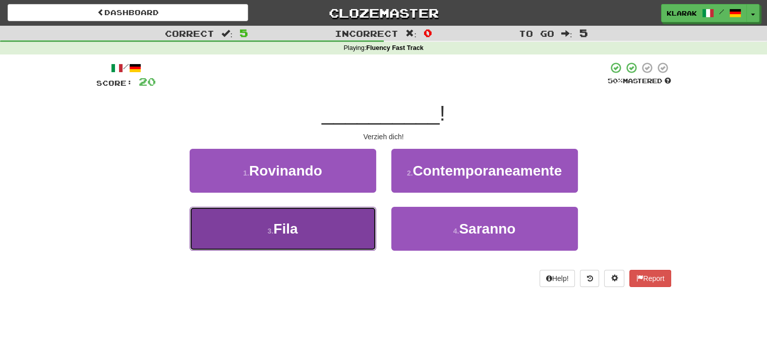
click at [314, 222] on button "3 . Fila" at bounding box center [283, 229] width 186 height 44
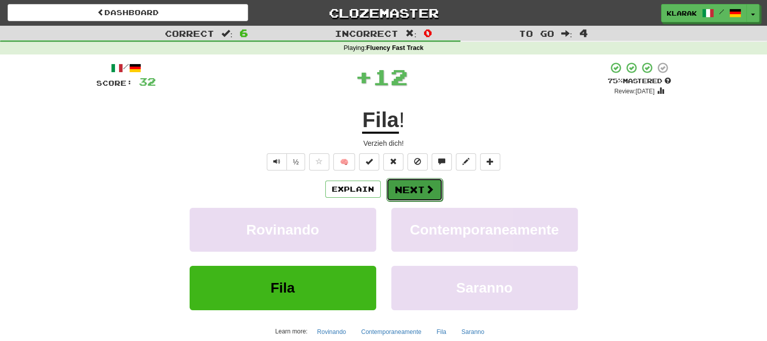
click at [402, 189] on button "Next" at bounding box center [414, 189] width 56 height 23
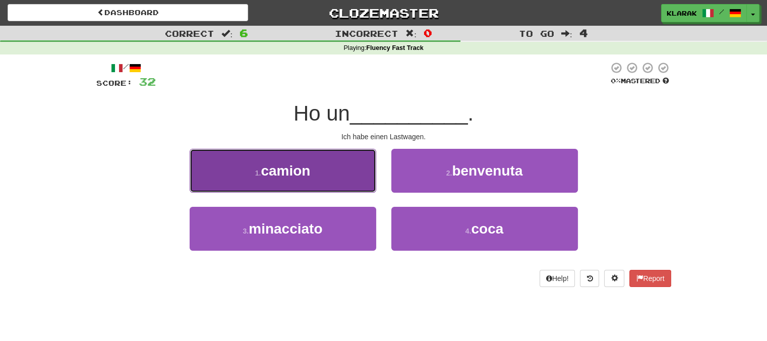
click at [329, 169] on button "1 . camion" at bounding box center [283, 171] width 186 height 44
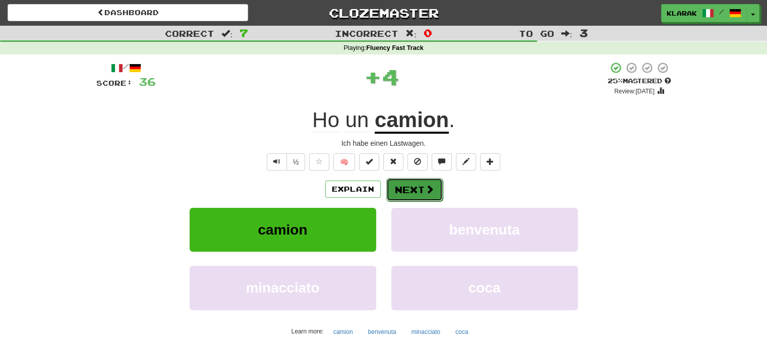
click at [422, 185] on button "Next" at bounding box center [414, 189] width 56 height 23
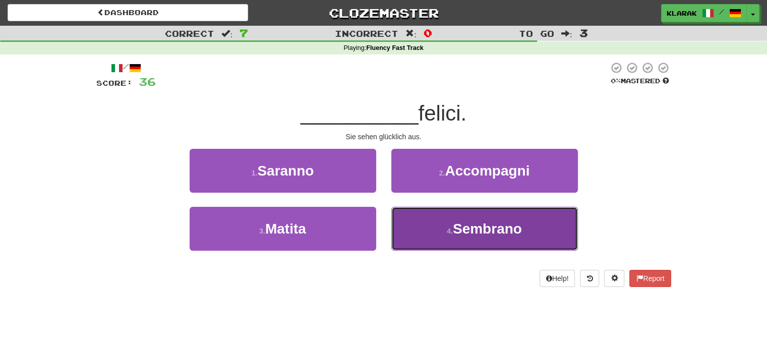
click at [447, 234] on small "4 ." at bounding box center [450, 231] width 6 height 8
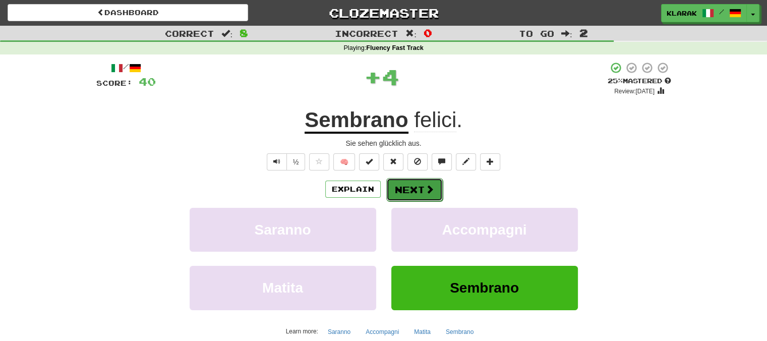
click at [406, 190] on button "Next" at bounding box center [414, 189] width 56 height 23
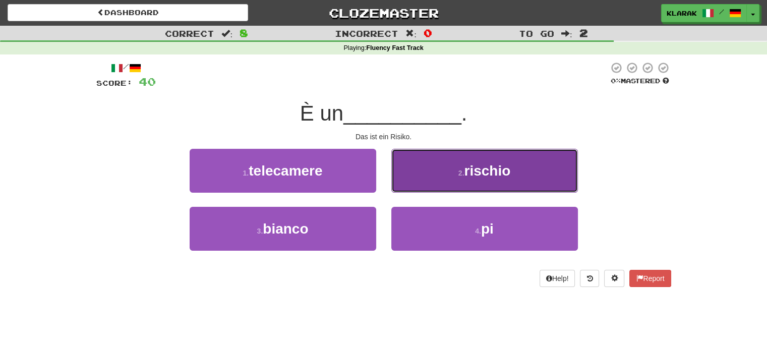
click at [426, 169] on button "2 . rischio" at bounding box center [484, 171] width 186 height 44
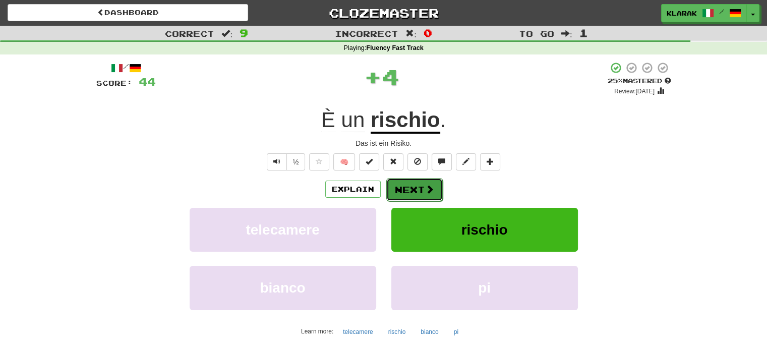
click at [408, 183] on button "Next" at bounding box center [414, 189] width 56 height 23
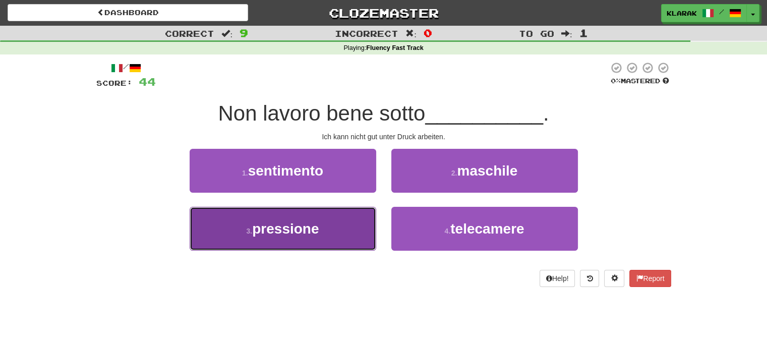
click at [333, 234] on button "3 . pressione" at bounding box center [283, 229] width 186 height 44
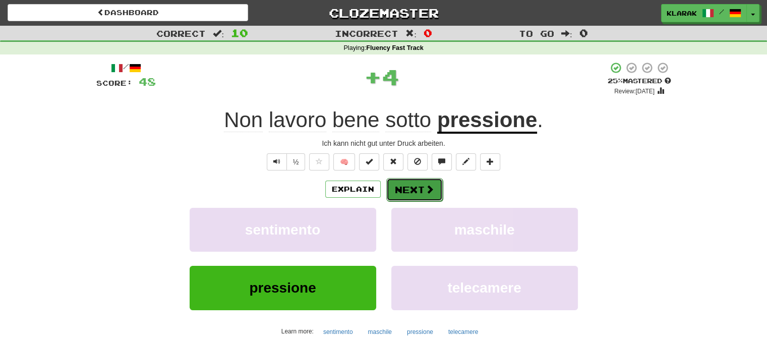
click at [412, 189] on button "Next" at bounding box center [414, 189] width 56 height 23
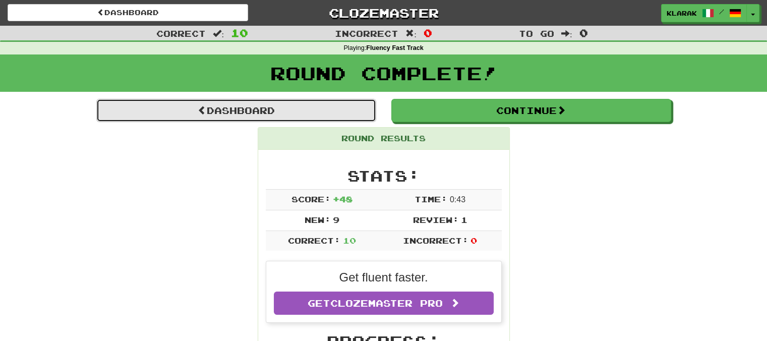
click at [238, 109] on link "Dashboard" at bounding box center [236, 110] width 280 height 23
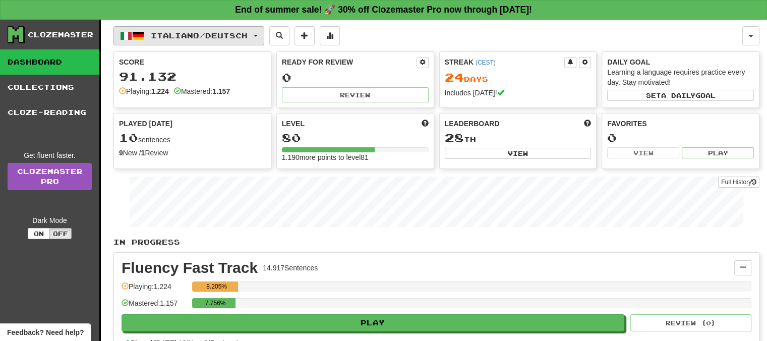
click at [263, 31] on button "Italiano / Deutsch" at bounding box center [188, 35] width 151 height 19
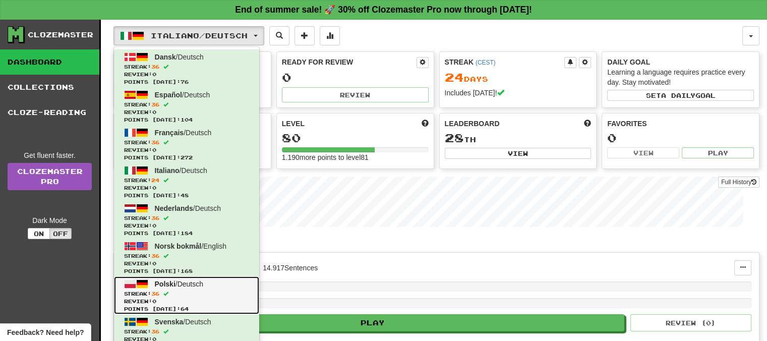
click at [163, 283] on span "Polski" at bounding box center [165, 284] width 21 height 8
